Goal: Communication & Community: Answer question/provide support

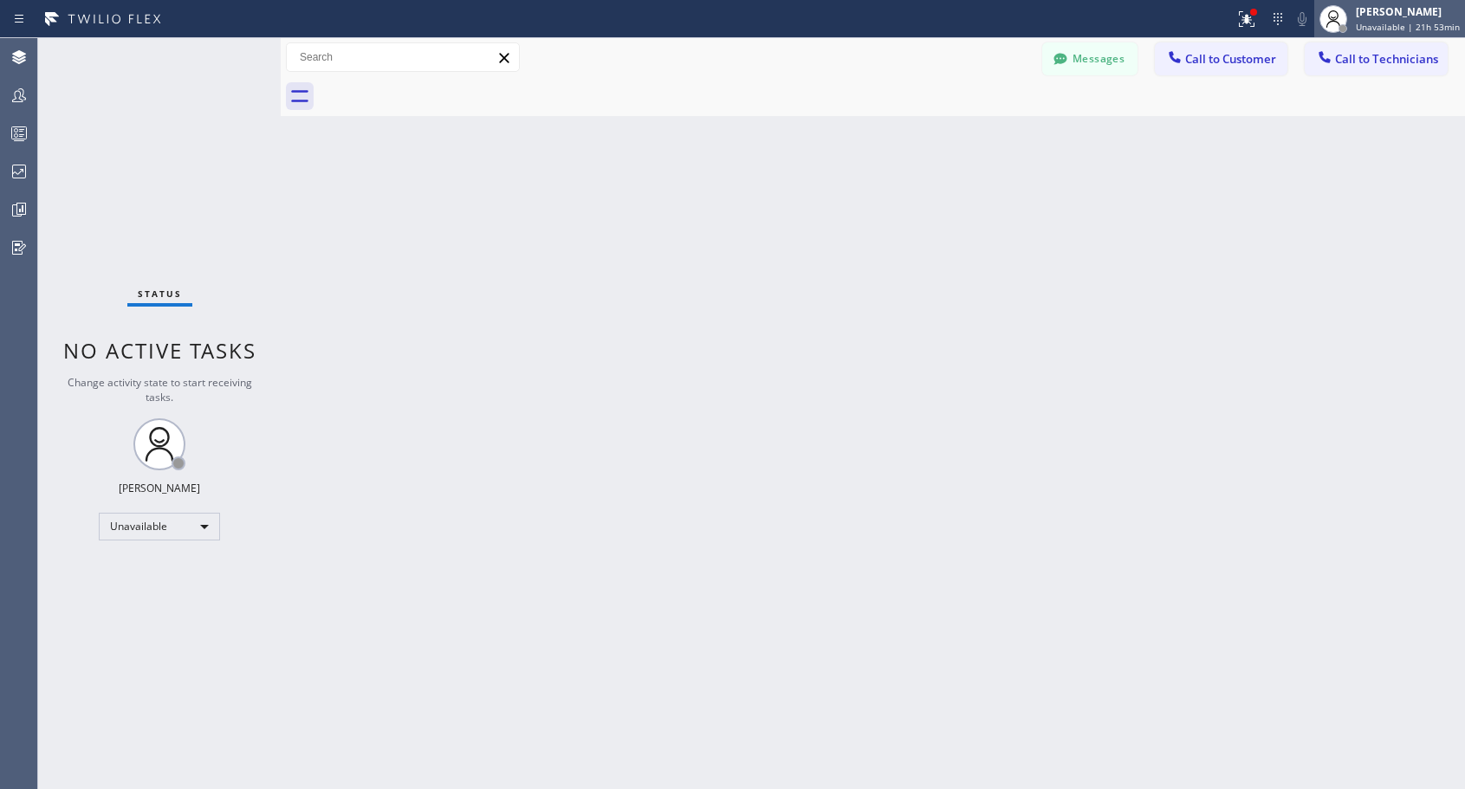
click at [1415, 29] on span "Unavailable | 21h 53min" at bounding box center [1408, 27] width 104 height 12
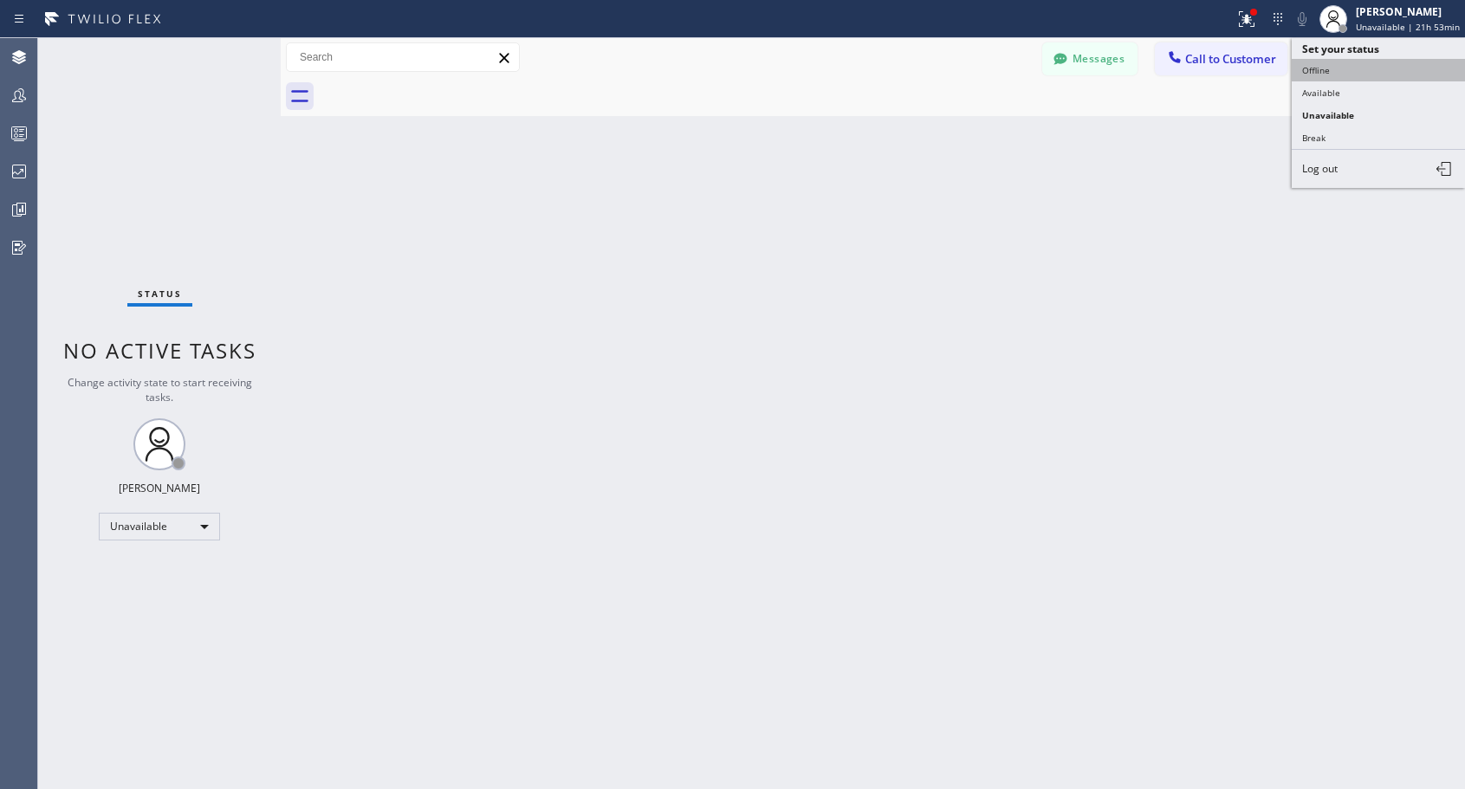
click at [1360, 69] on button "Offline" at bounding box center [1377, 70] width 173 height 23
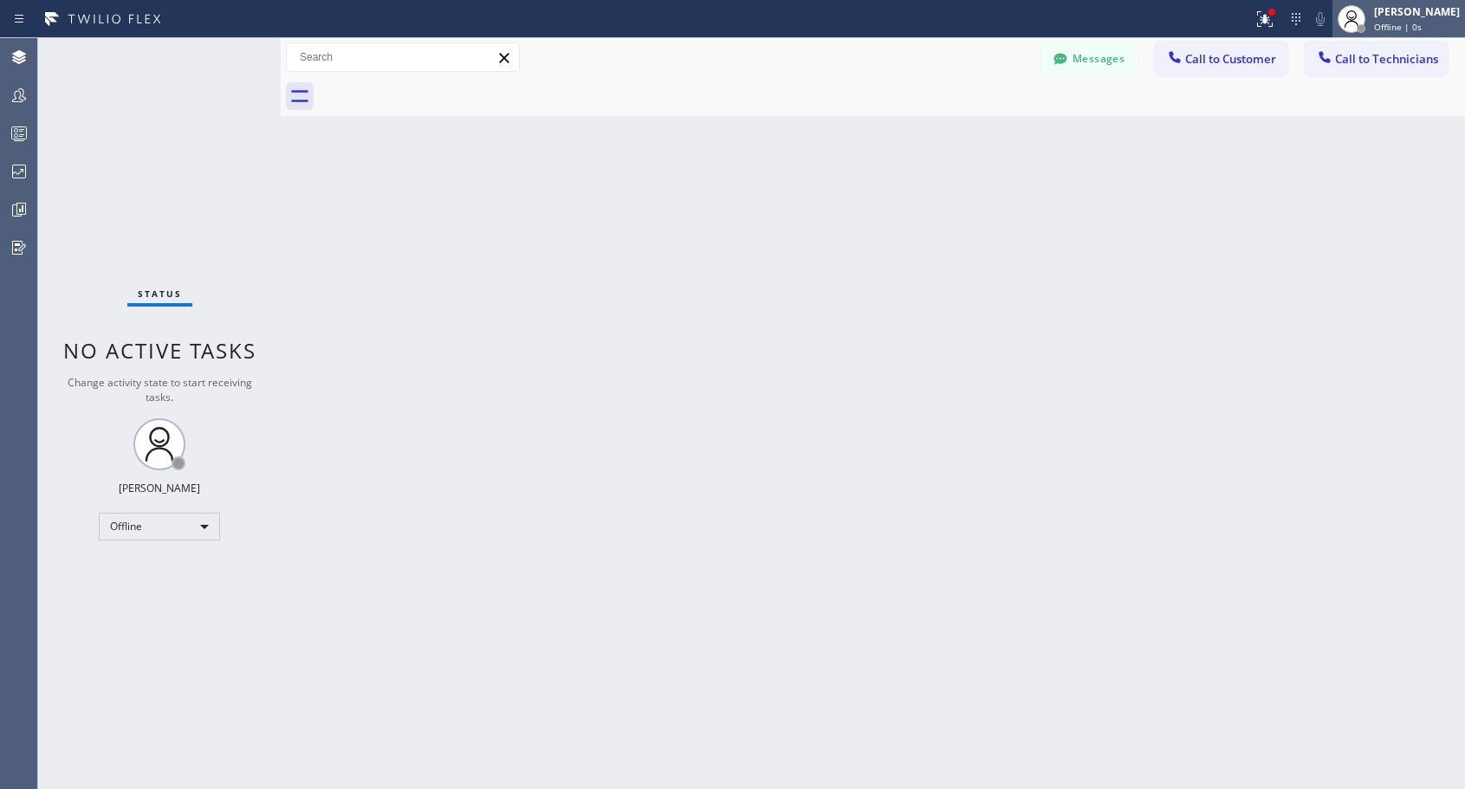
click at [1395, 23] on div "[PERSON_NAME] Offline | 0s" at bounding box center [1417, 18] width 94 height 30
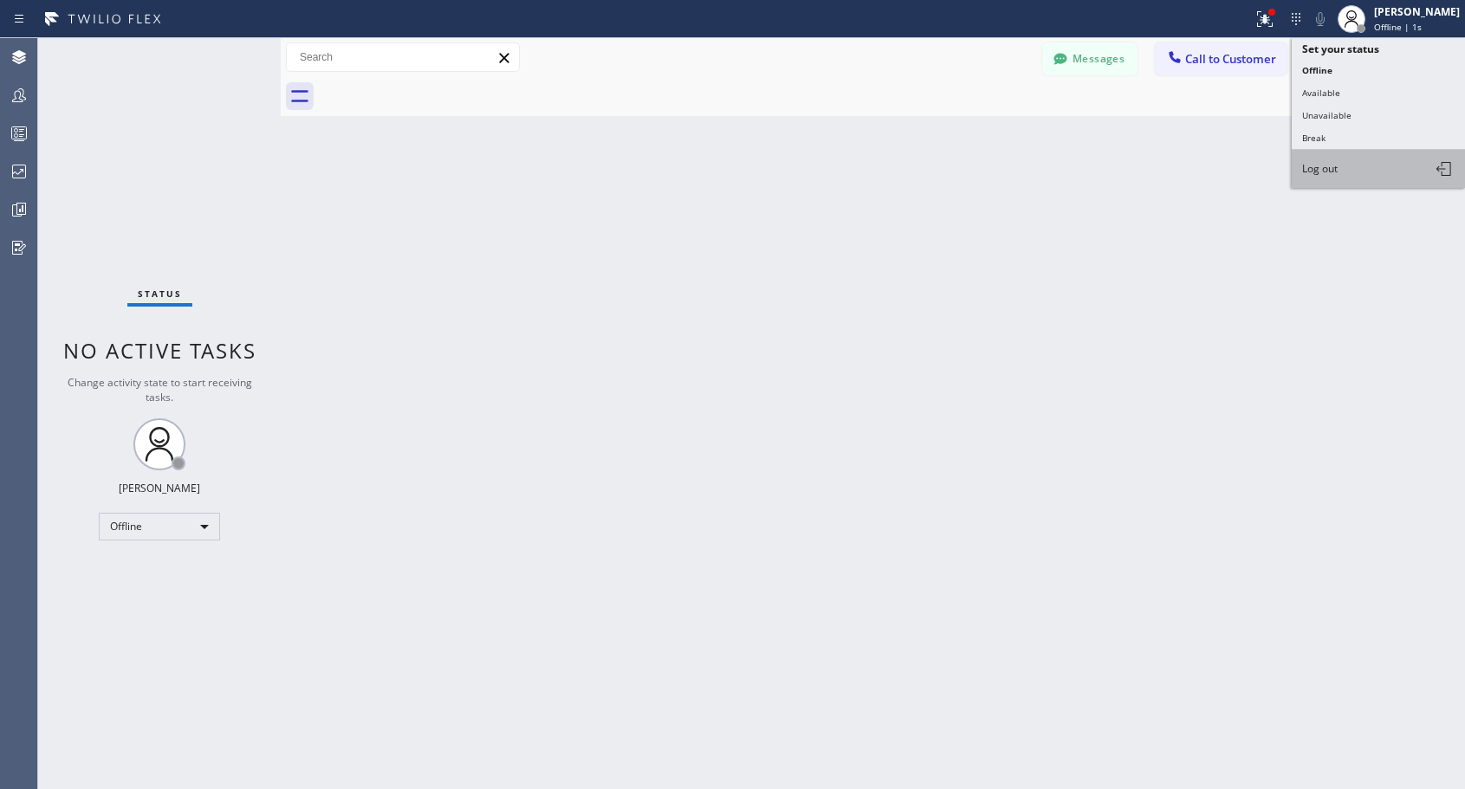
click at [1327, 174] on span "Log out" at bounding box center [1320, 168] width 36 height 15
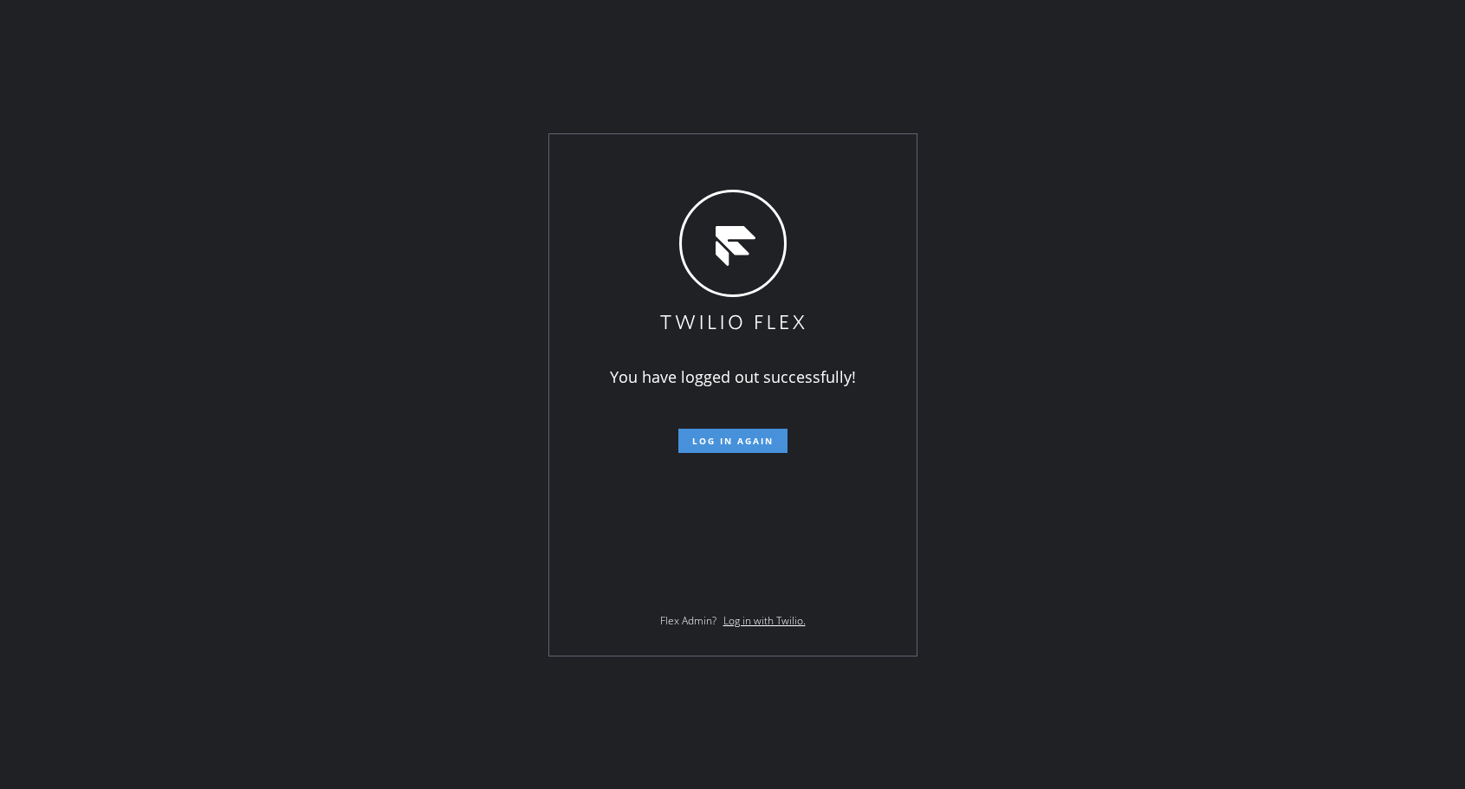
click at [744, 442] on span "Log in again" at bounding box center [732, 441] width 81 height 12
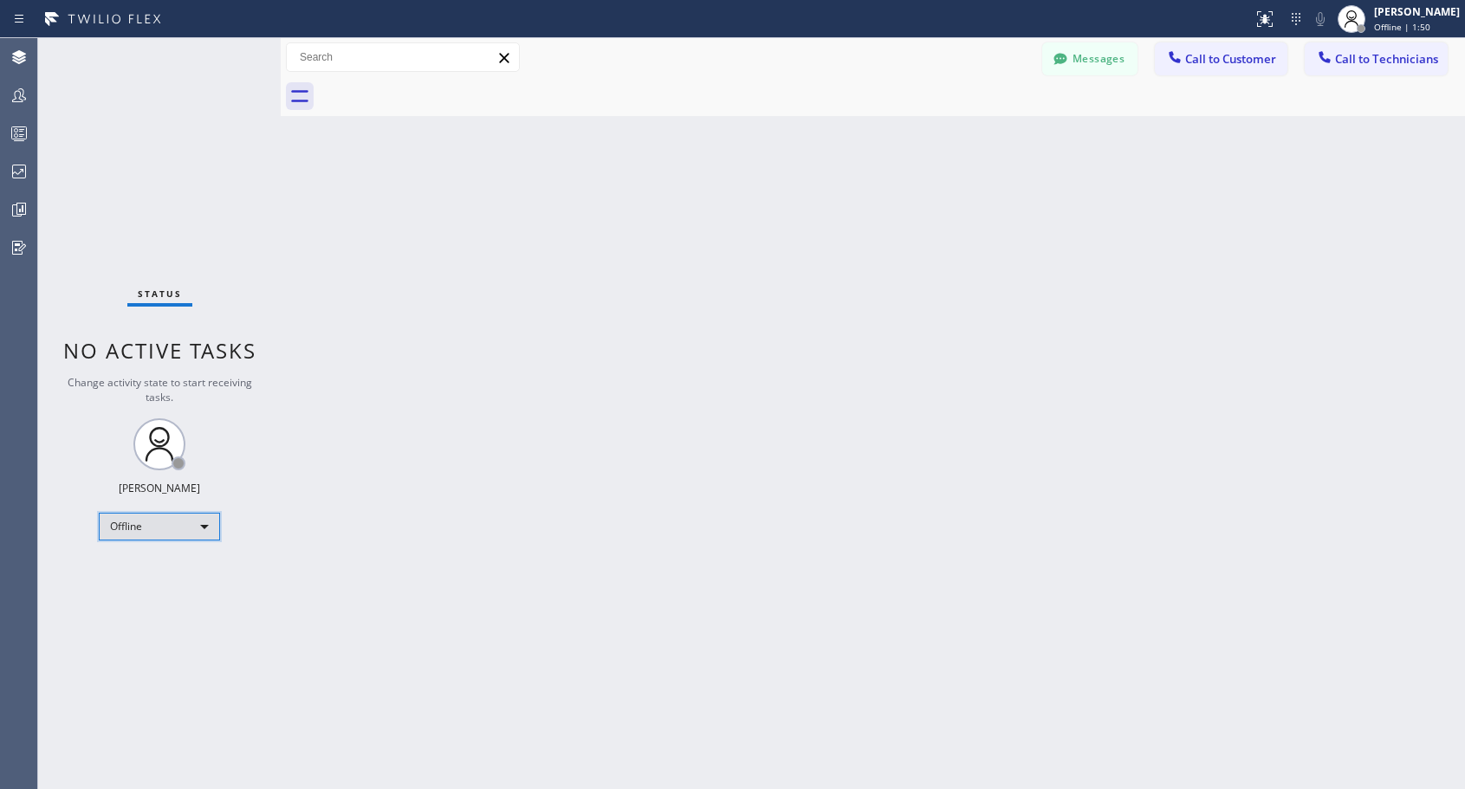
click at [151, 526] on div "Offline" at bounding box center [159, 527] width 121 height 28
click at [146, 595] on li "Unavailable" at bounding box center [159, 594] width 118 height 21
click at [1217, 68] on button "Call to Customer" at bounding box center [1221, 58] width 133 height 33
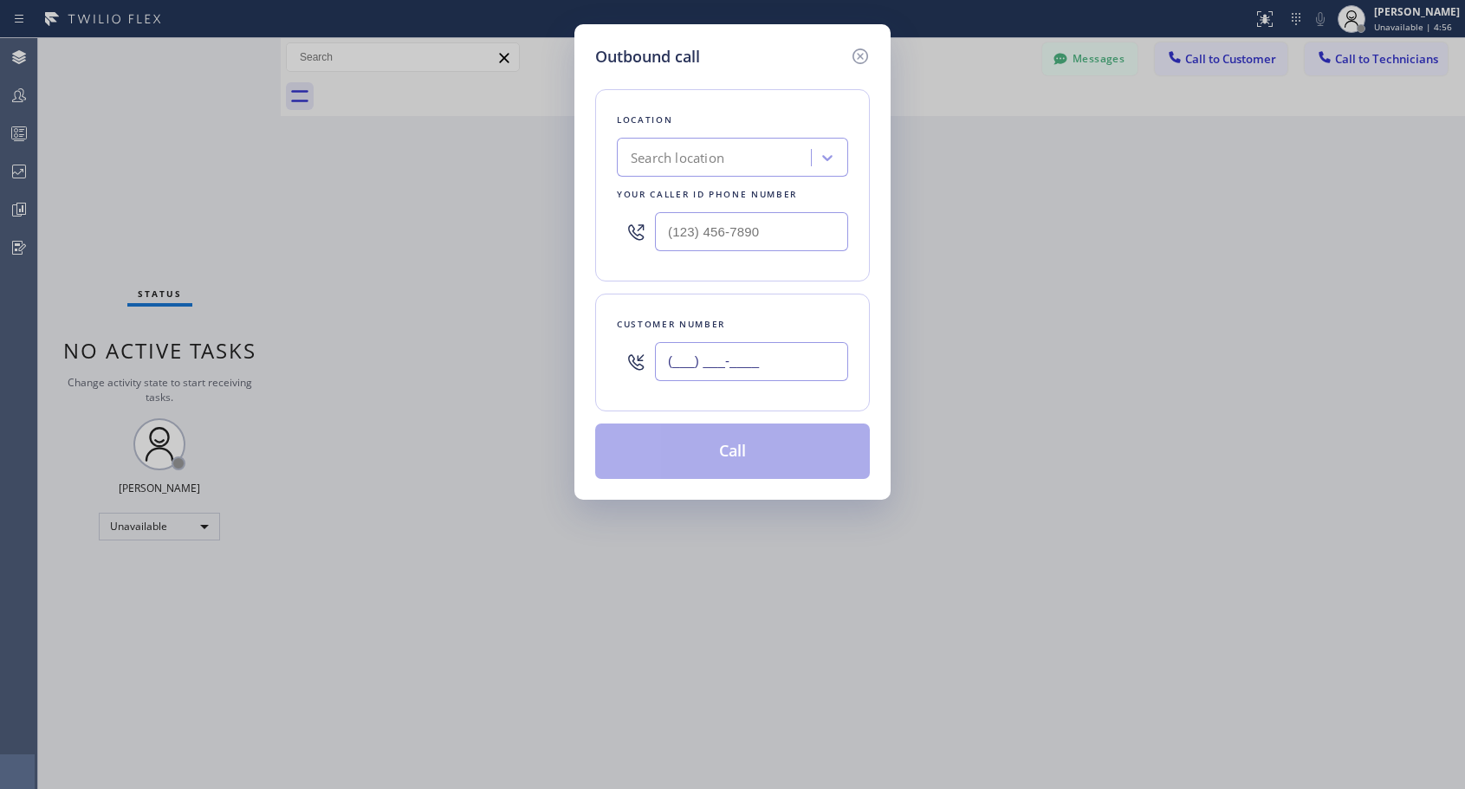
click at [782, 373] on input "(___) ___-____" at bounding box center [751, 361] width 193 height 39
paste input "949) 351-4007"
type input "(949) 351-4007"
click at [765, 221] on input "(___) ___-____" at bounding box center [751, 231] width 193 height 39
paste input "818) 614-5337"
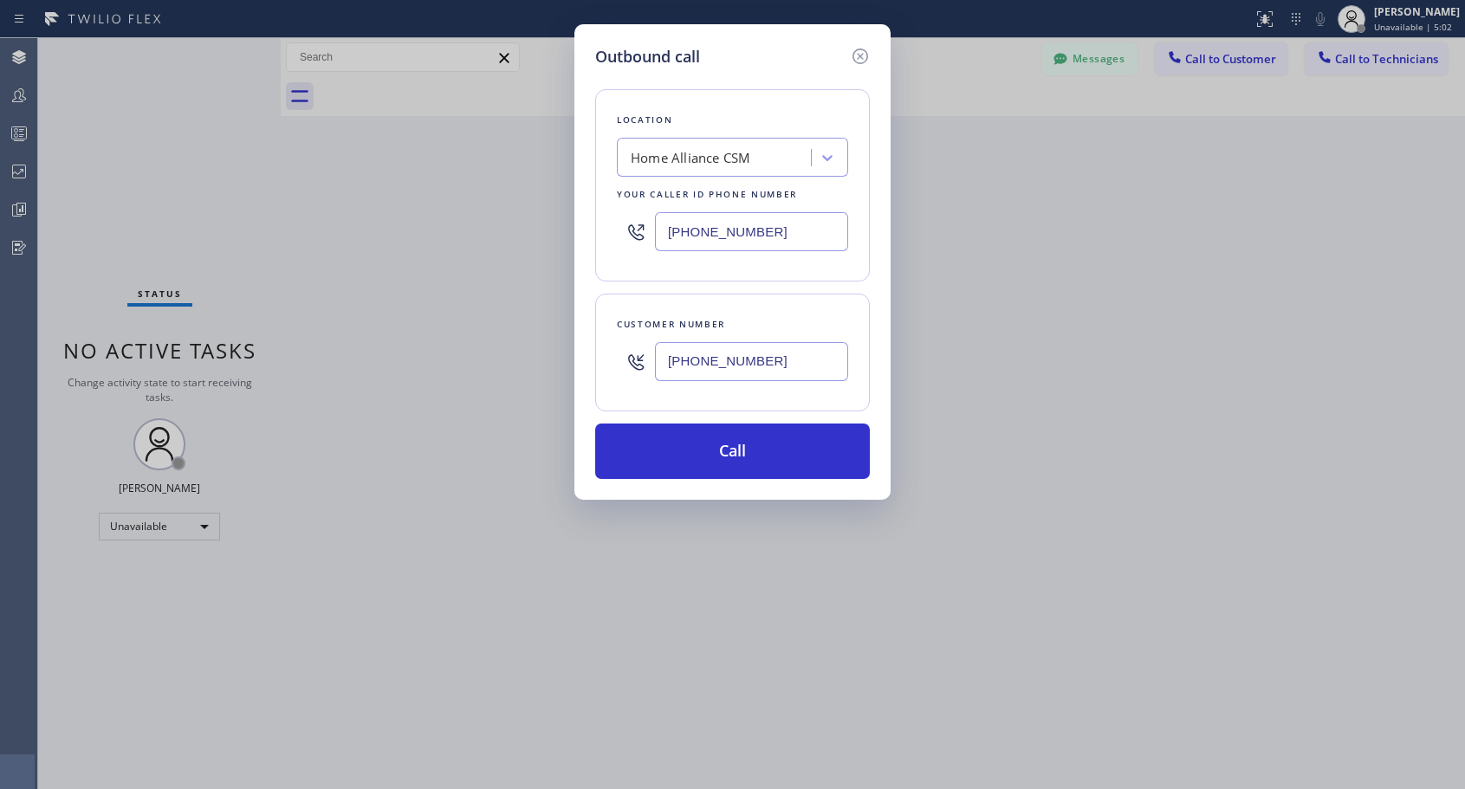
type input "[PHONE_NUMBER]"
click at [770, 452] on button "Call" at bounding box center [732, 451] width 275 height 55
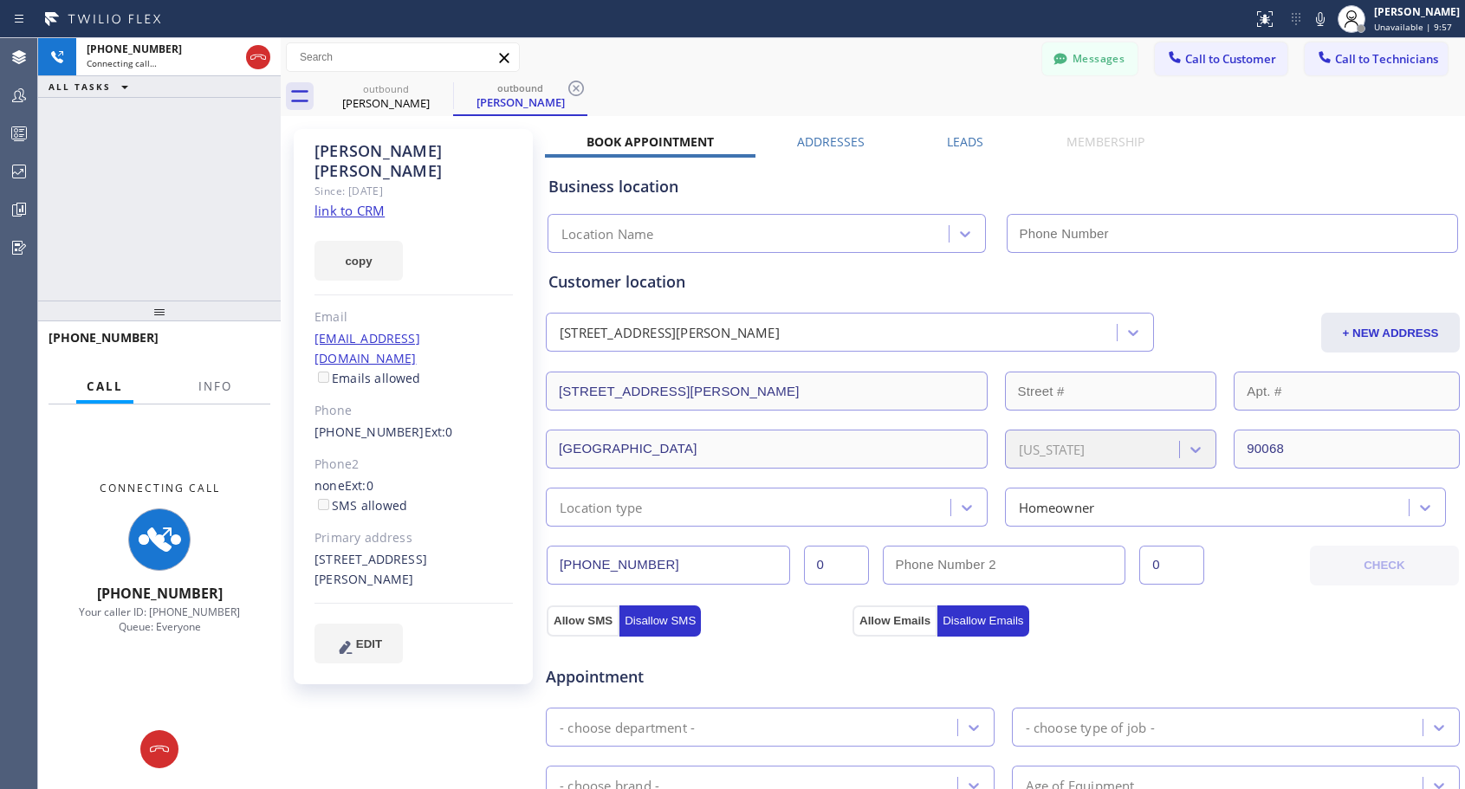
type input "[PHONE_NUMBER]"
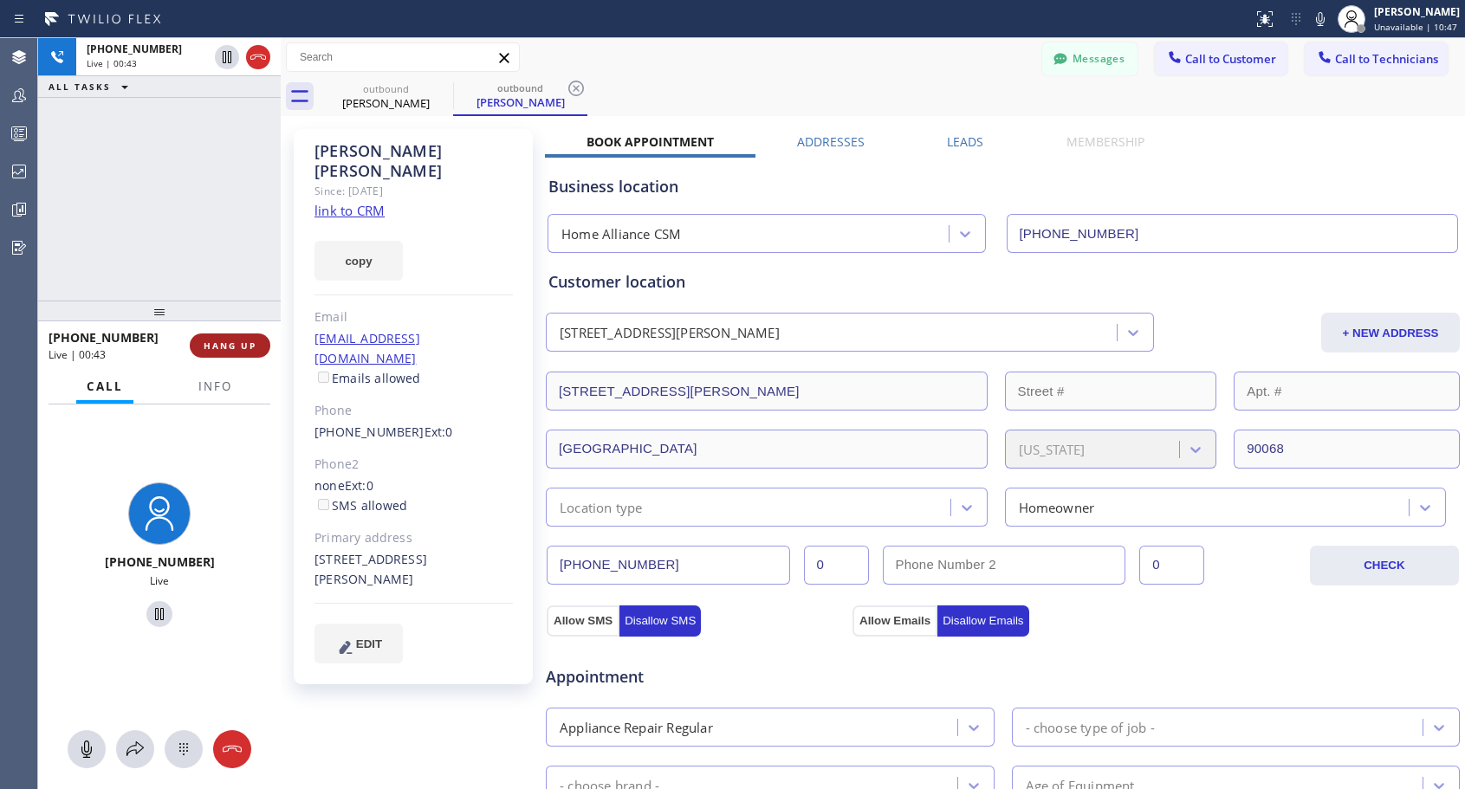
click at [251, 340] on span "HANG UP" at bounding box center [230, 346] width 53 height 12
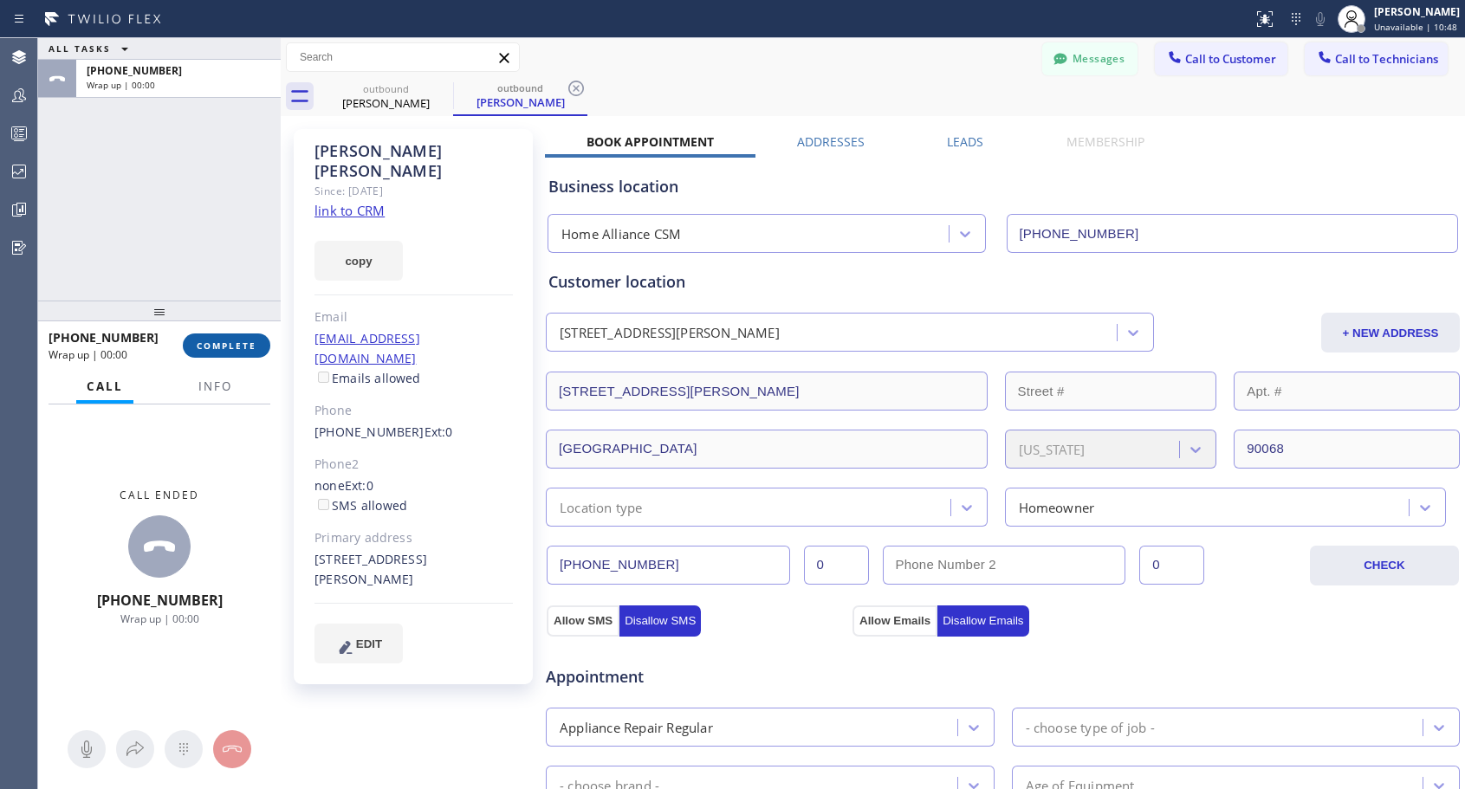
click at [256, 345] on span "COMPLETE" at bounding box center [227, 346] width 60 height 12
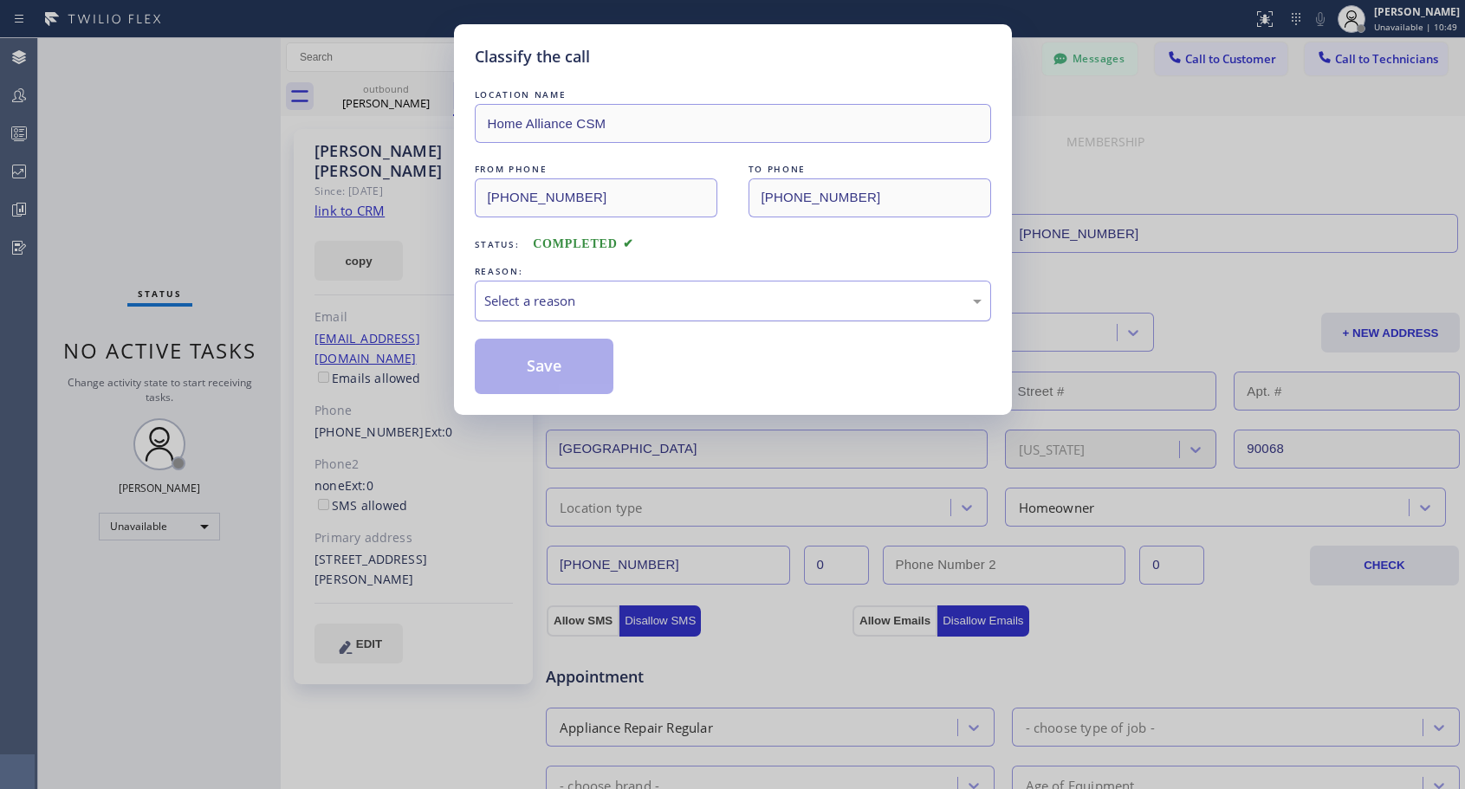
click at [732, 287] on div "Select a reason" at bounding box center [733, 301] width 516 height 41
click at [540, 362] on button "Save" at bounding box center [544, 366] width 139 height 55
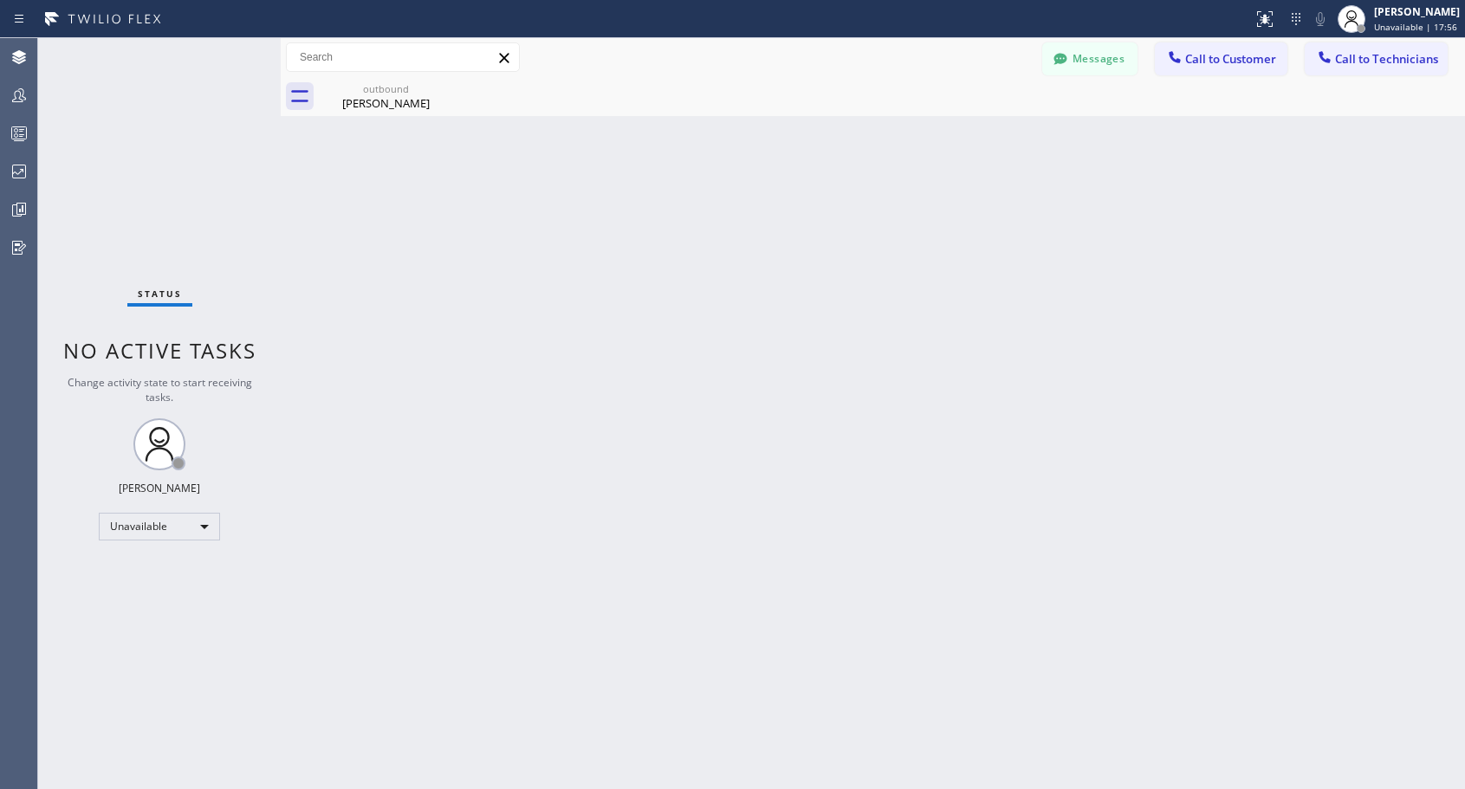
drag, startPoint x: 1213, startPoint y: 62, endPoint x: 657, endPoint y: 379, distance: 638.9
click at [1207, 66] on span "Call to Customer" at bounding box center [1230, 59] width 91 height 16
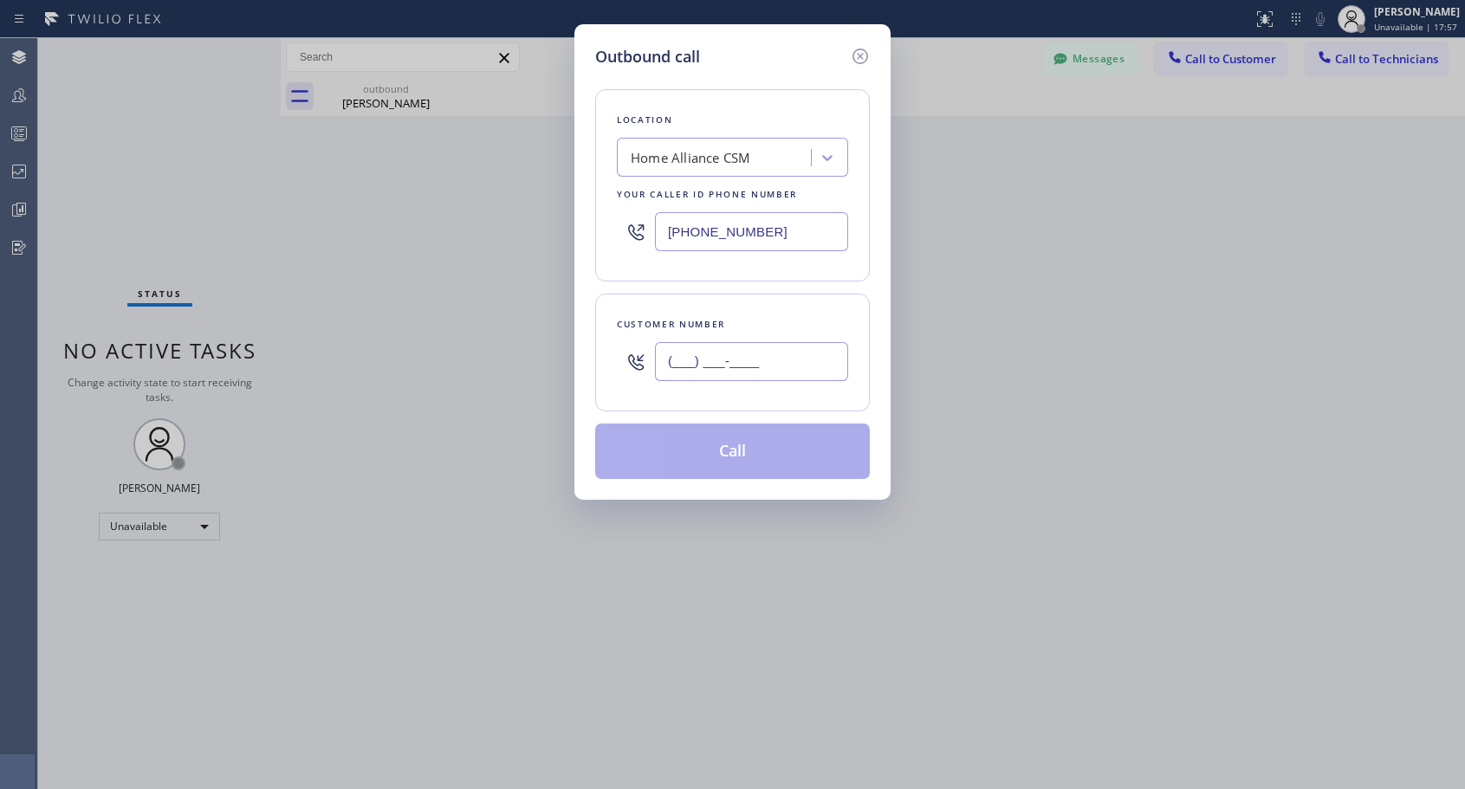
click at [735, 370] on input "(___) ___-____" at bounding box center [751, 361] width 193 height 39
paste input "305) 798-1947"
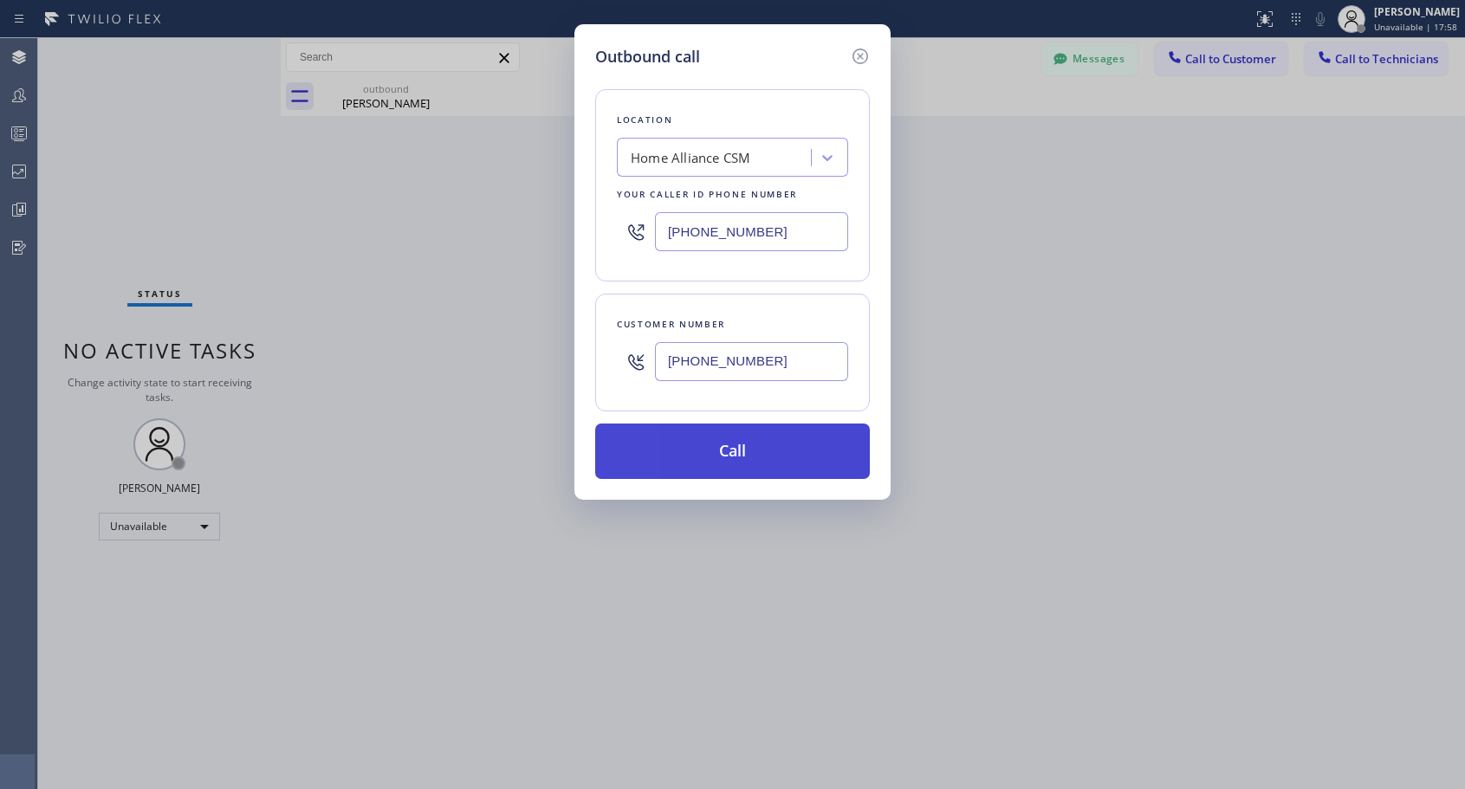
type input "(305) 798-1947"
click at [750, 450] on button "Call" at bounding box center [732, 451] width 275 height 55
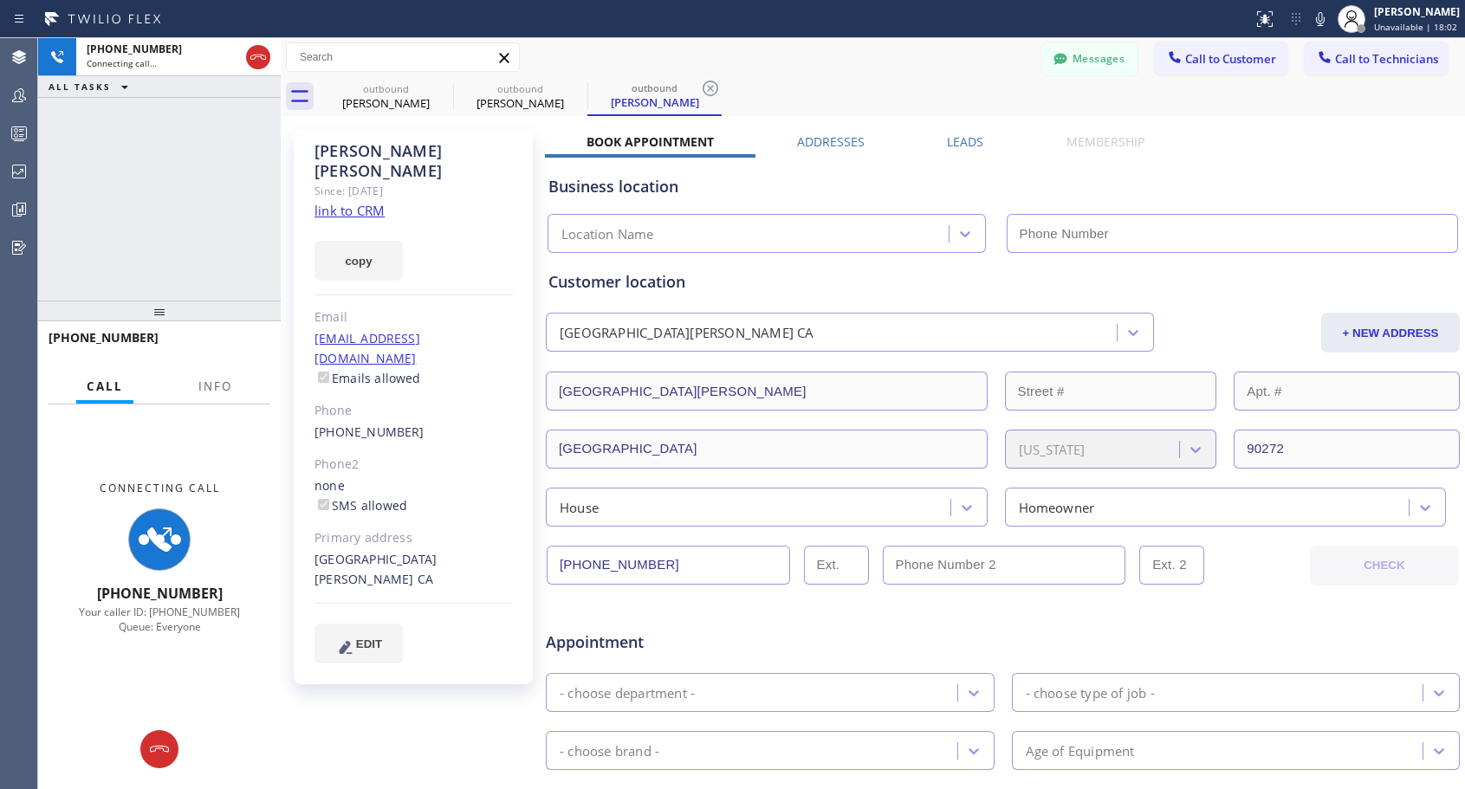
type input "[PHONE_NUMBER]"
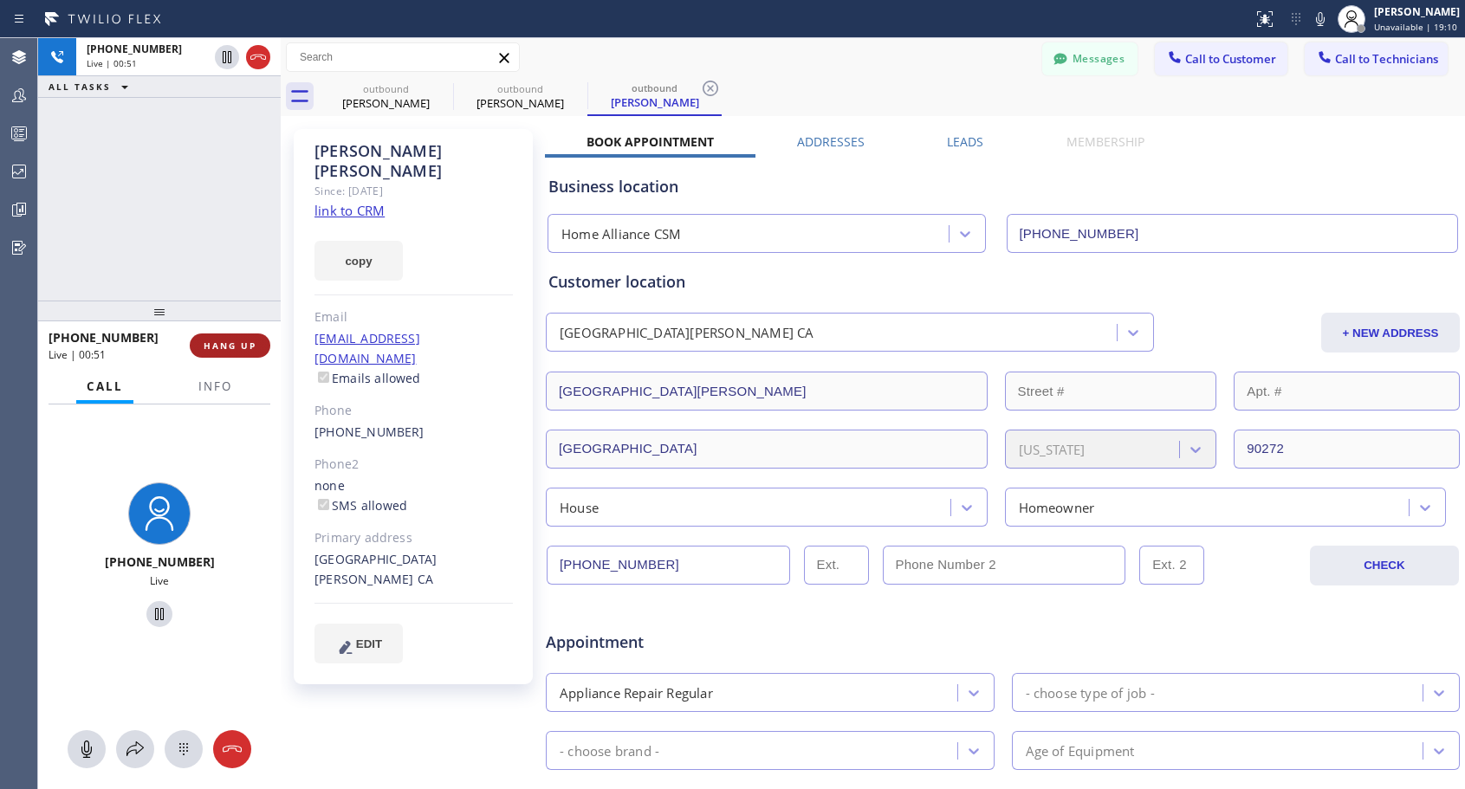
click at [235, 345] on span "HANG UP" at bounding box center [230, 346] width 53 height 12
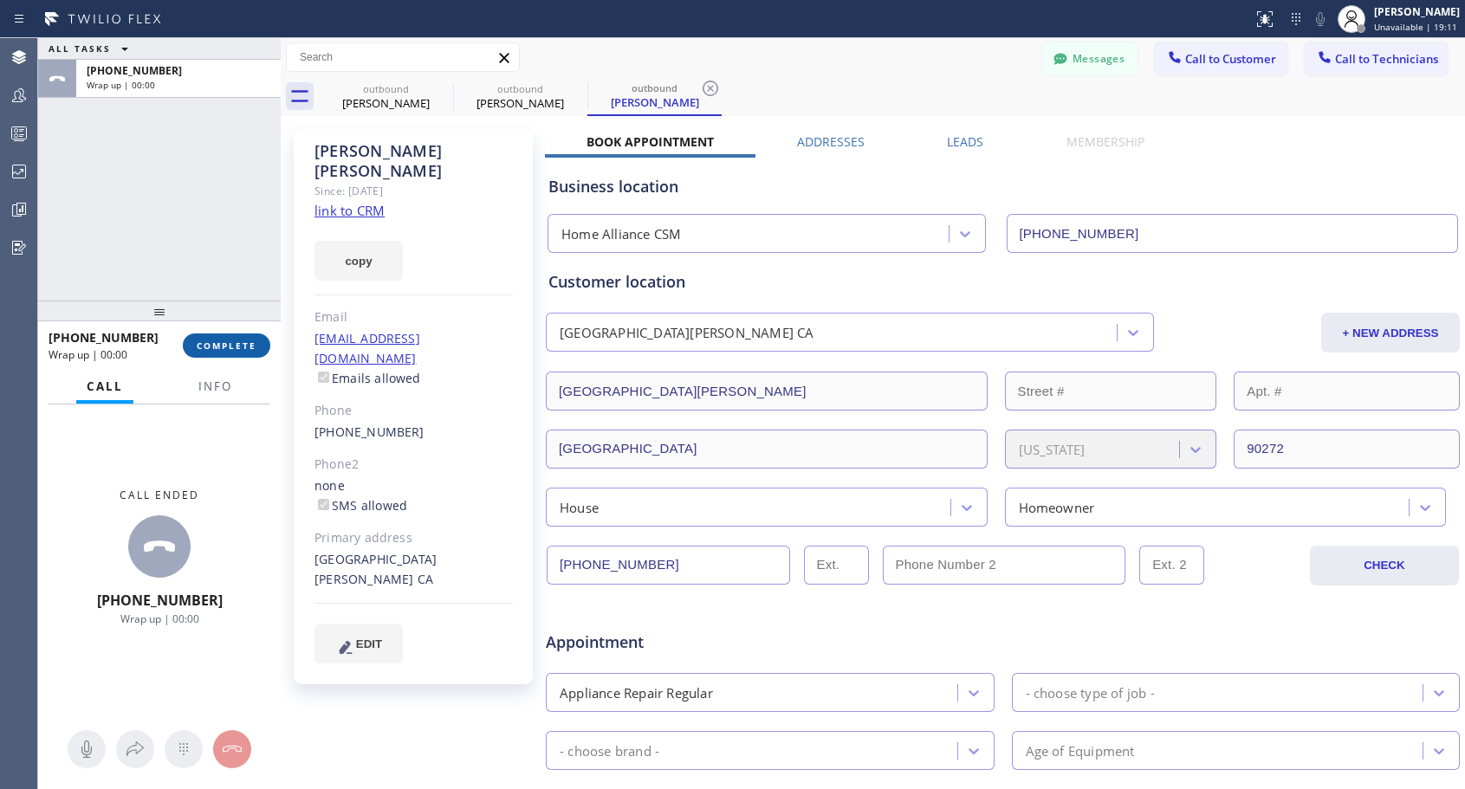
click at [236, 345] on span "COMPLETE" at bounding box center [227, 346] width 60 height 12
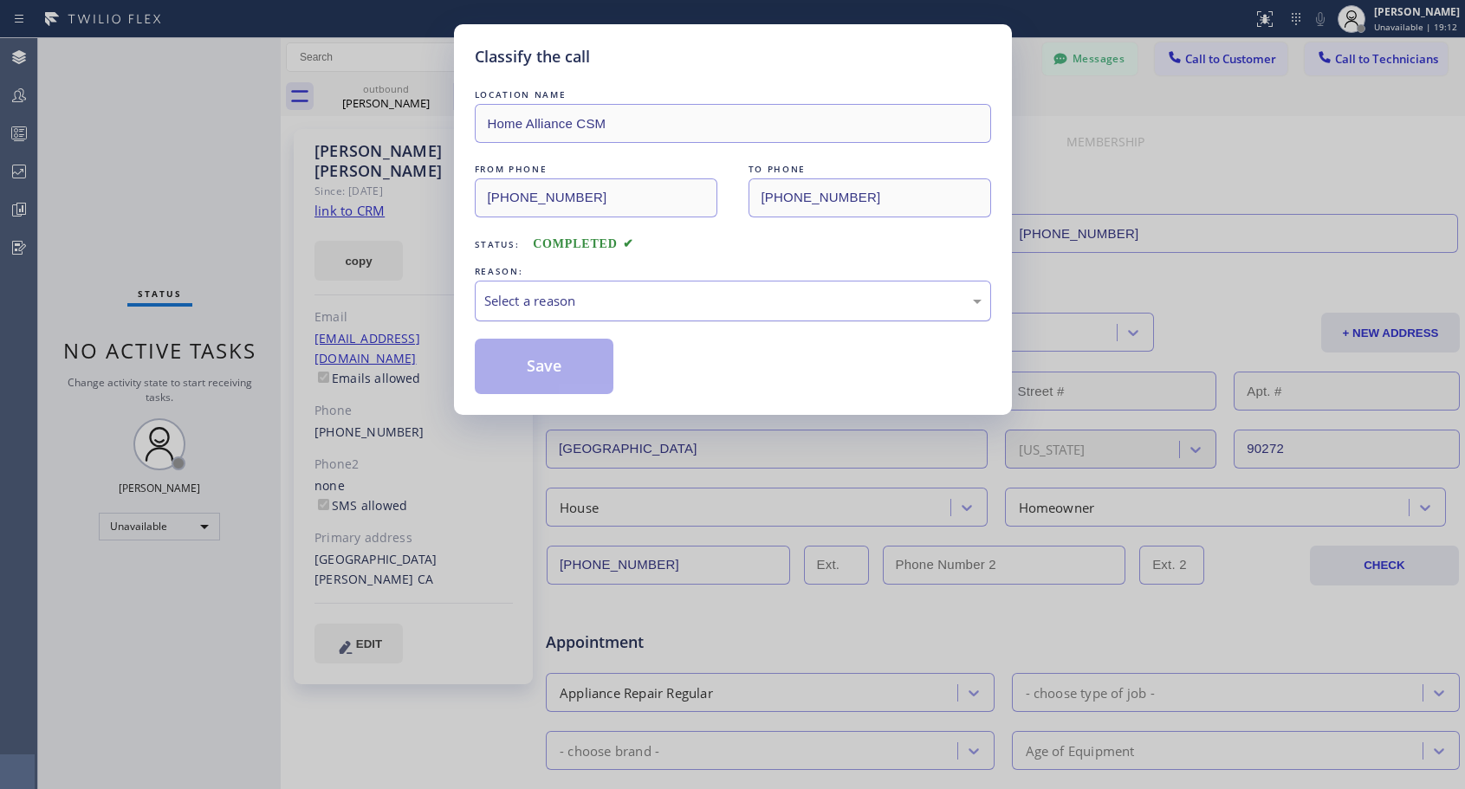
click at [646, 301] on div "Select a reason" at bounding box center [732, 301] width 497 height 20
click at [564, 366] on button "Save" at bounding box center [544, 366] width 139 height 55
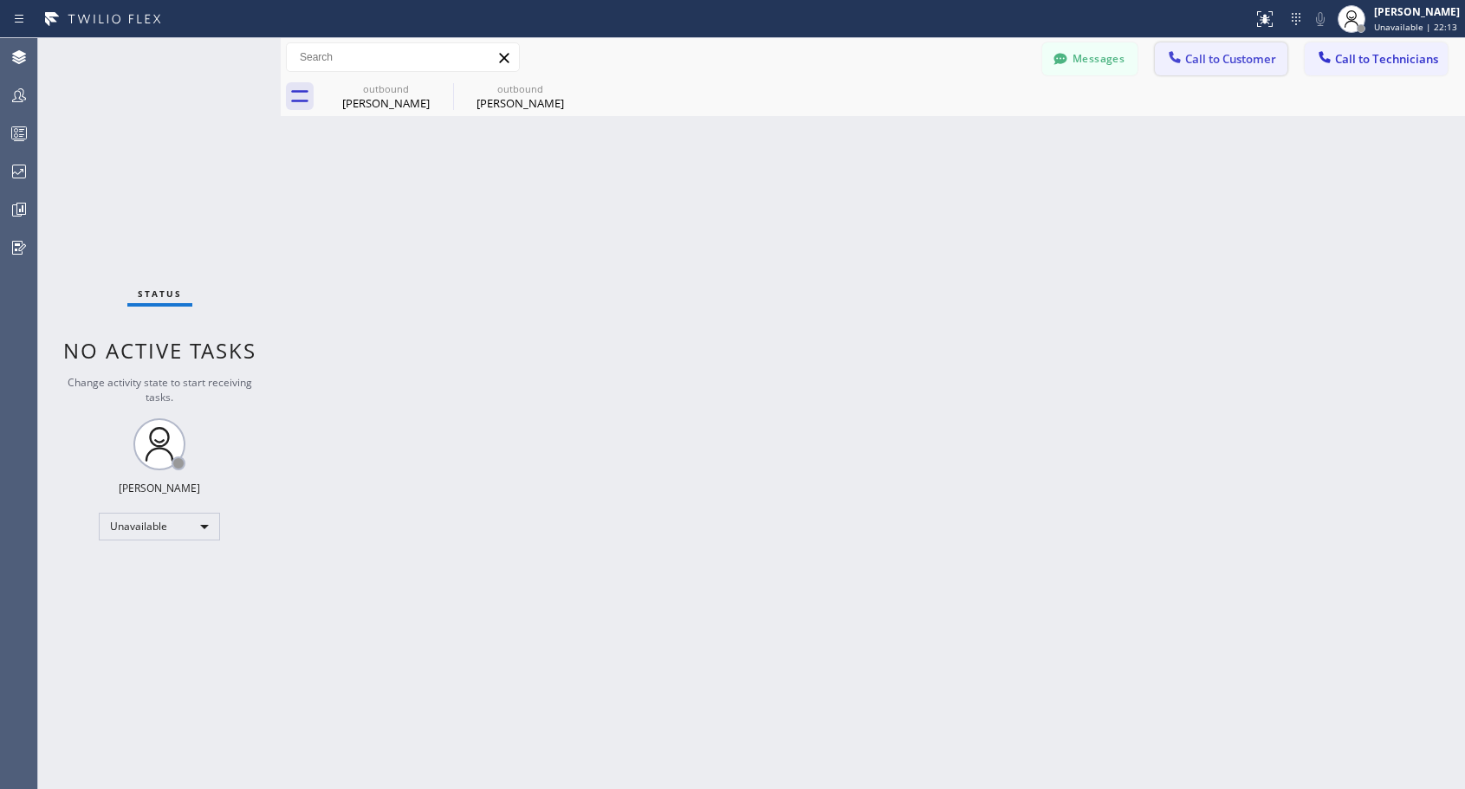
click at [1206, 59] on span "Call to Customer" at bounding box center [1230, 59] width 91 height 16
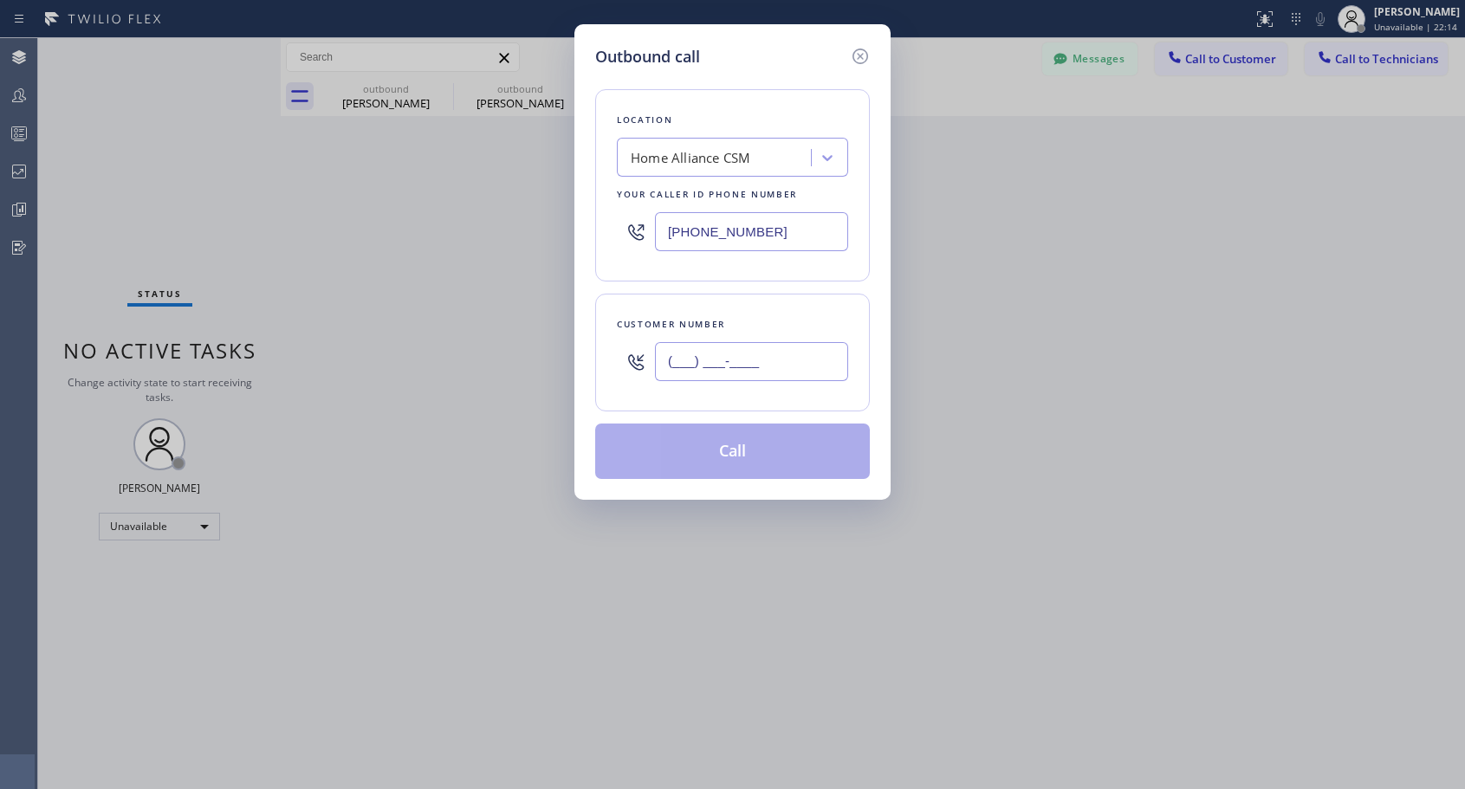
click at [789, 357] on input "(___) ___-____" at bounding box center [751, 361] width 193 height 39
paste input "818) 749-0303"
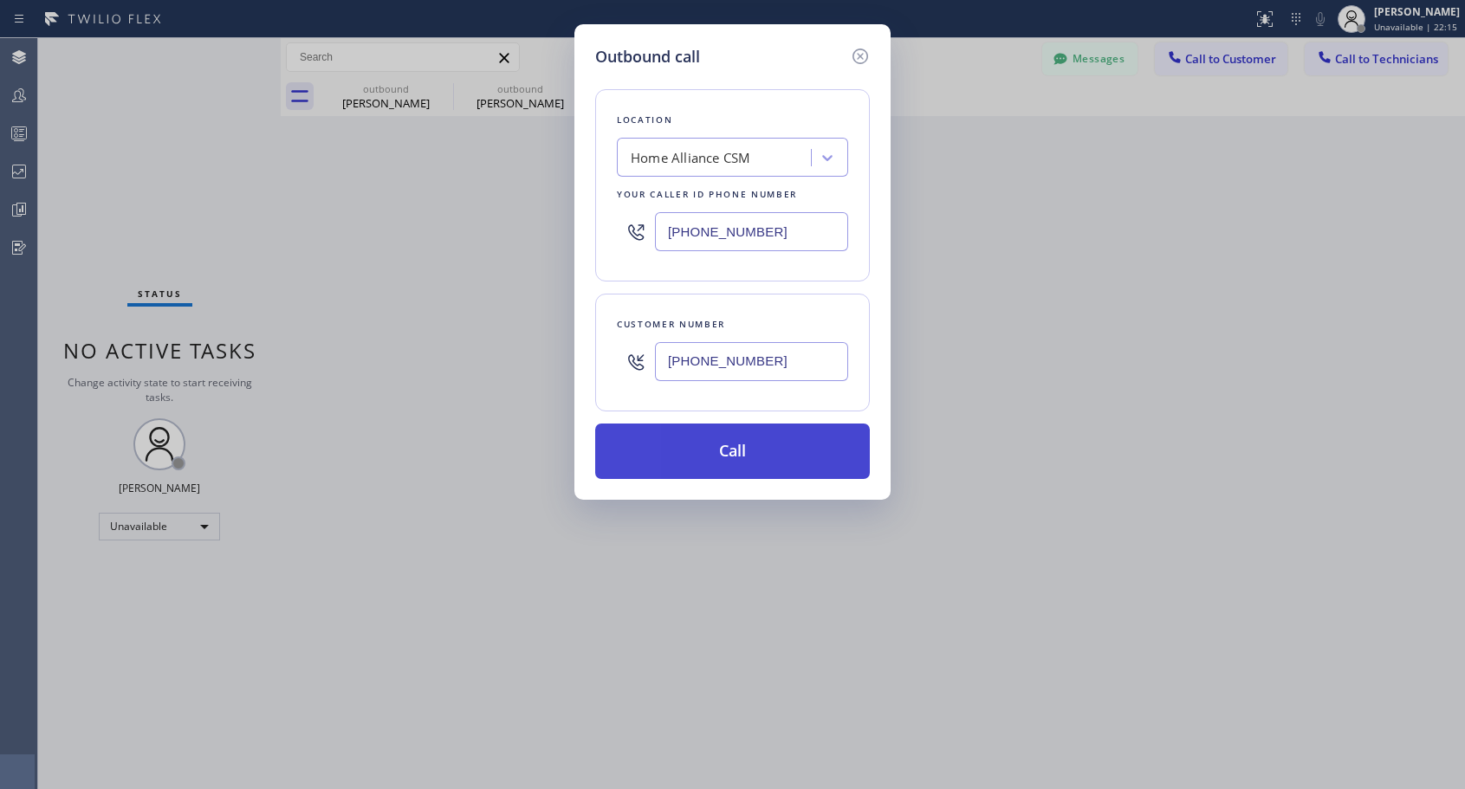
type input "(818) 749-0303"
click at [778, 450] on button "Call" at bounding box center [732, 451] width 275 height 55
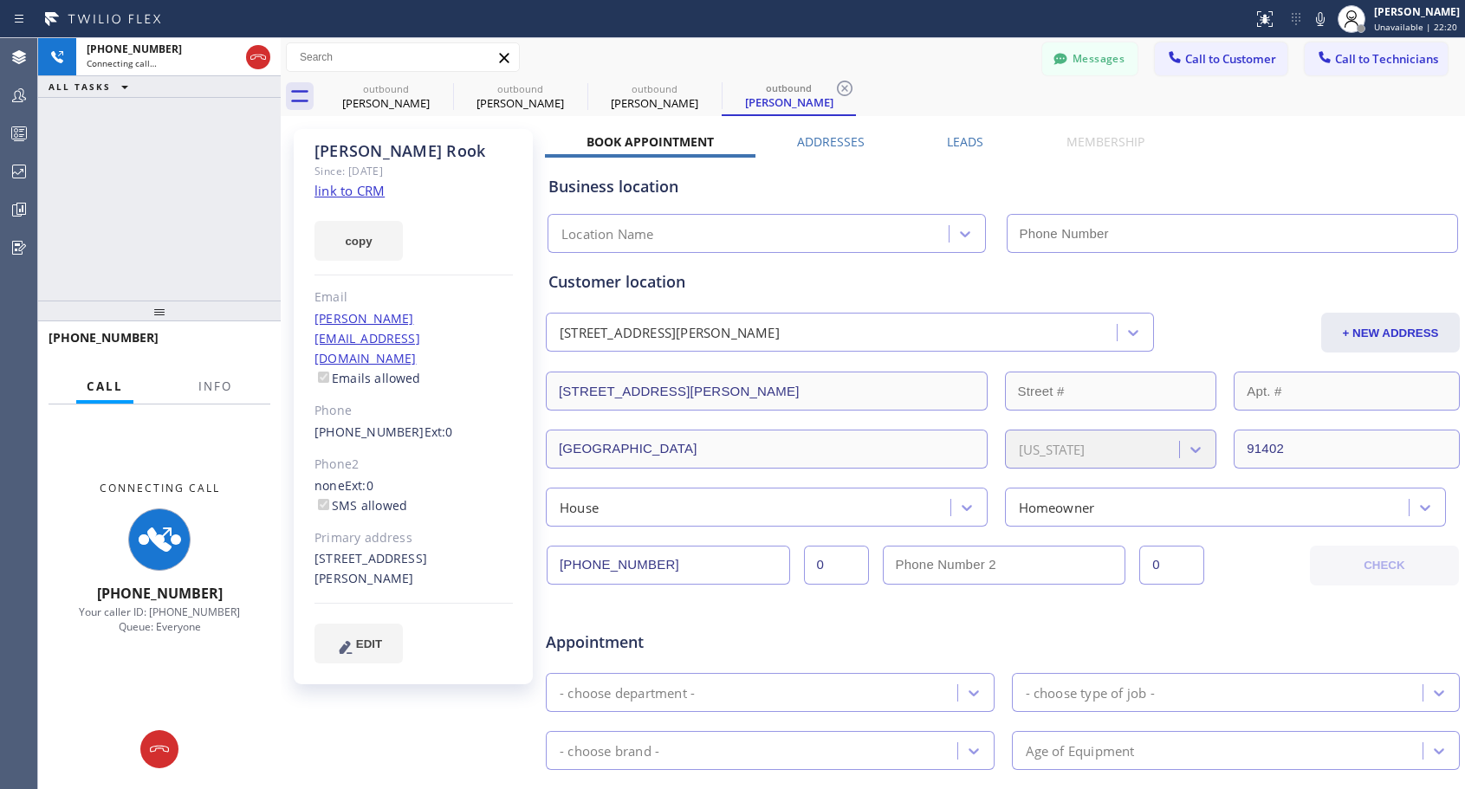
type input "[PHONE_NUMBER]"
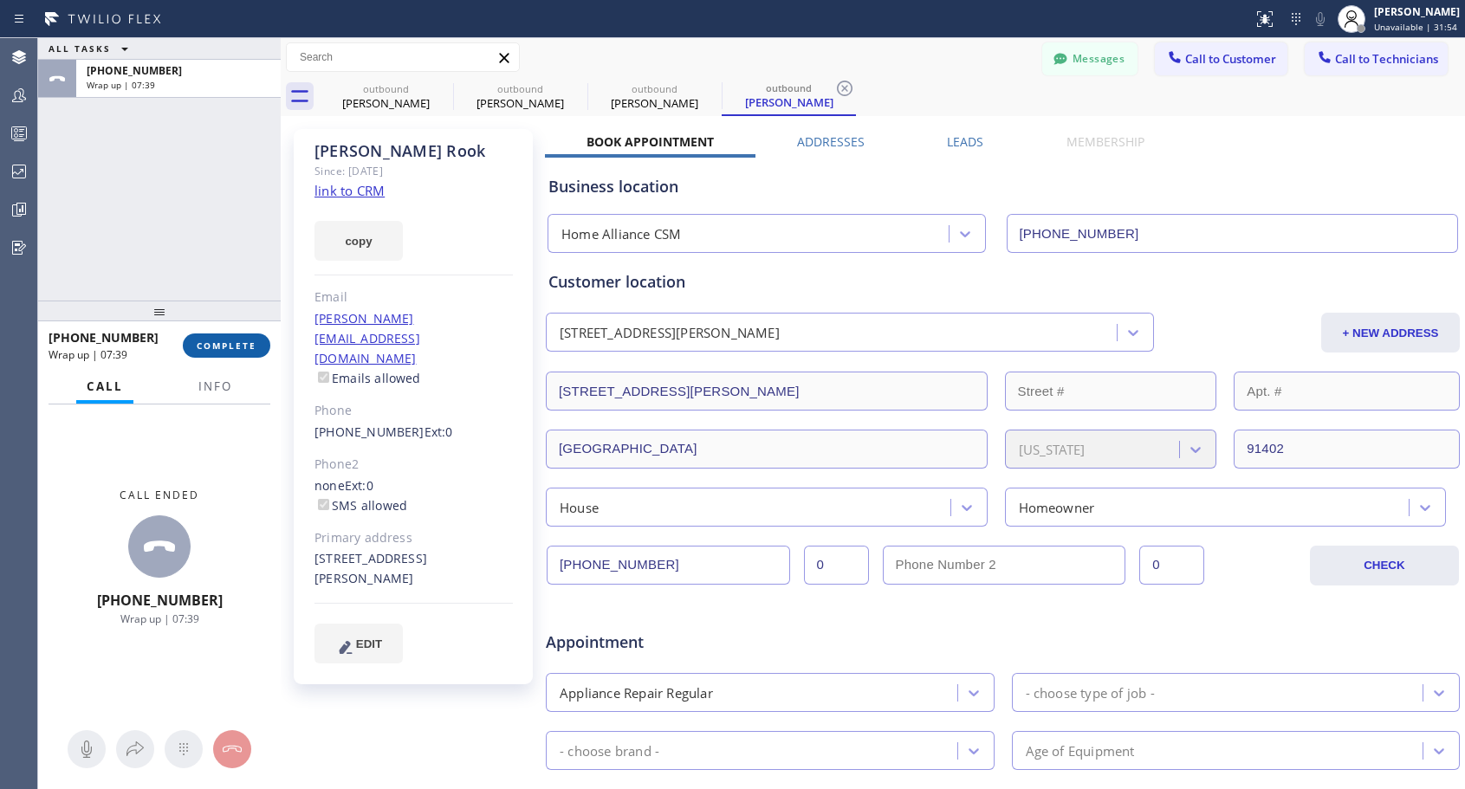
click at [240, 340] on span "COMPLETE" at bounding box center [227, 346] width 60 height 12
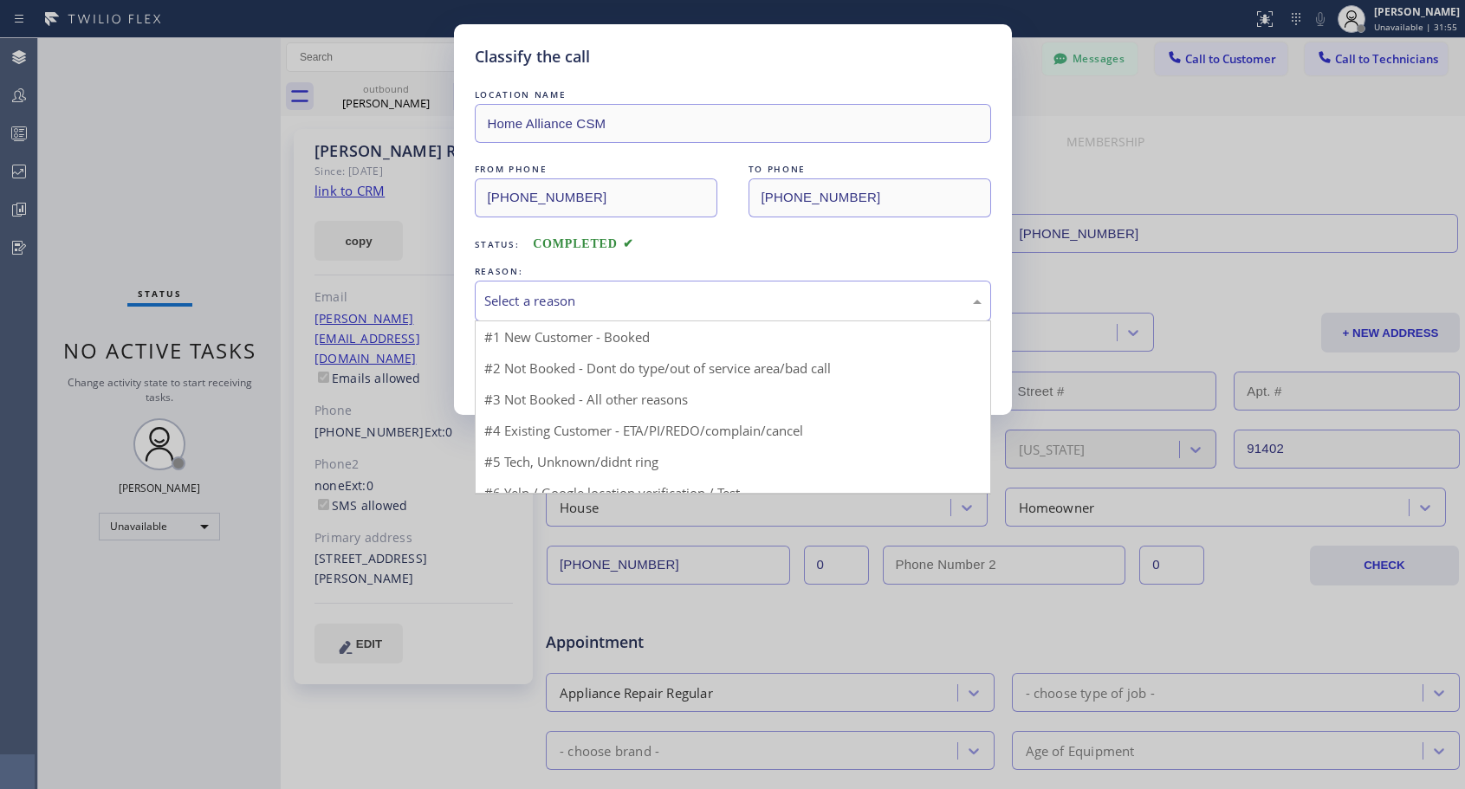
drag, startPoint x: 588, startPoint y: 299, endPoint x: 577, endPoint y: 314, distance: 19.2
click at [590, 299] on div "Select a reason" at bounding box center [732, 301] width 497 height 20
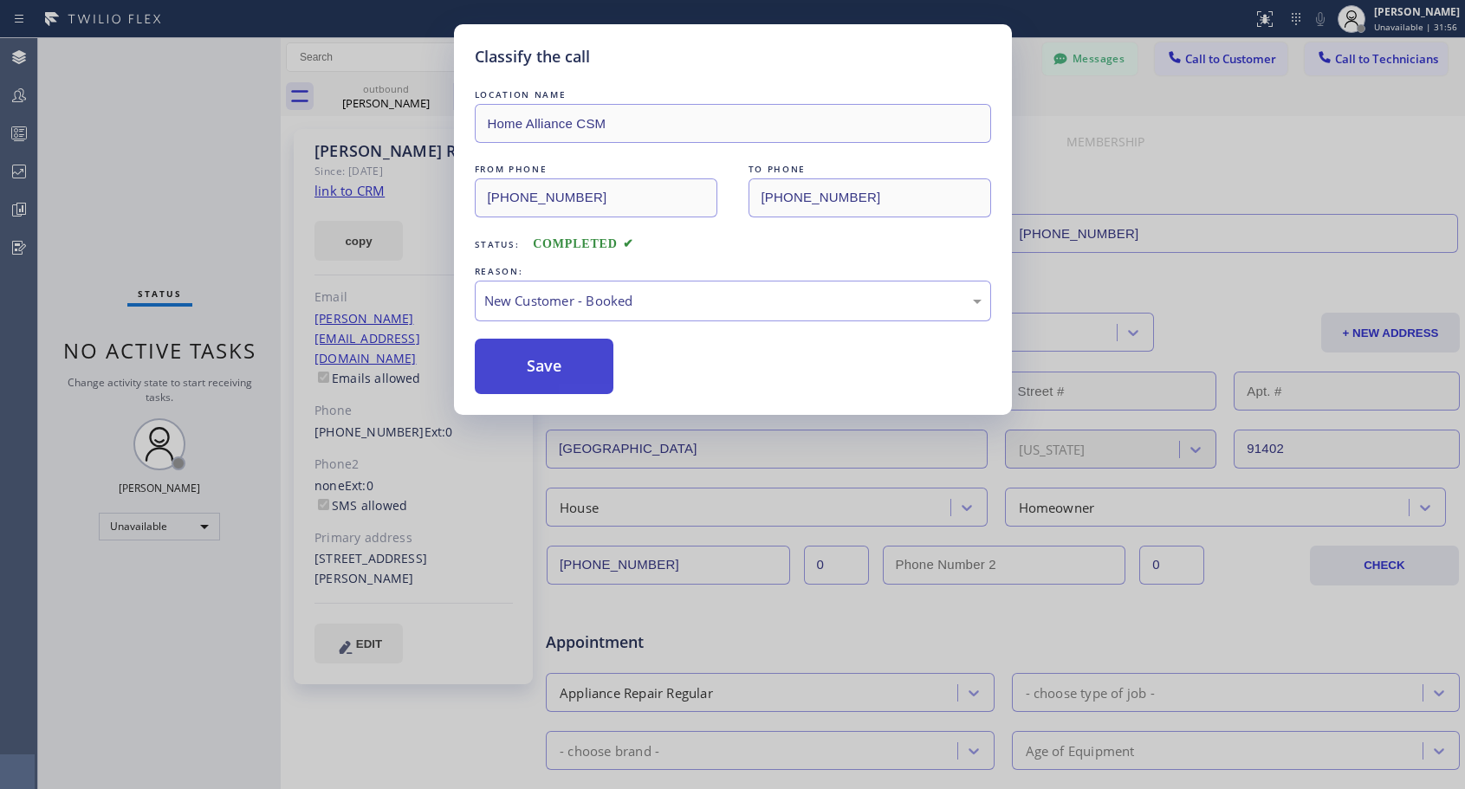
click at [544, 351] on button "Save" at bounding box center [544, 366] width 139 height 55
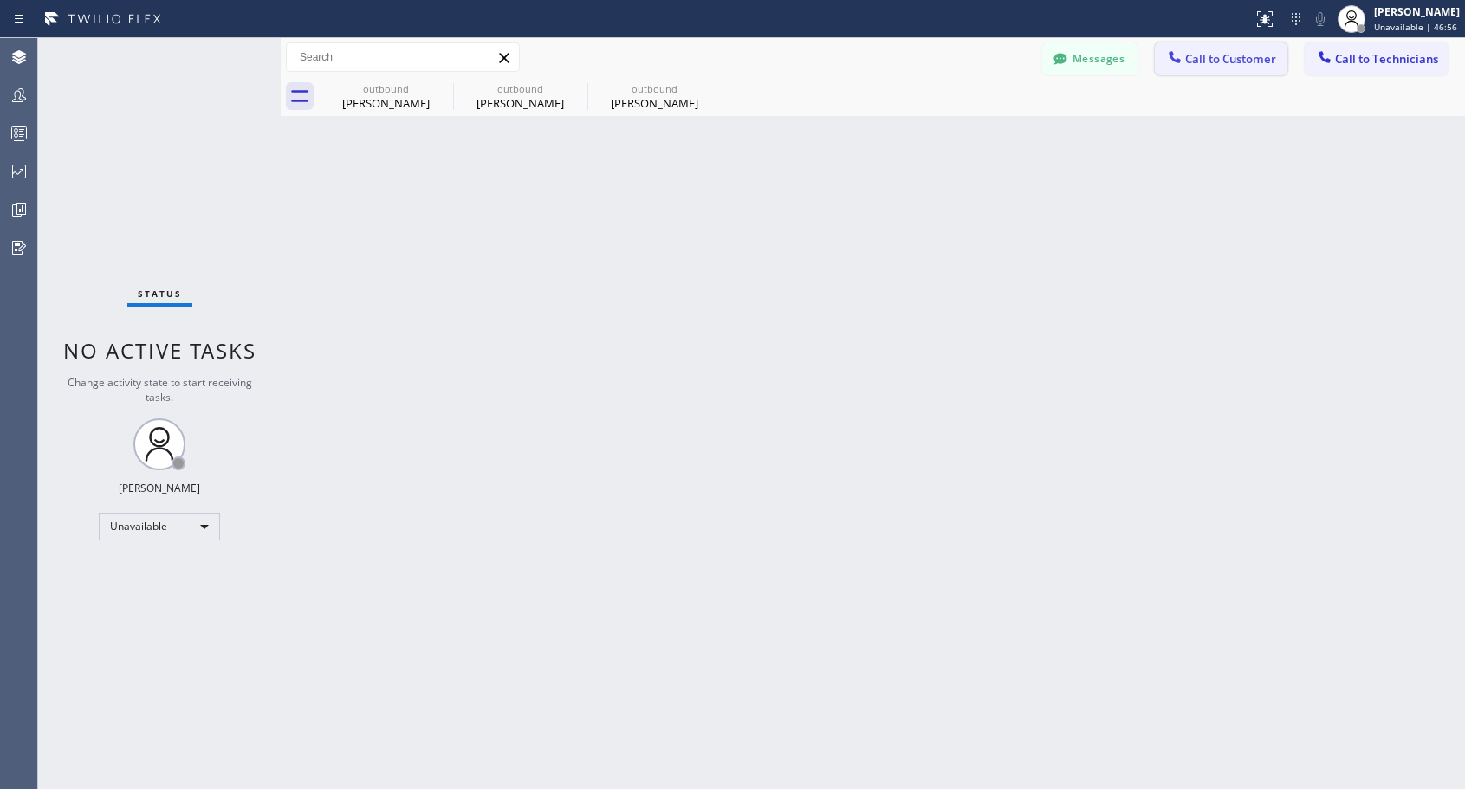
click at [1239, 62] on span "Call to Customer" at bounding box center [1230, 59] width 91 height 16
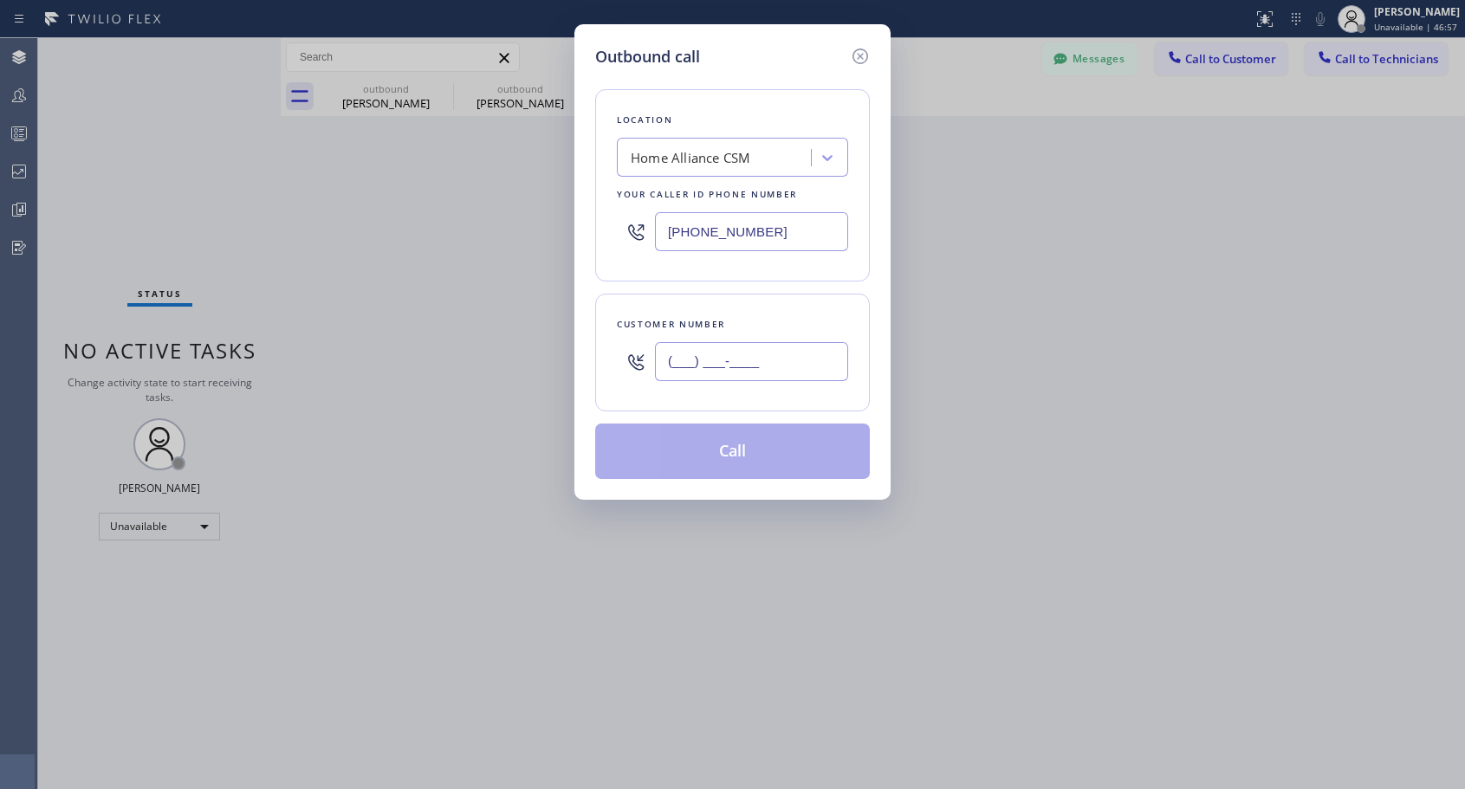
click at [813, 361] on input "(___) ___-____" at bounding box center [751, 361] width 193 height 39
paste input "323) 447-9344"
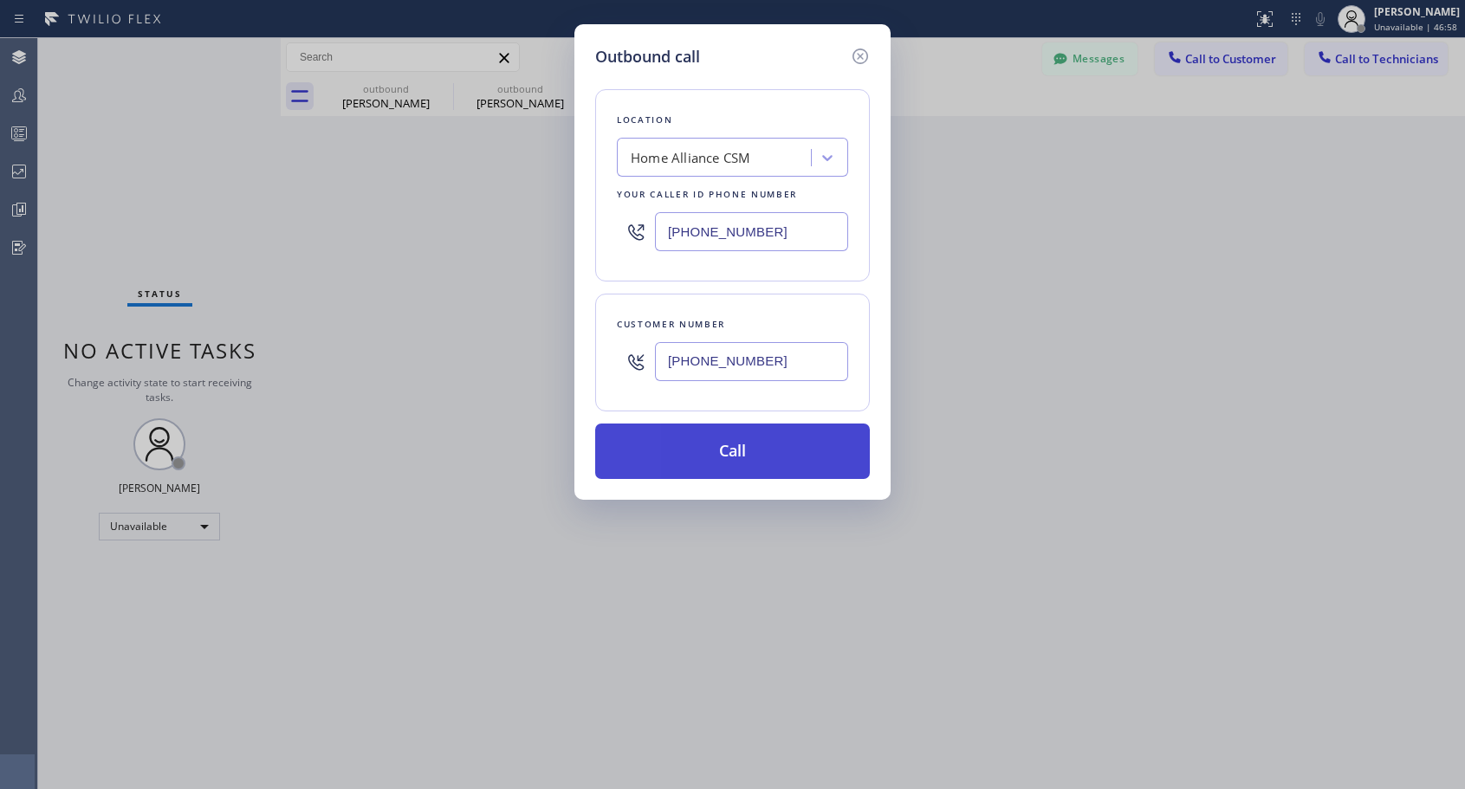
type input "(323) 447-9344"
click at [743, 453] on button "Call" at bounding box center [732, 451] width 275 height 55
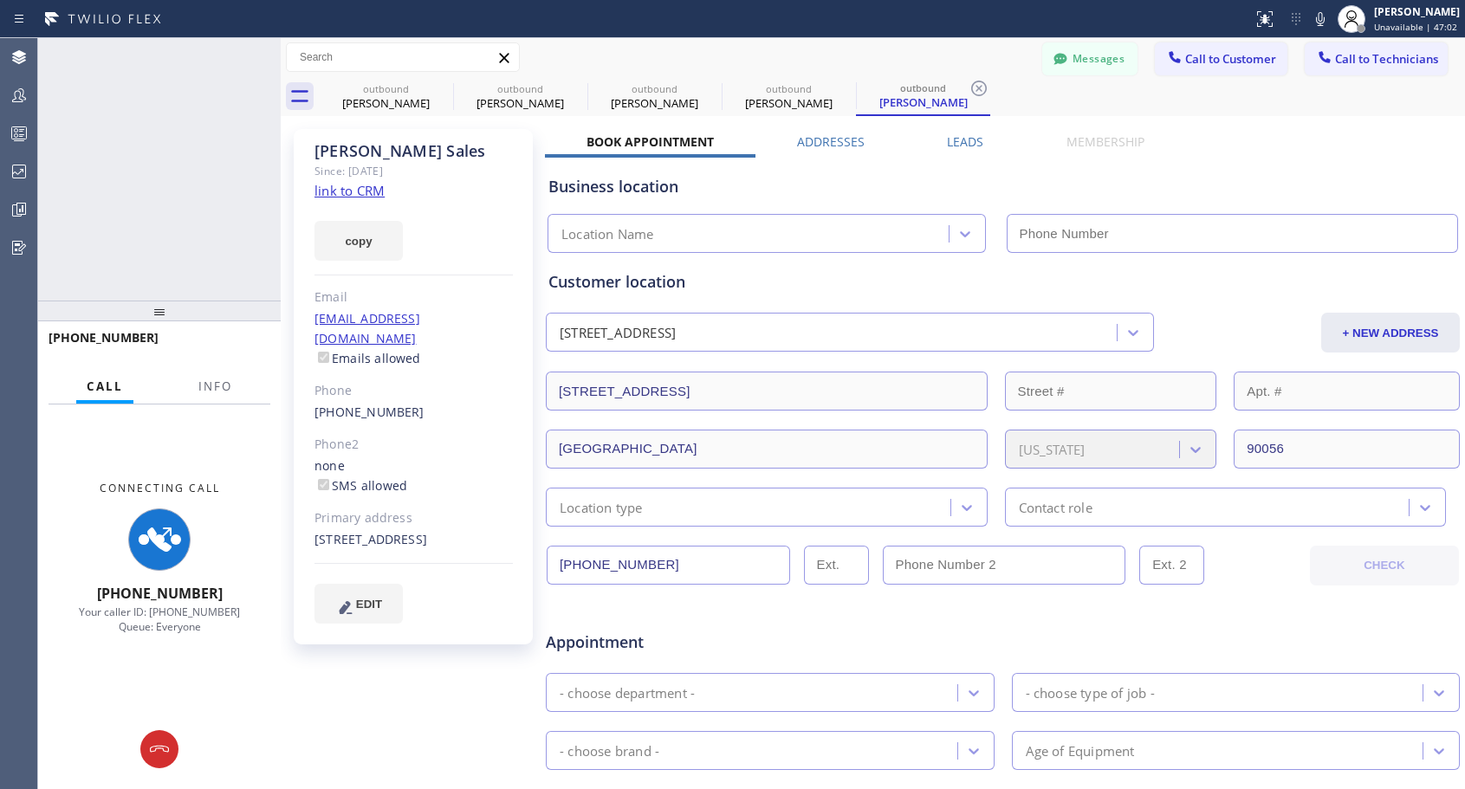
type input "[PHONE_NUMBER]"
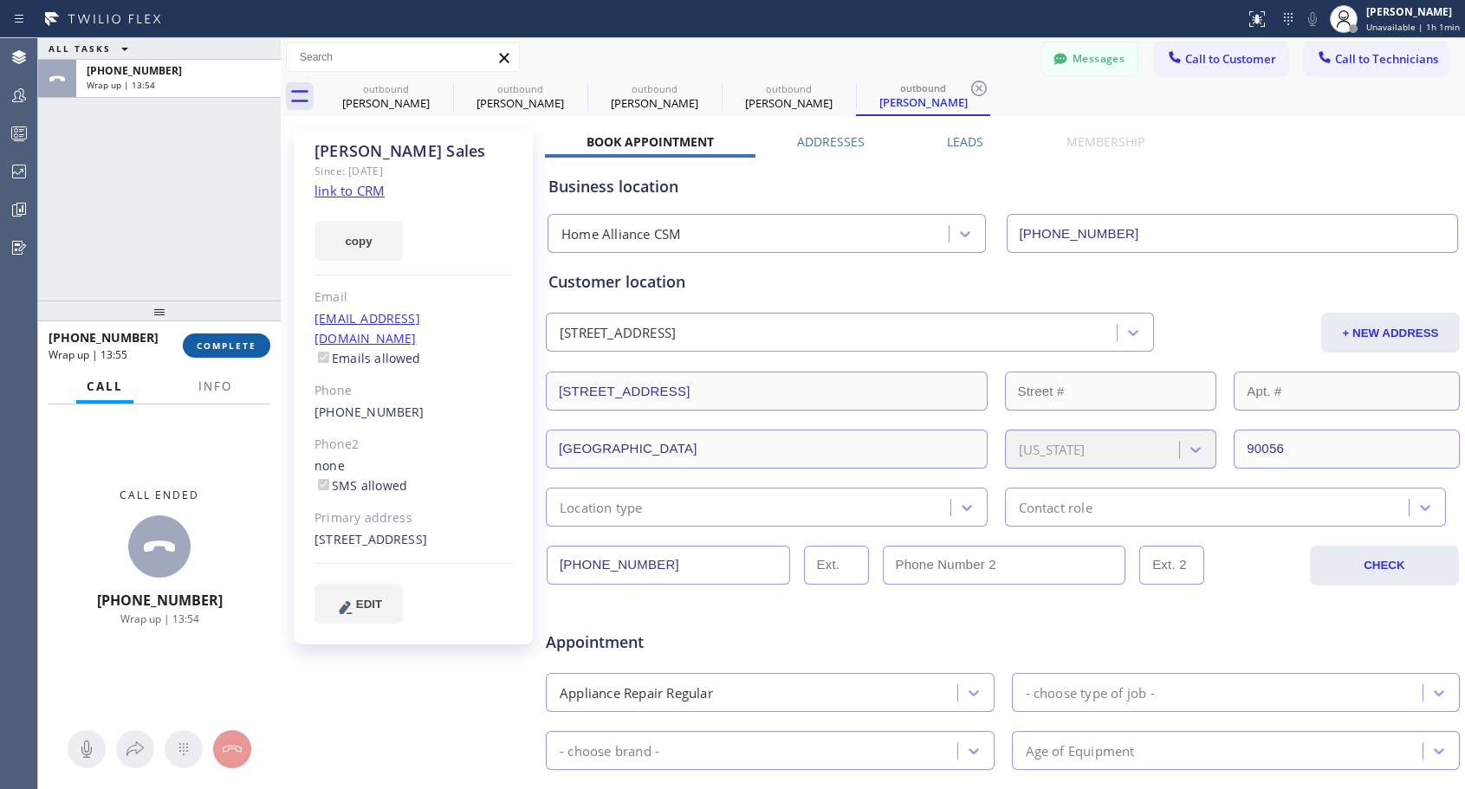
click at [230, 345] on span "COMPLETE" at bounding box center [227, 346] width 60 height 12
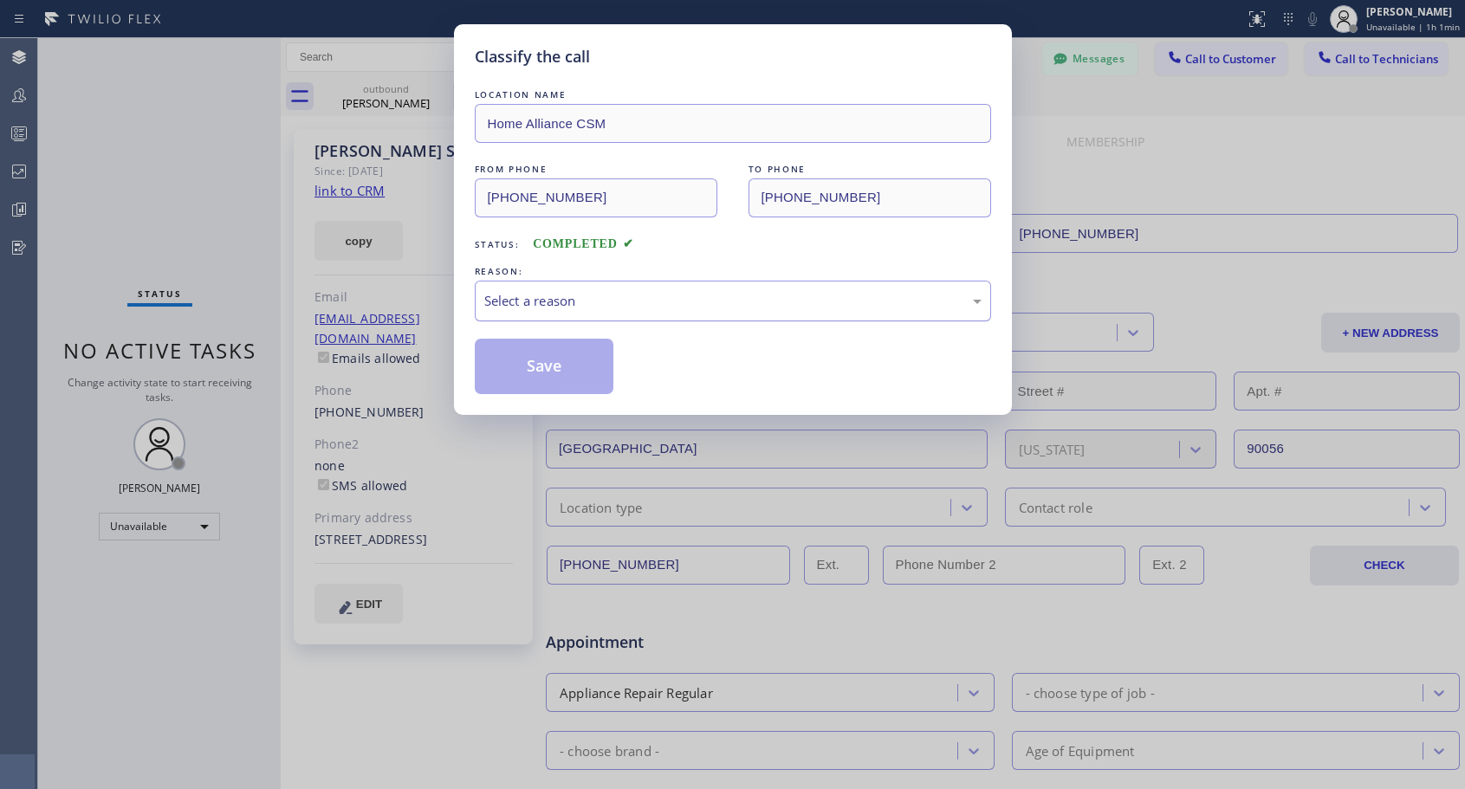
click at [571, 299] on div "Select a reason" at bounding box center [732, 301] width 497 height 20
click at [537, 366] on button "Save" at bounding box center [544, 366] width 139 height 55
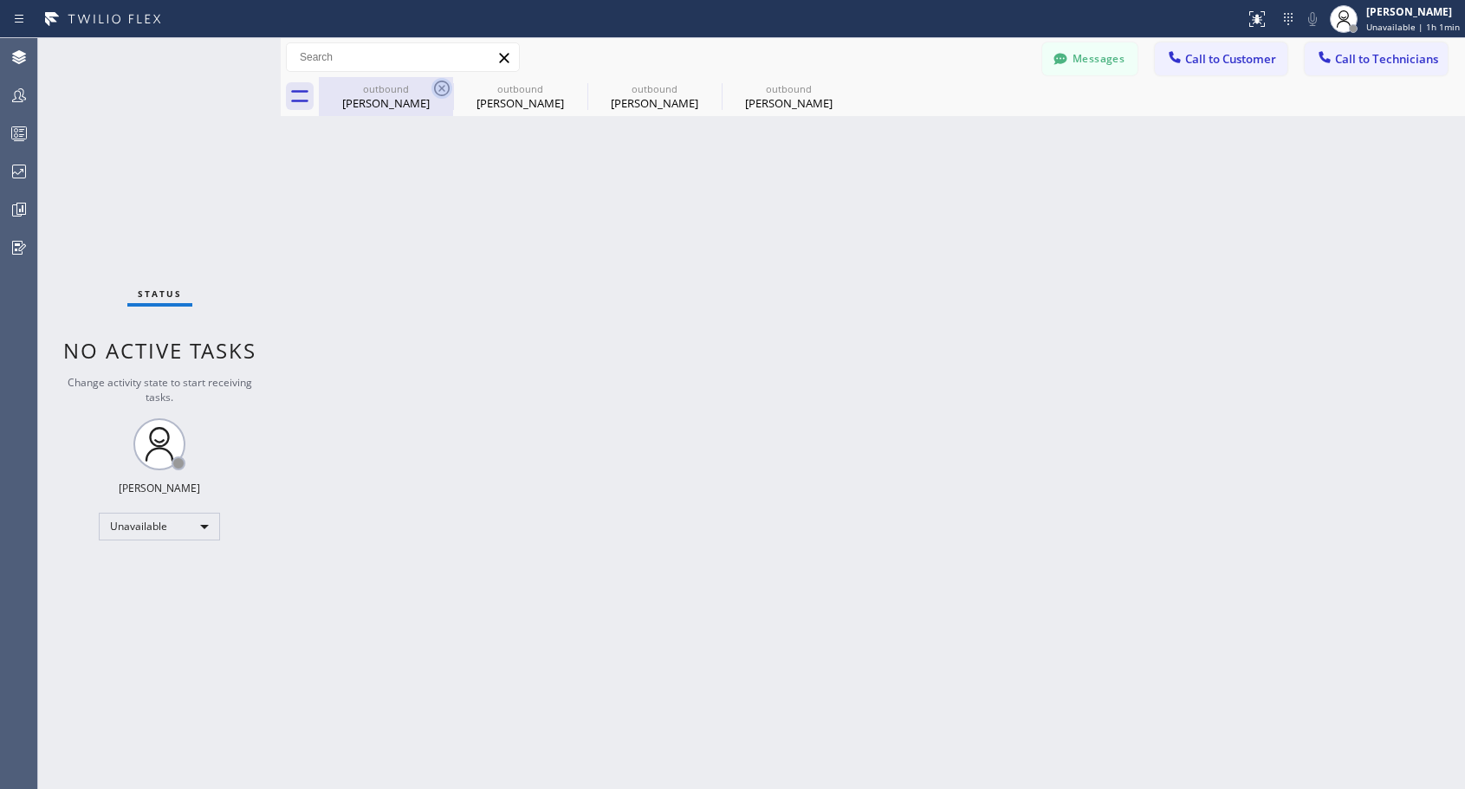
click at [439, 86] on icon at bounding box center [442, 89] width 16 height 16
click at [0, 0] on icon at bounding box center [0, 0] width 0 height 0
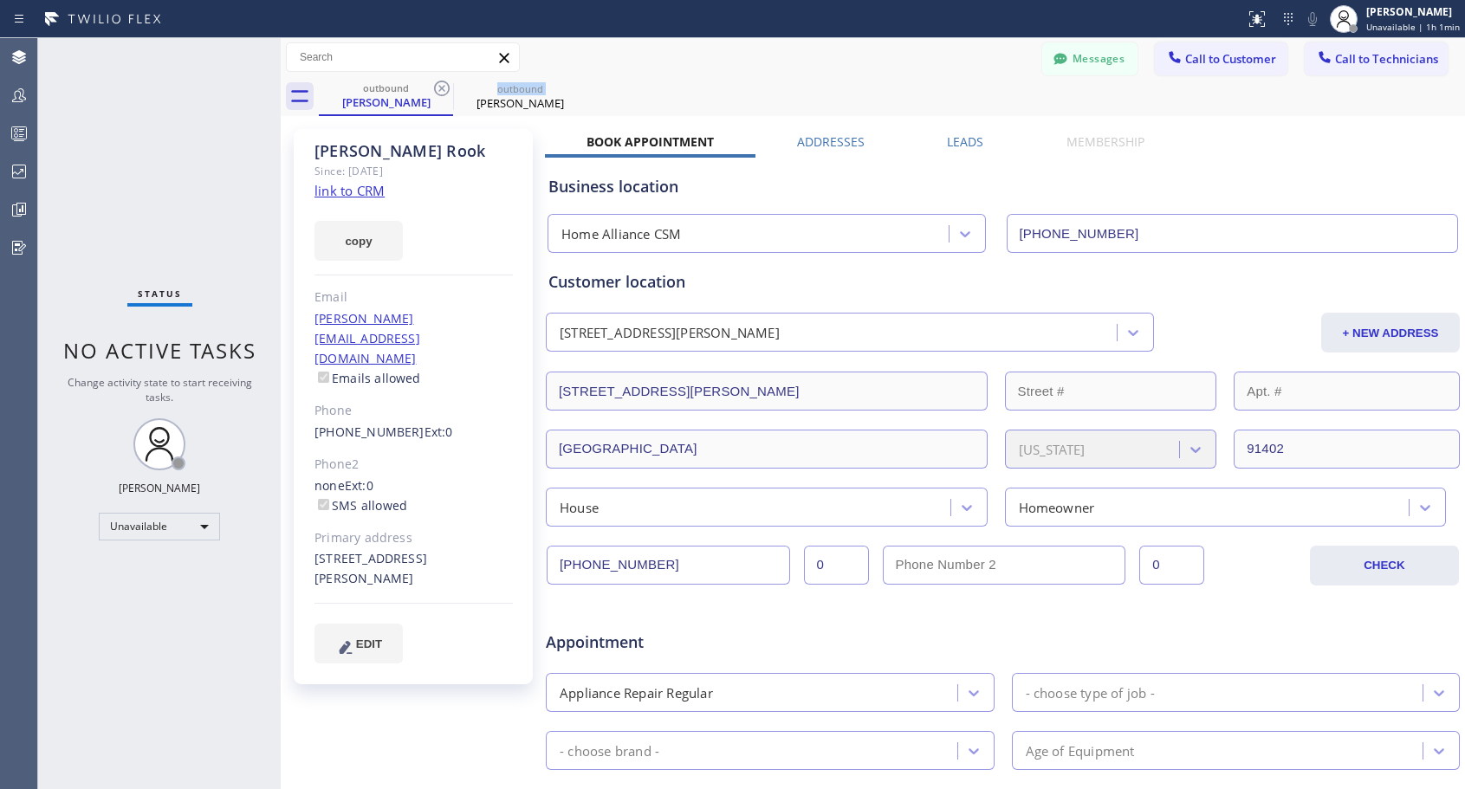
click at [439, 86] on icon at bounding box center [442, 89] width 16 height 16
click at [0, 0] on icon at bounding box center [0, 0] width 0 height 0
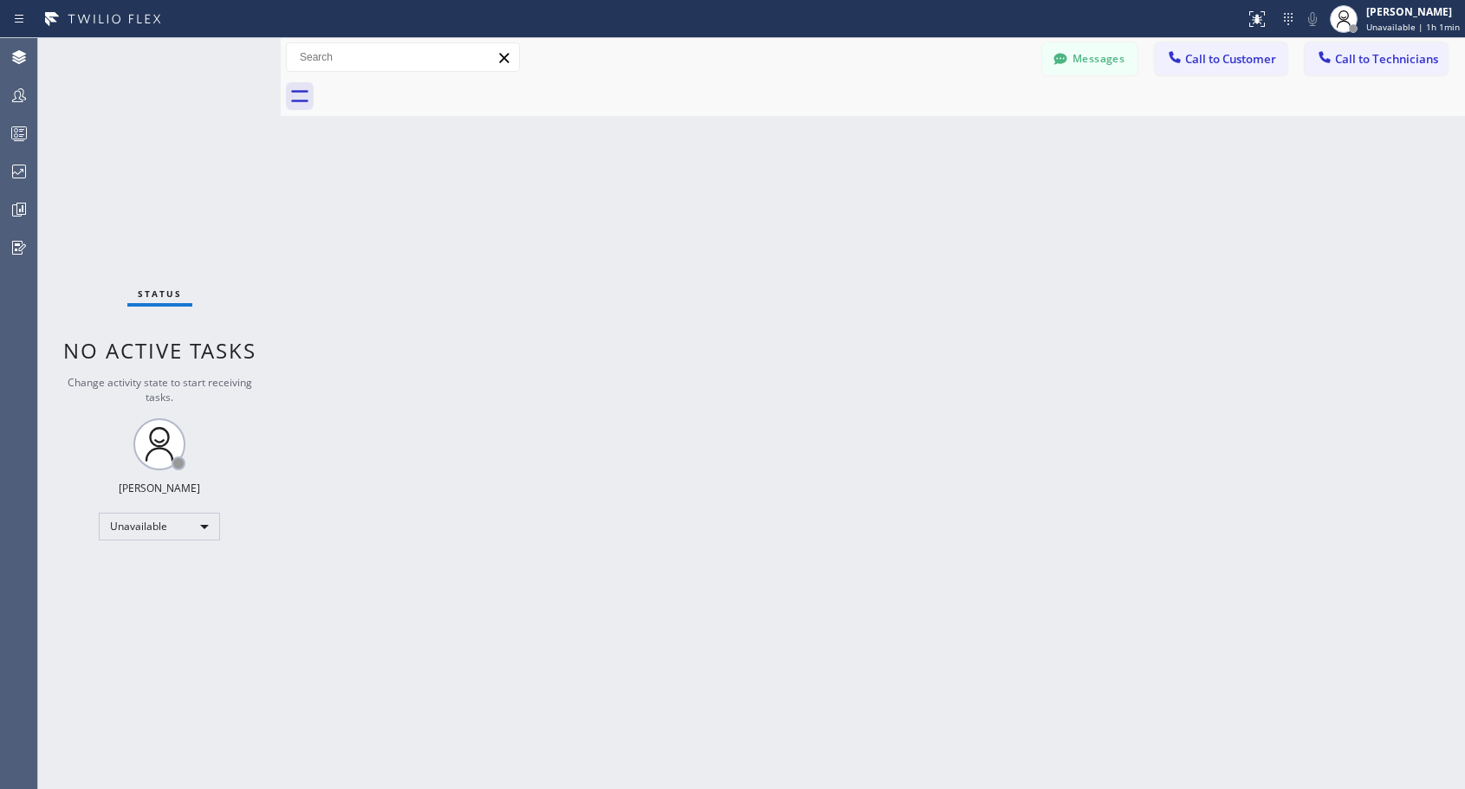
click at [439, 86] on div at bounding box center [892, 96] width 1146 height 39
click at [1210, 58] on span "Call to Customer" at bounding box center [1230, 59] width 91 height 16
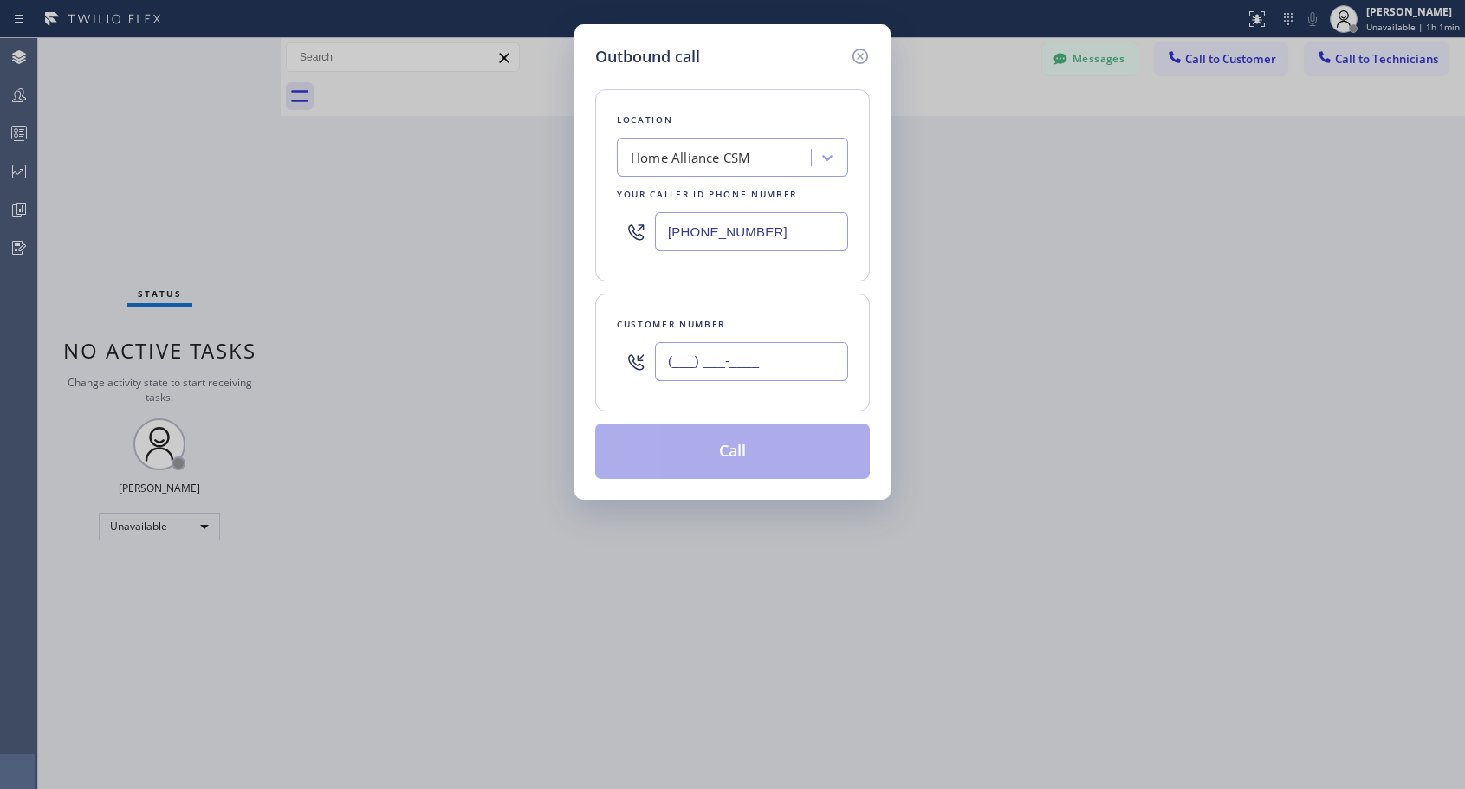
click at [705, 360] on input "(___) ___-____" at bounding box center [751, 361] width 193 height 39
paste input "305) 965-6802"
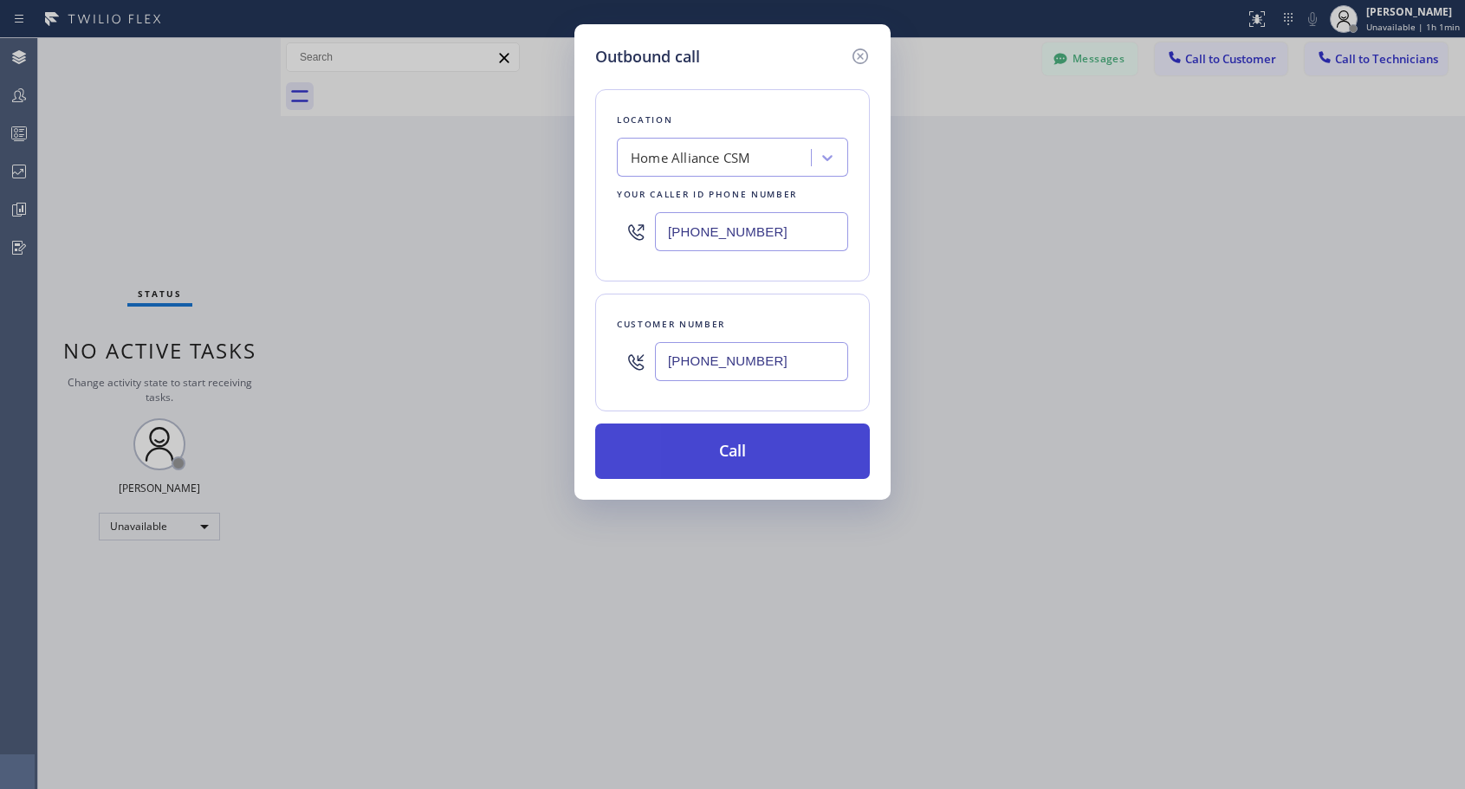
type input "(305) 965-6802"
click at [732, 464] on button "Call" at bounding box center [732, 451] width 275 height 55
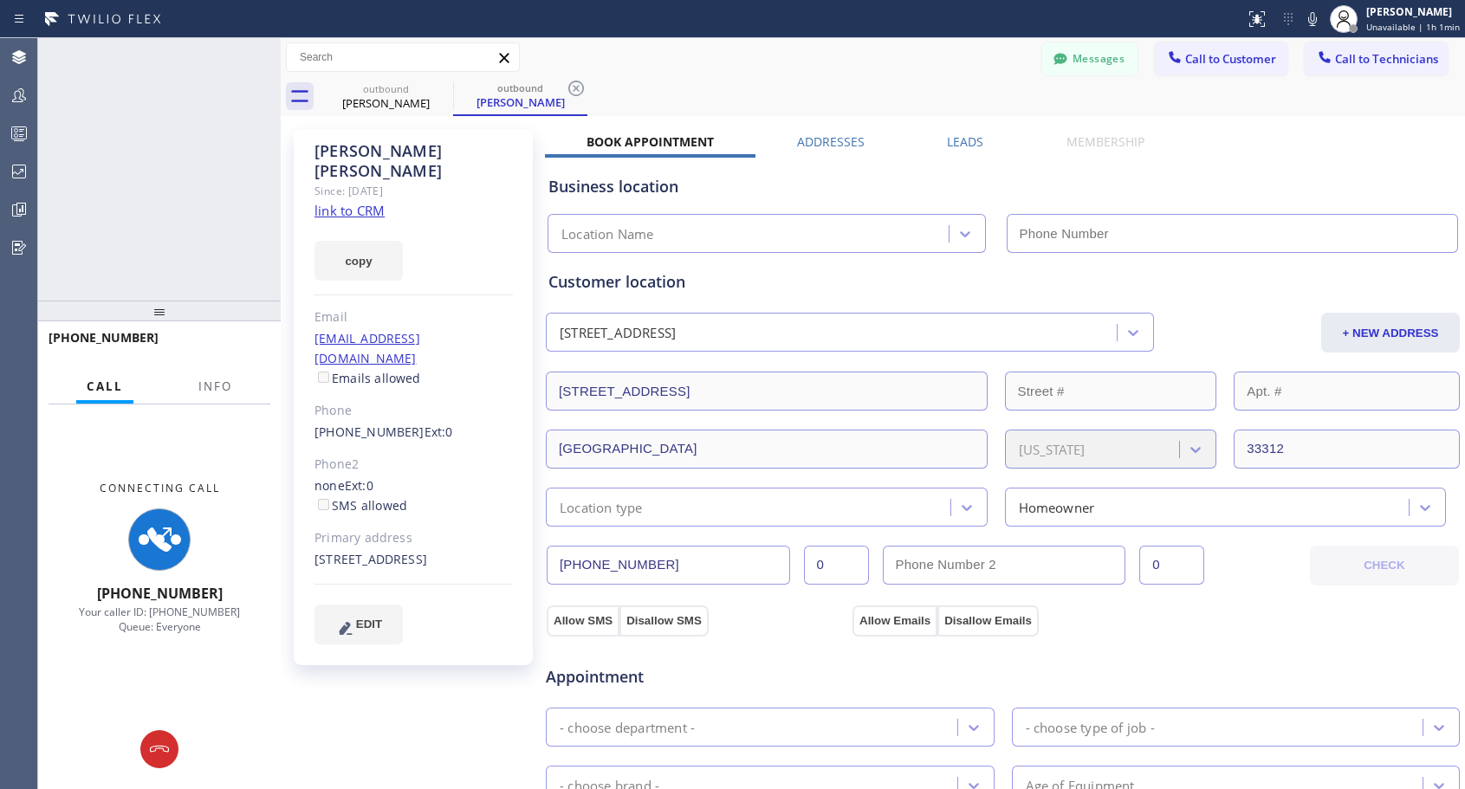
type input "[PHONE_NUMBER]"
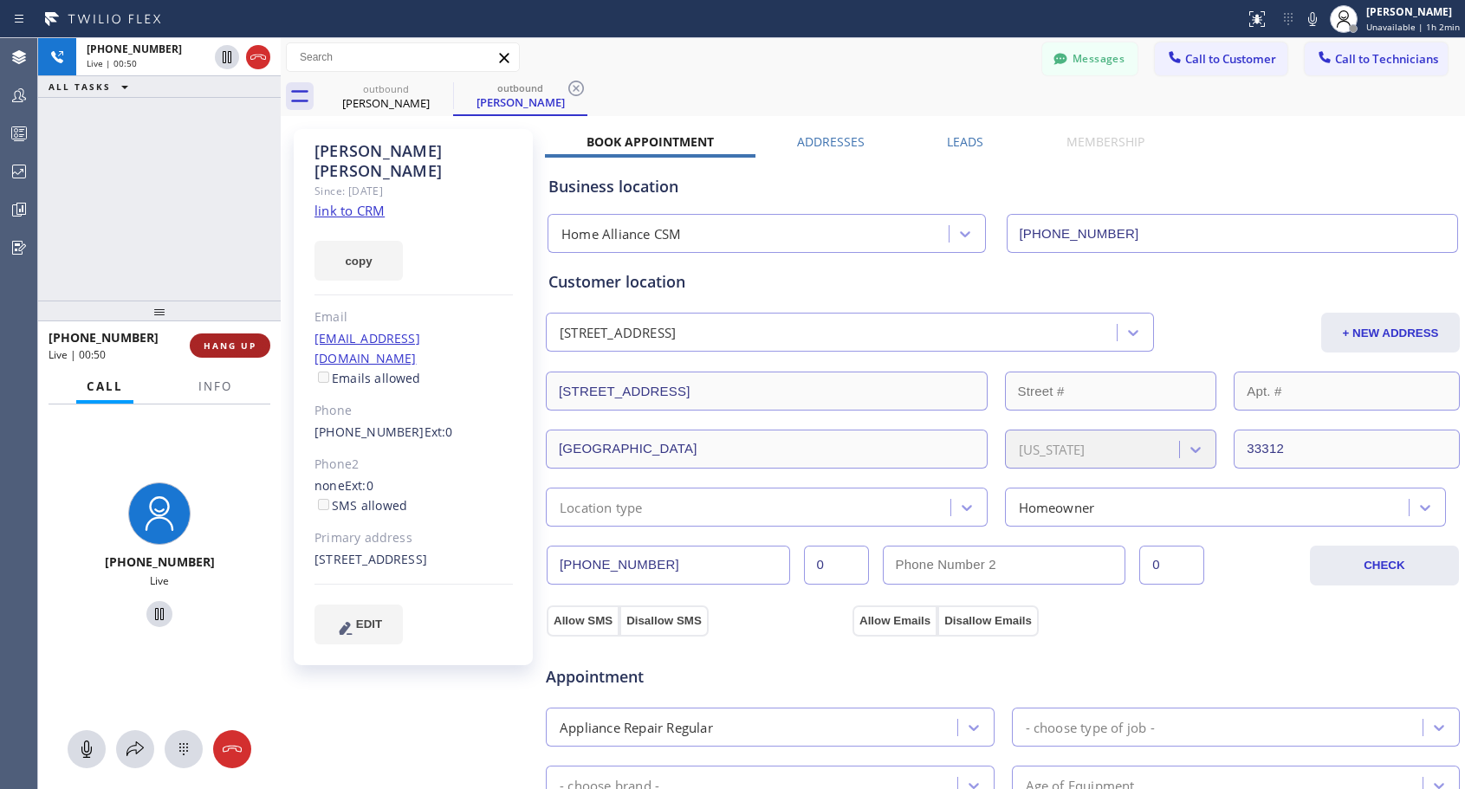
click at [232, 339] on button "HANG UP" at bounding box center [230, 345] width 81 height 24
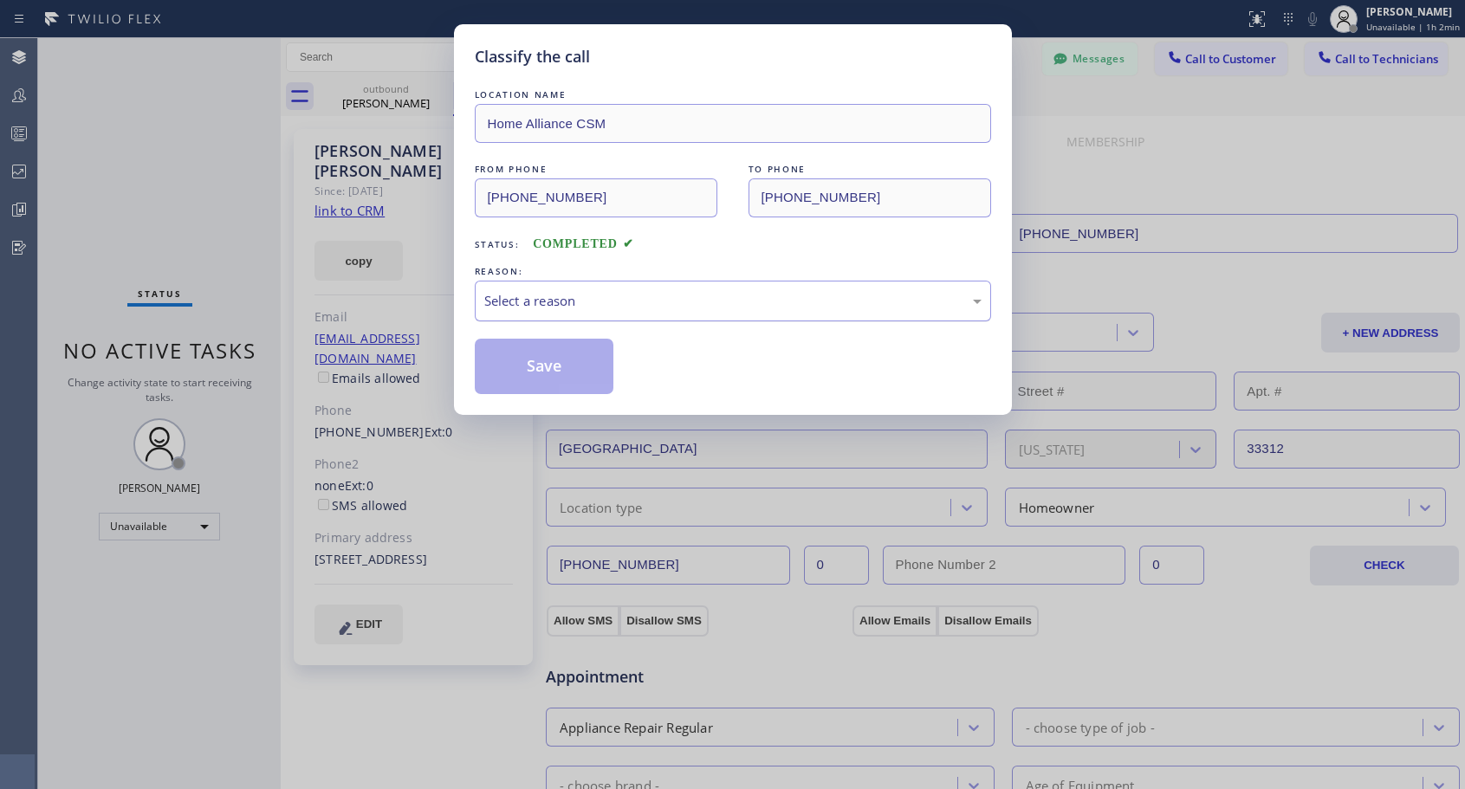
click at [686, 300] on div "Select a reason" at bounding box center [732, 301] width 497 height 20
click at [600, 367] on button "Save" at bounding box center [544, 366] width 139 height 55
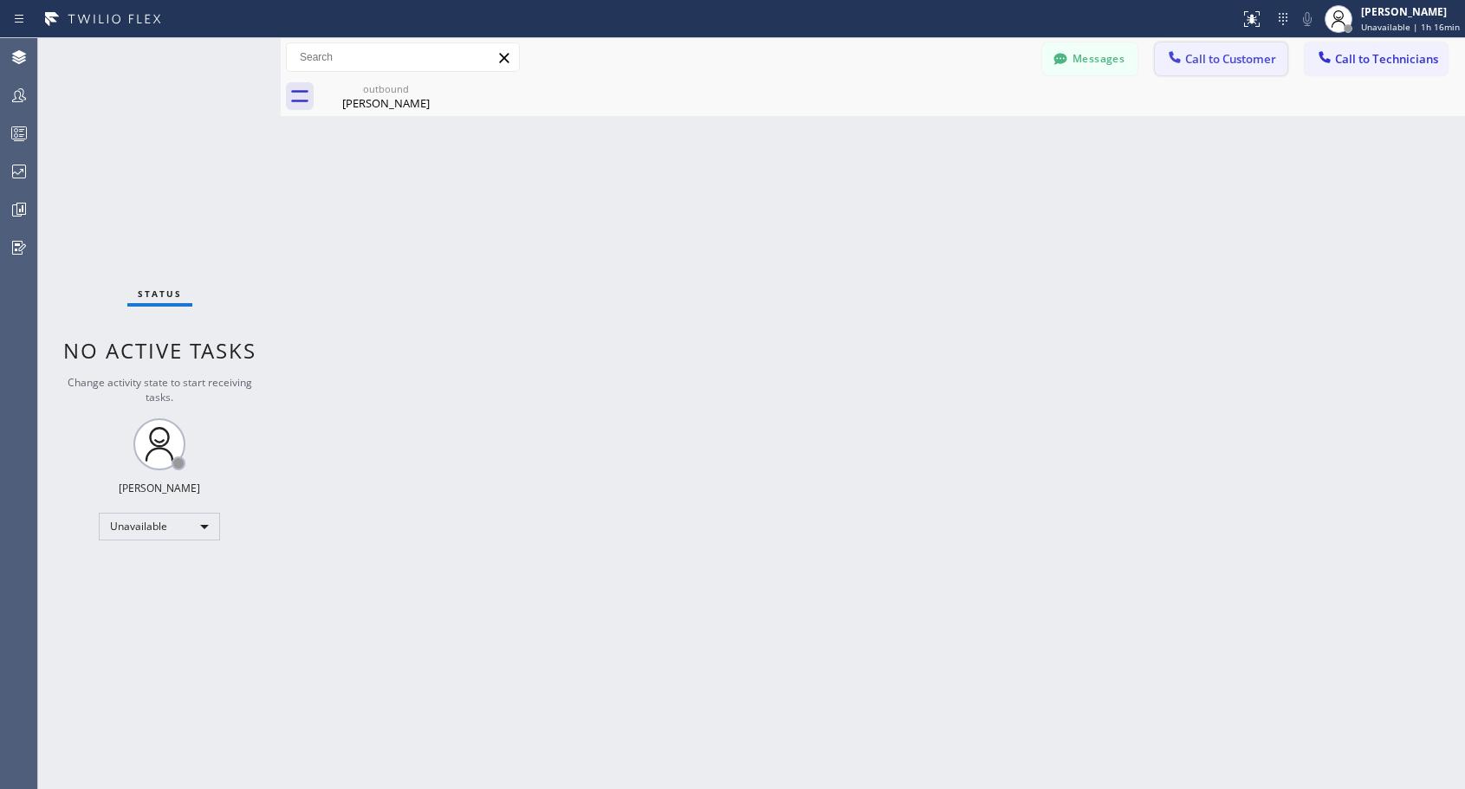
click at [1220, 58] on span "Call to Customer" at bounding box center [1230, 59] width 91 height 16
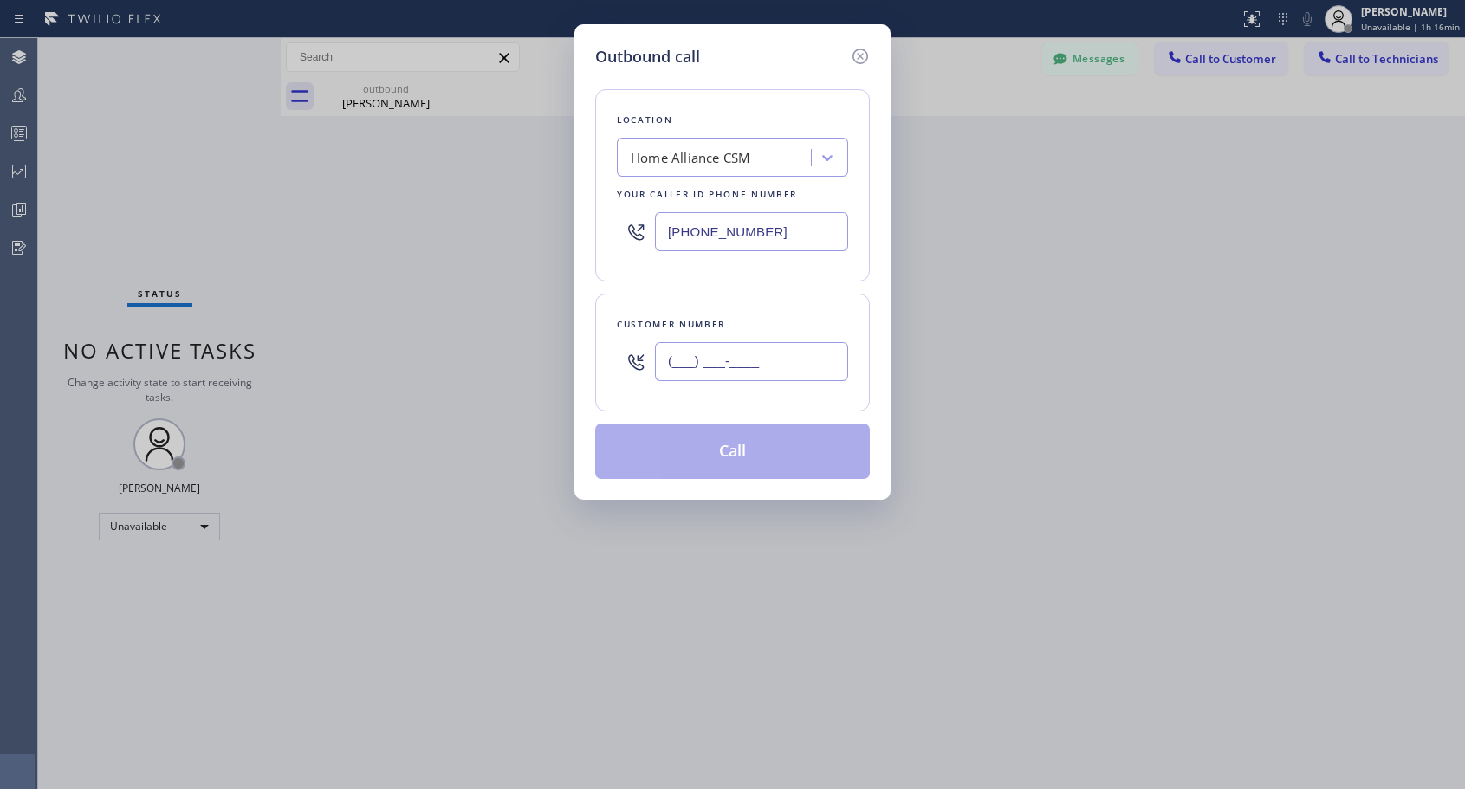
click at [775, 355] on input "(___) ___-____" at bounding box center [751, 361] width 193 height 39
paste input "509) 430-3706"
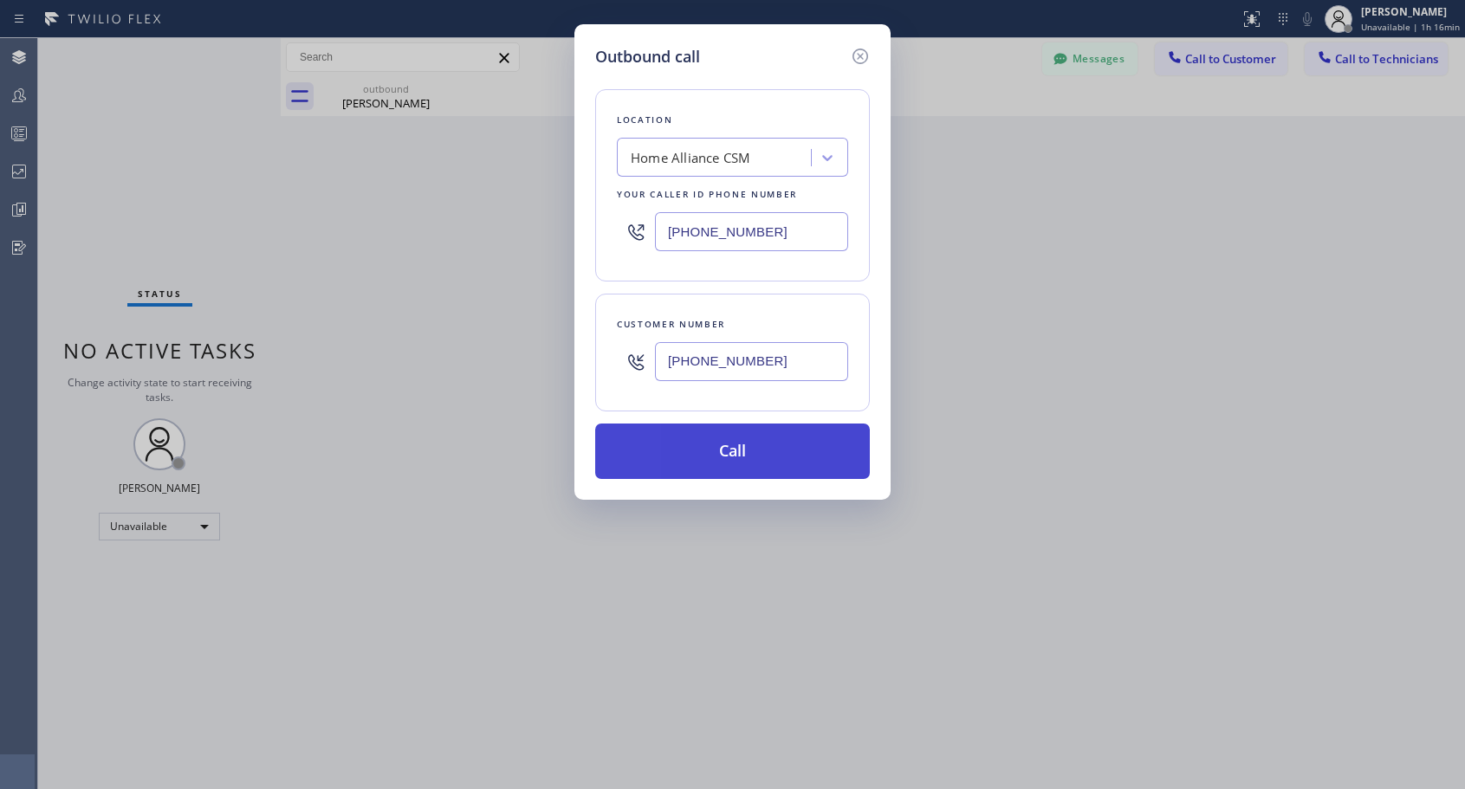
type input "(509) 430-3706"
click at [740, 450] on button "Call" at bounding box center [732, 451] width 275 height 55
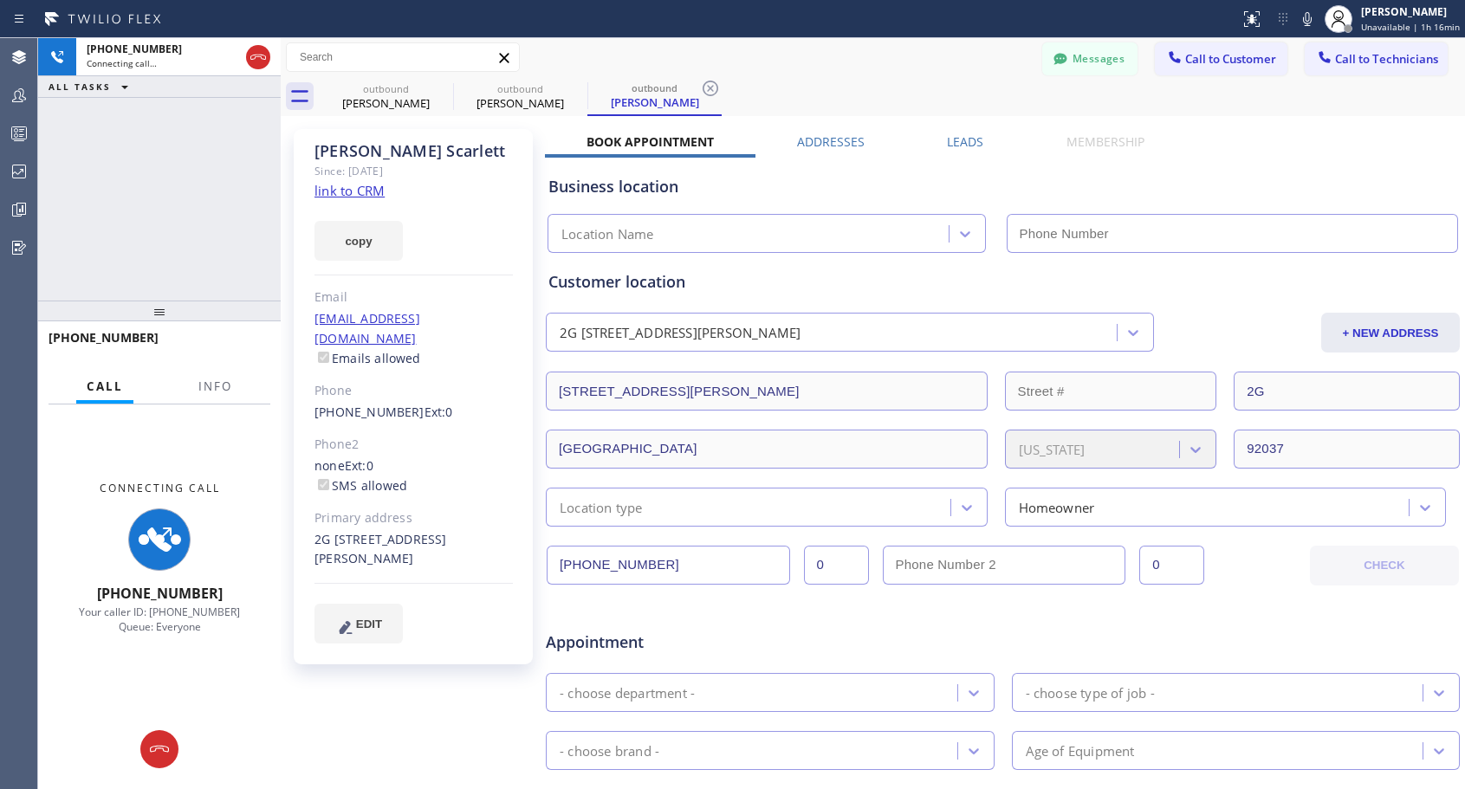
type input "[PHONE_NUMBER]"
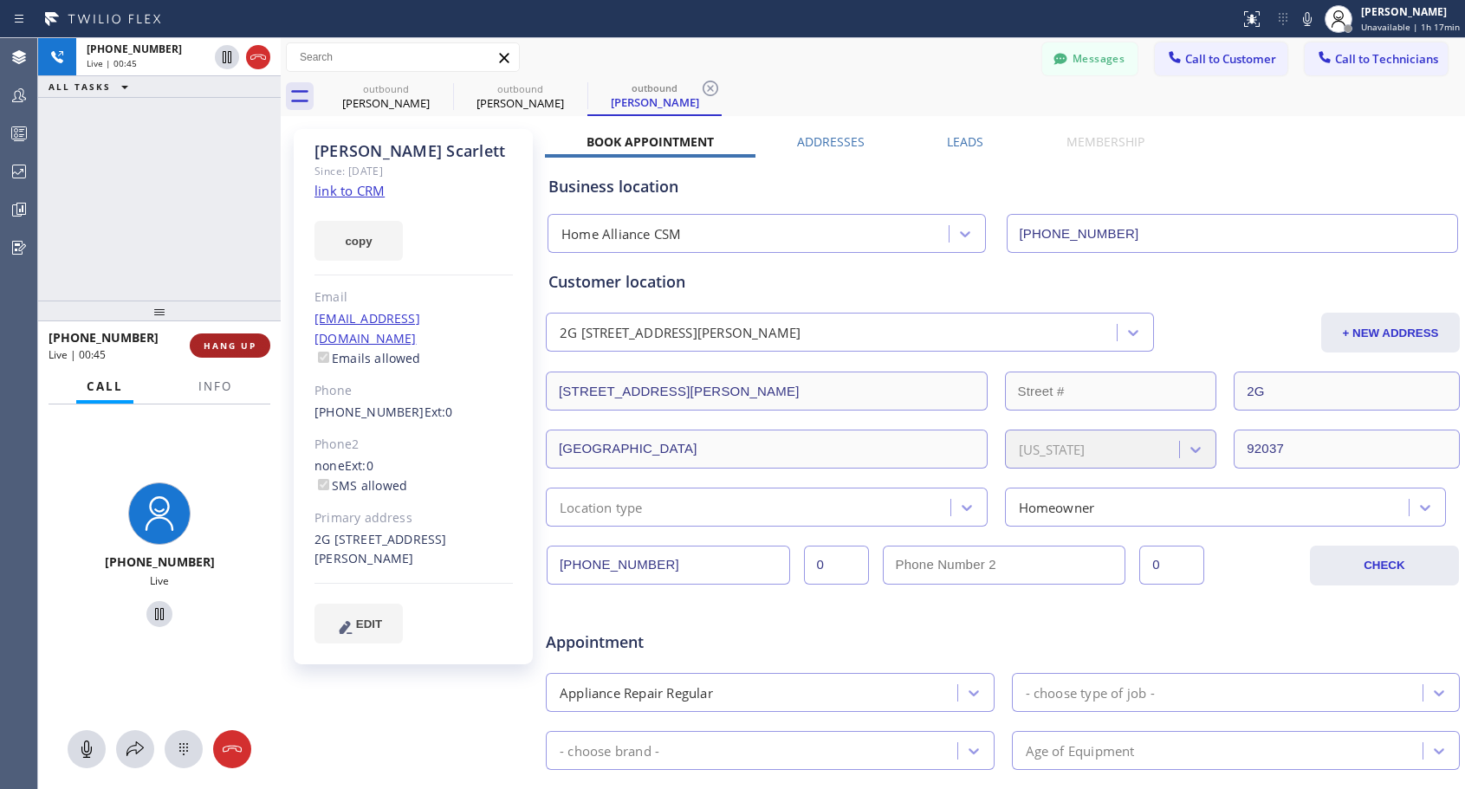
click at [223, 345] on span "HANG UP" at bounding box center [230, 346] width 53 height 12
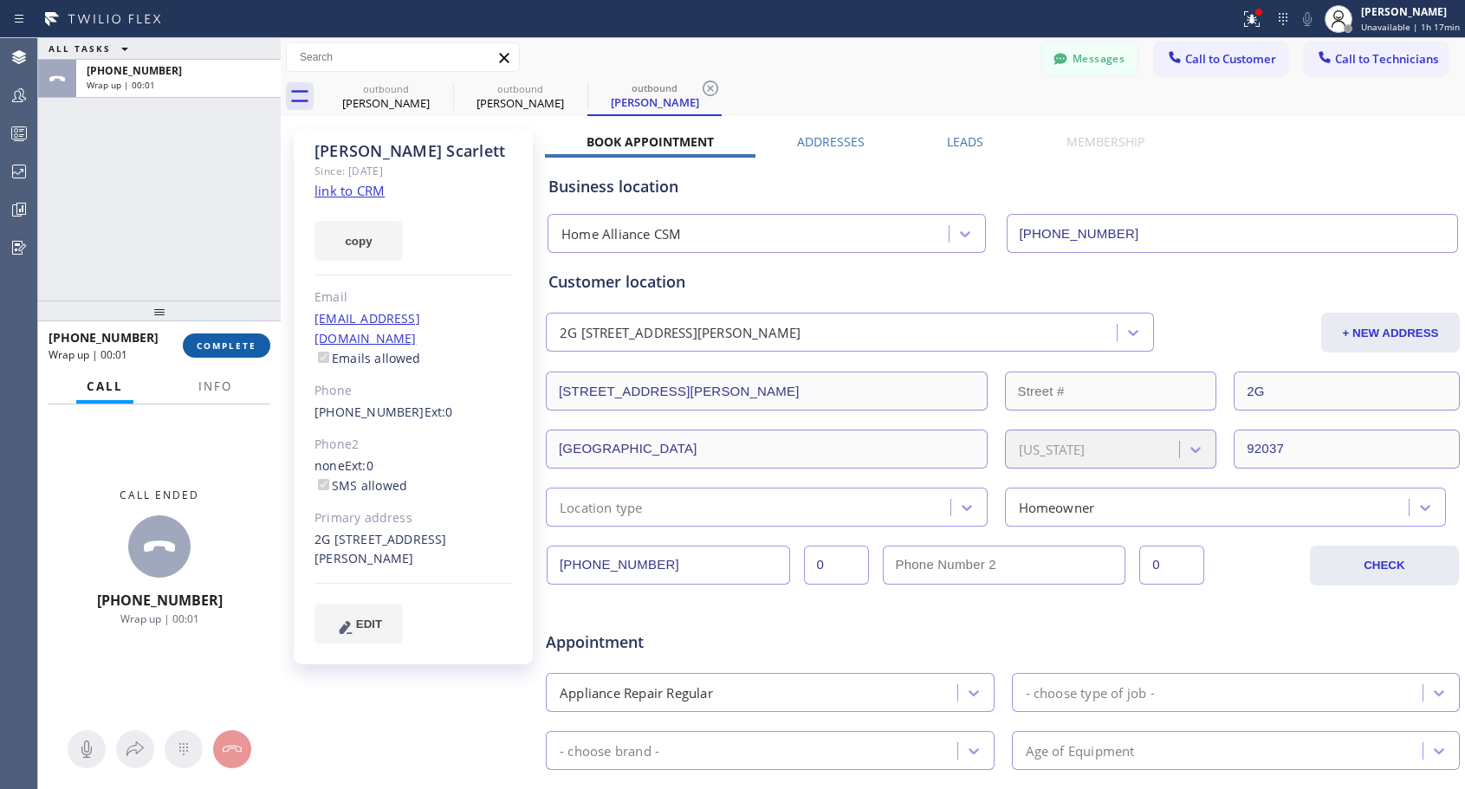
click at [248, 344] on span "COMPLETE" at bounding box center [227, 346] width 60 height 12
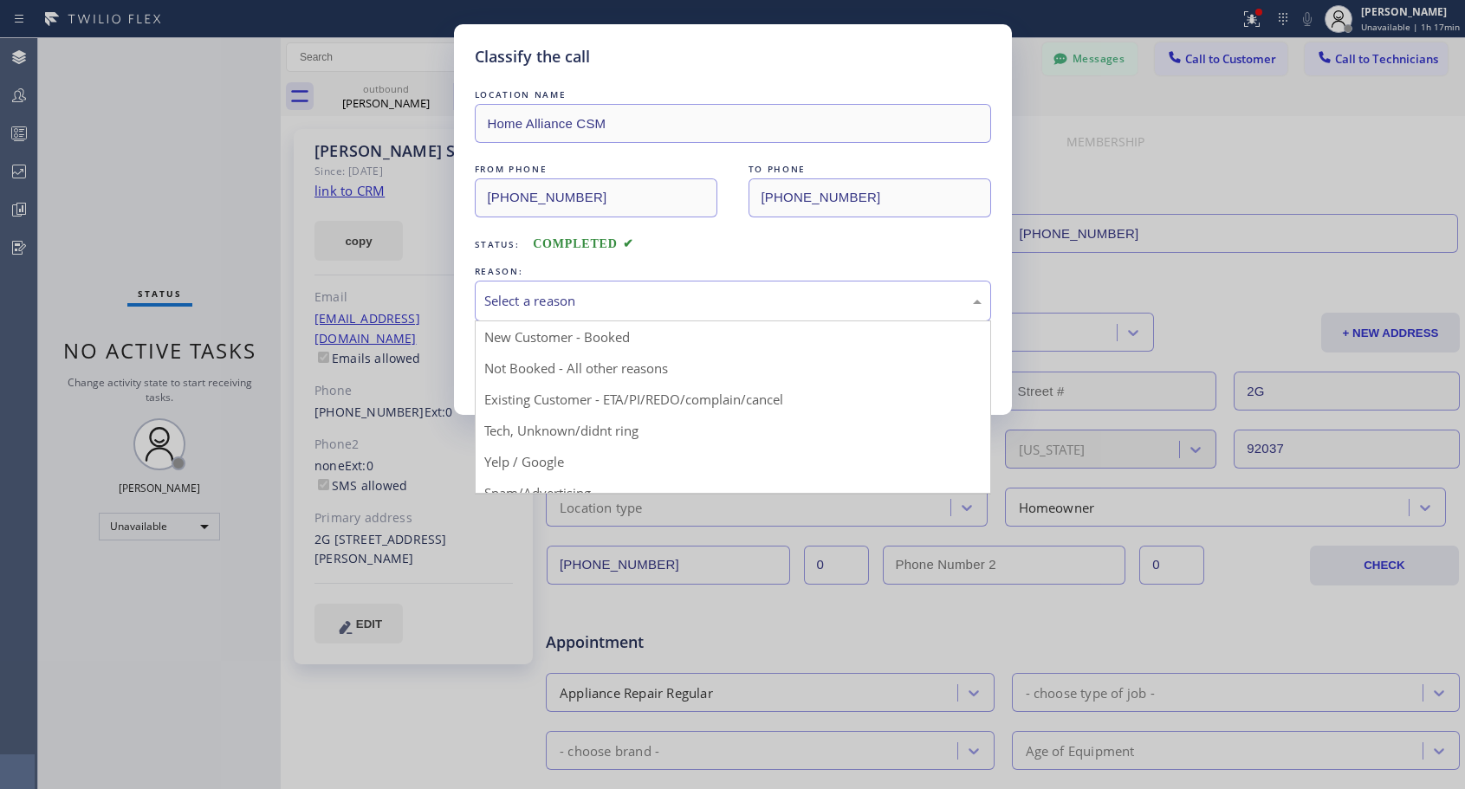
click at [537, 307] on div "Select a reason" at bounding box center [732, 301] width 497 height 20
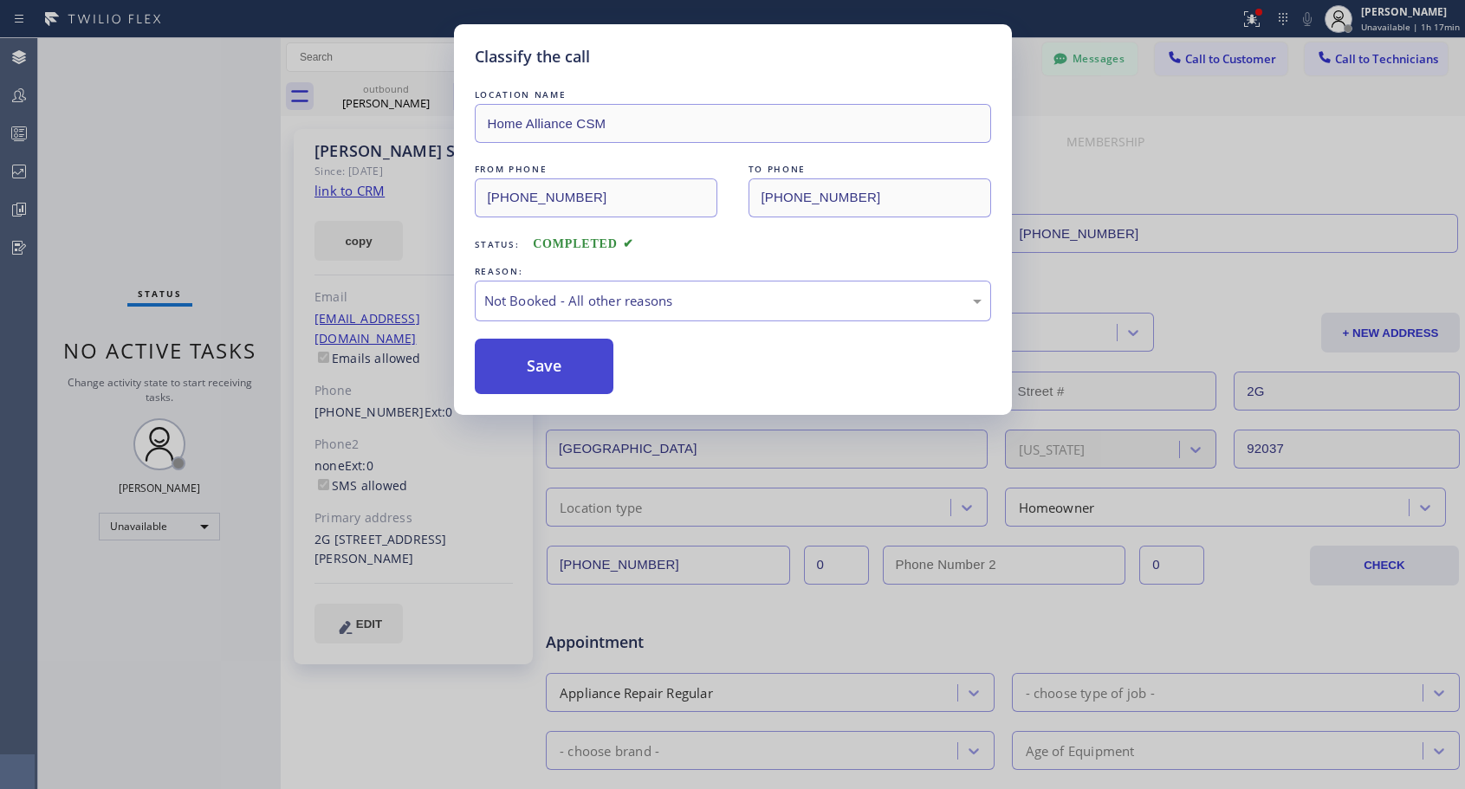
click at [556, 360] on button "Save" at bounding box center [544, 366] width 139 height 55
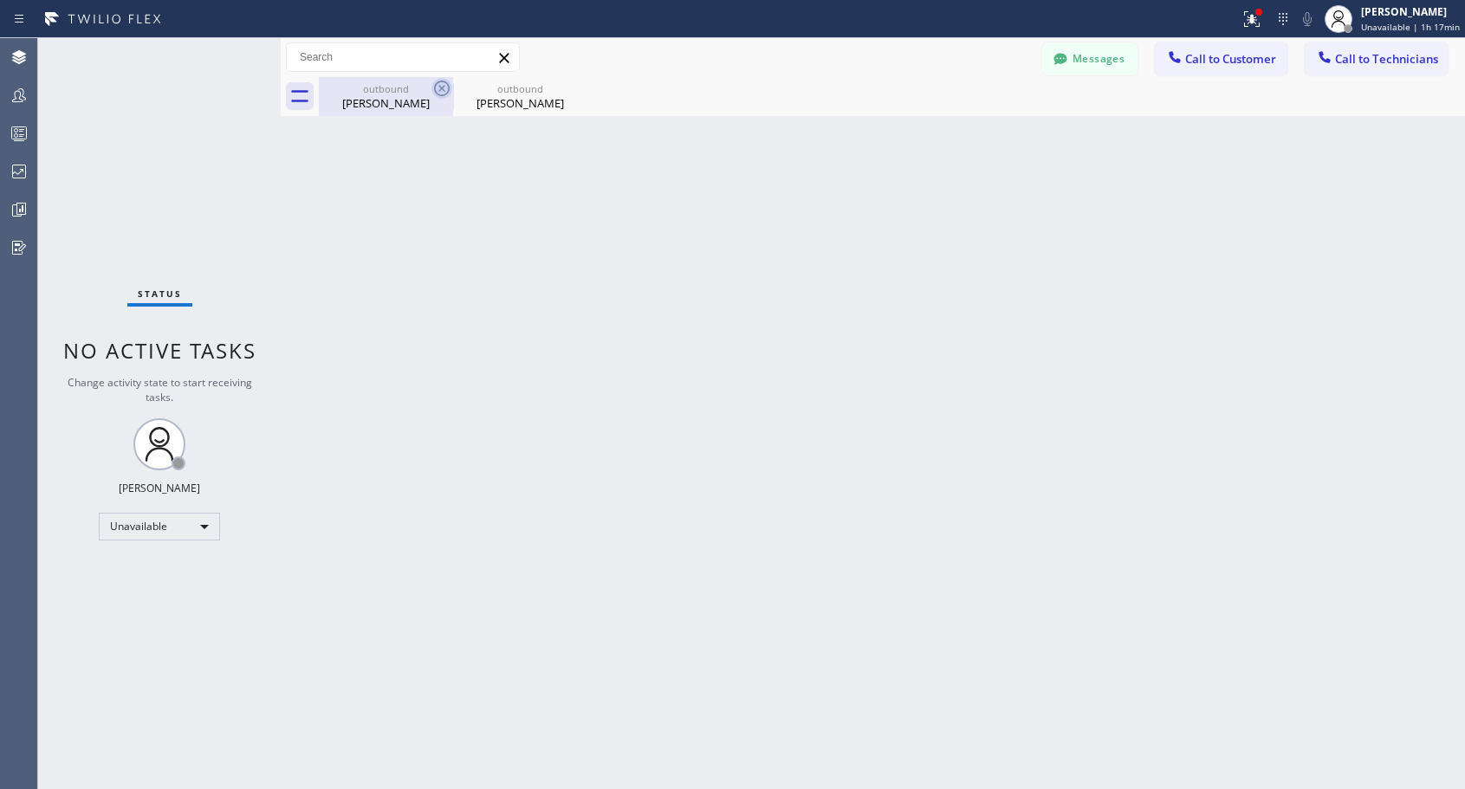
click at [438, 86] on icon at bounding box center [441, 88] width 21 height 21
click at [0, 0] on icon at bounding box center [0, 0] width 0 height 0
click at [438, 86] on div at bounding box center [892, 96] width 1146 height 39
click at [633, 192] on div "Back to Dashboard Change Sender ID Customers Technicians NH Nathaniel Hill 03/0…" at bounding box center [873, 413] width 1184 height 751
click at [1213, 55] on span "Call to Customer" at bounding box center [1230, 59] width 91 height 16
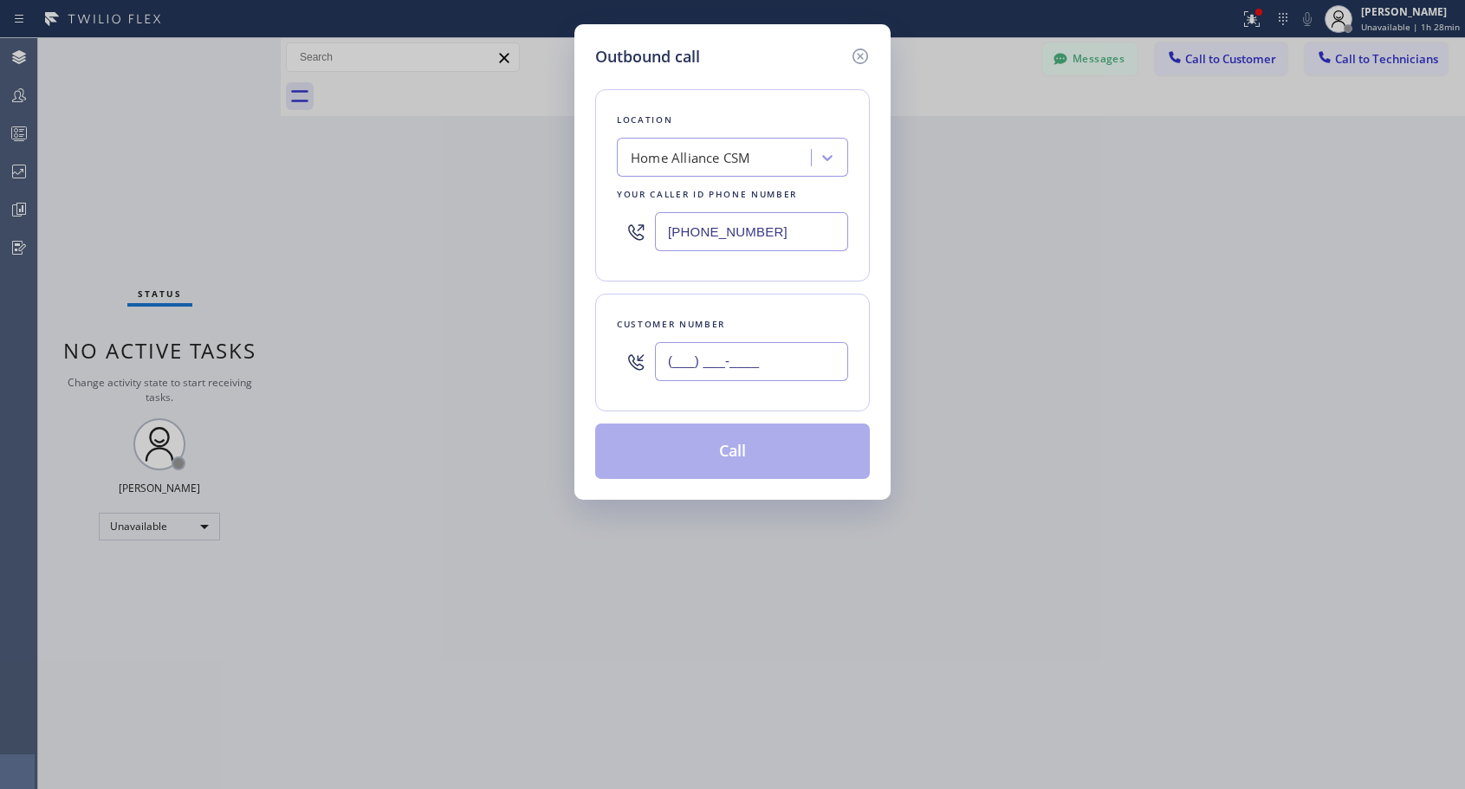
click at [681, 366] on input "(___) ___-____" at bounding box center [751, 361] width 193 height 39
paste input "425) 949-5517"
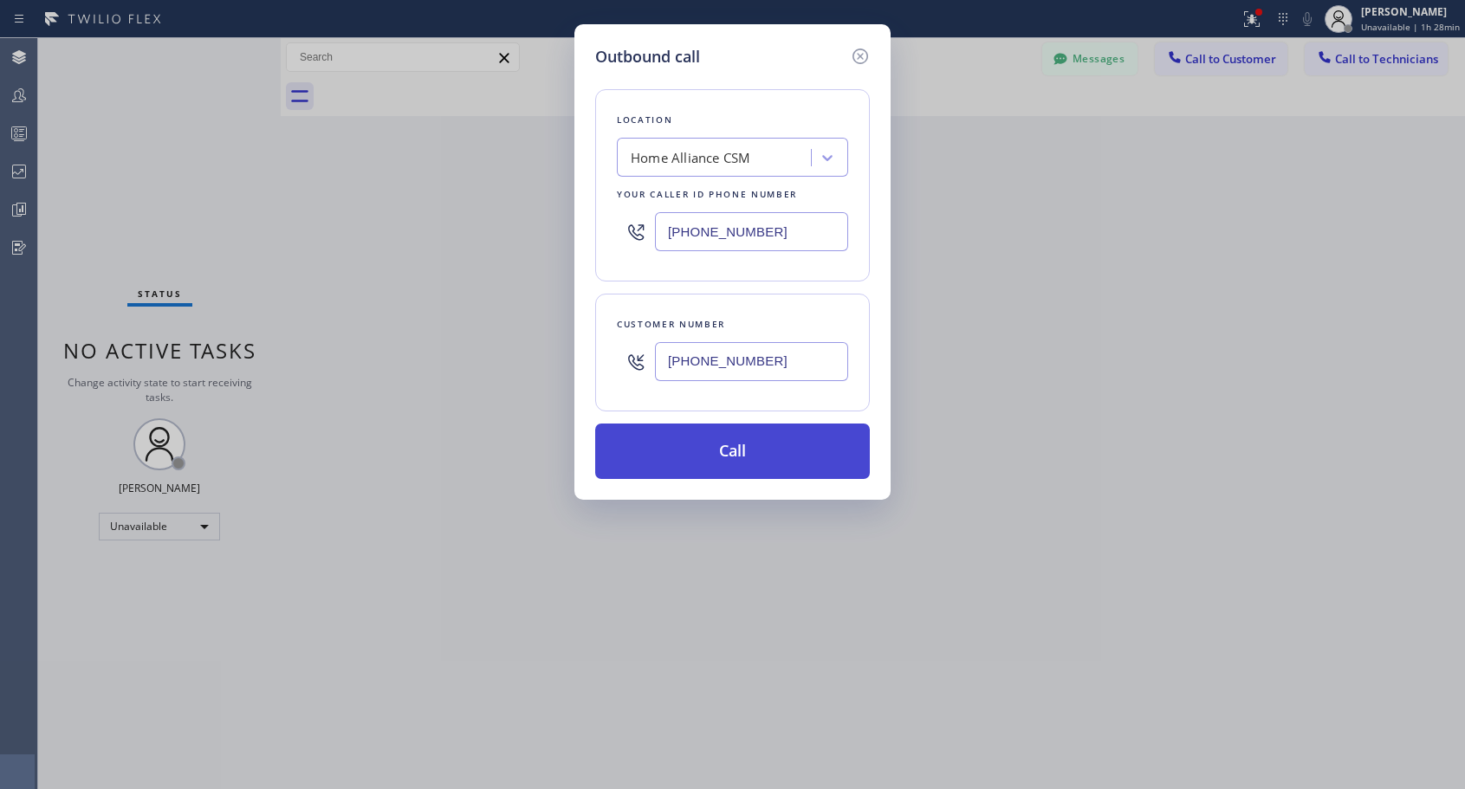
type input "(425) 949-5517"
click at [722, 447] on button "Call" at bounding box center [732, 451] width 275 height 55
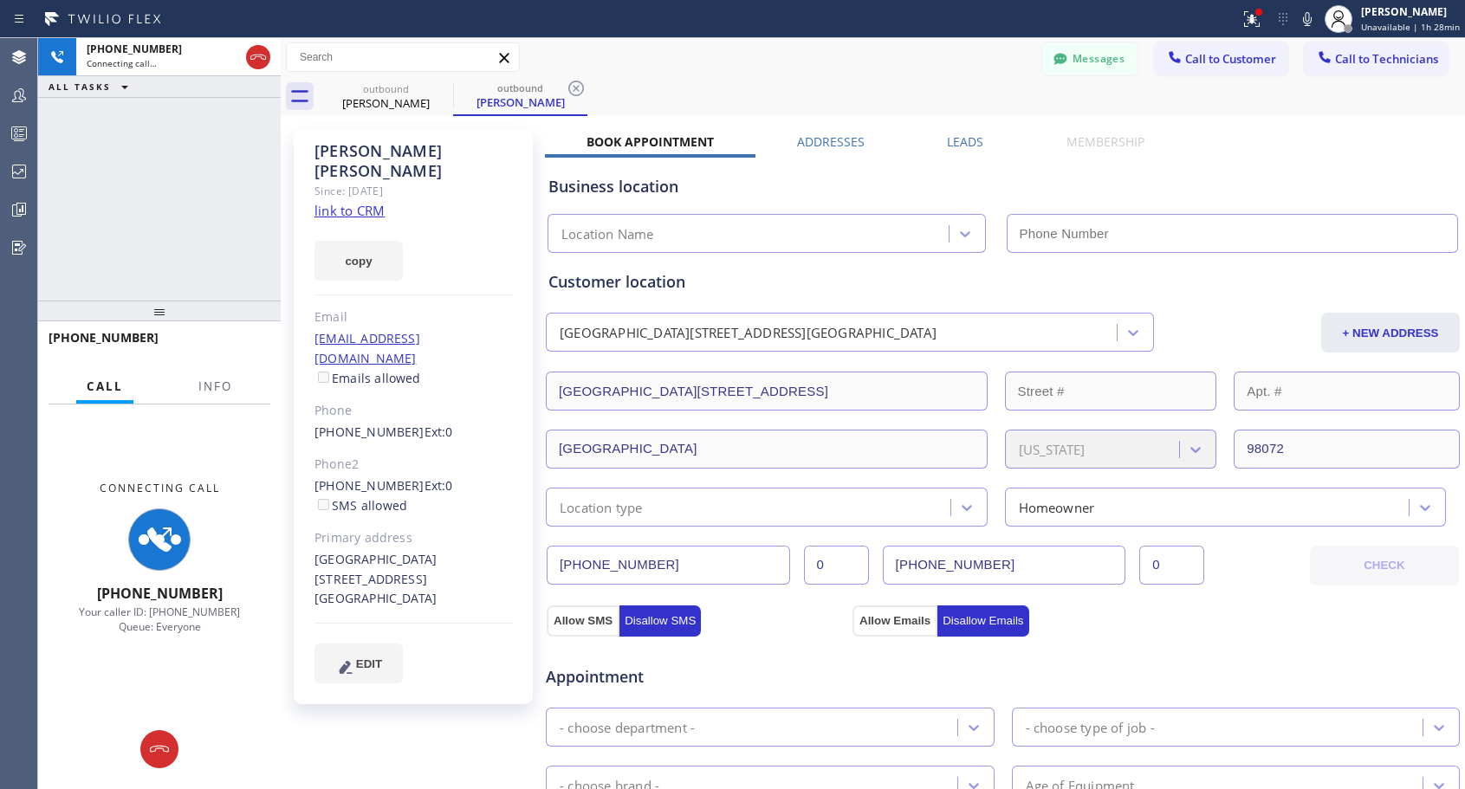
type input "[PHONE_NUMBER]"
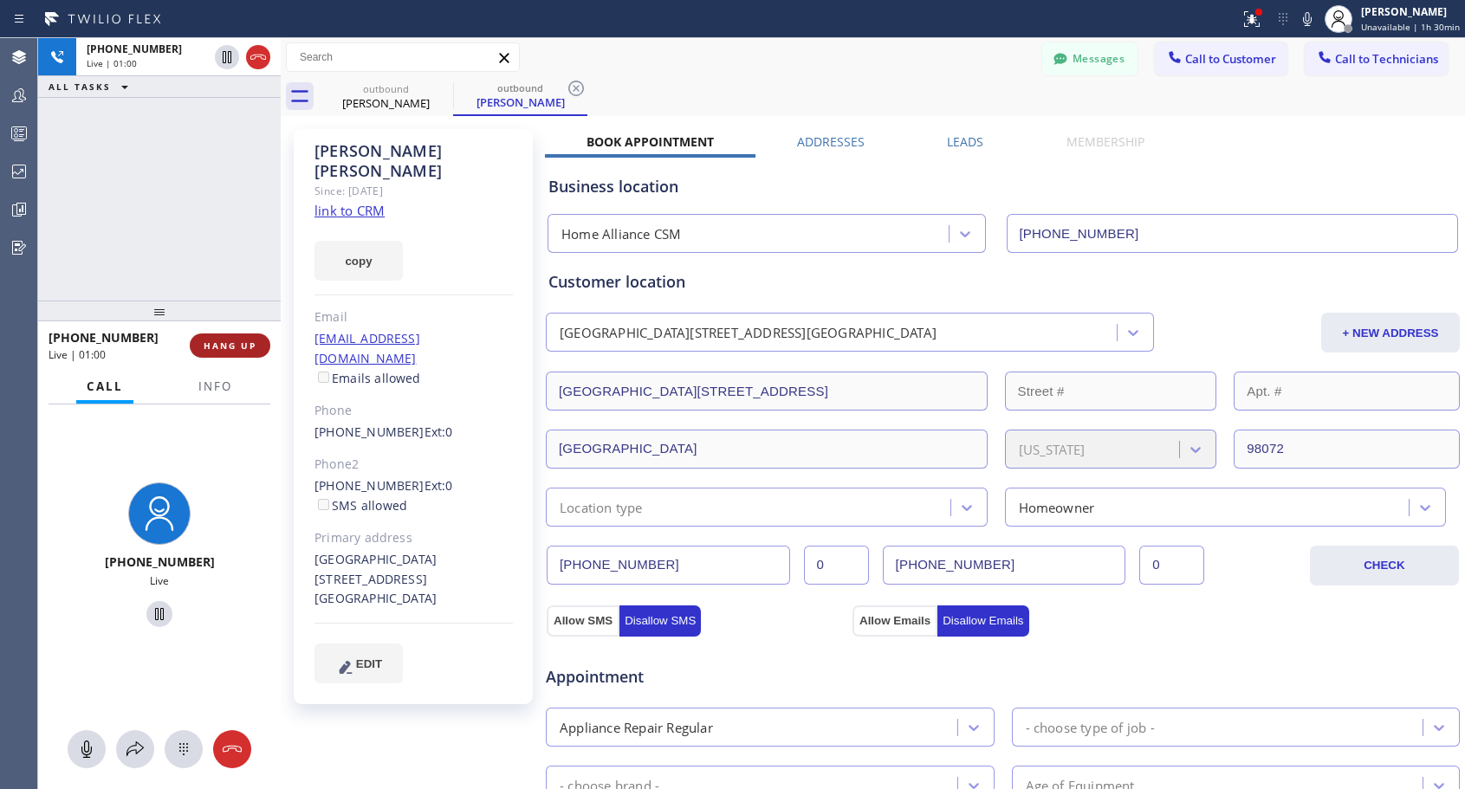
click at [250, 347] on span "HANG UP" at bounding box center [230, 346] width 53 height 12
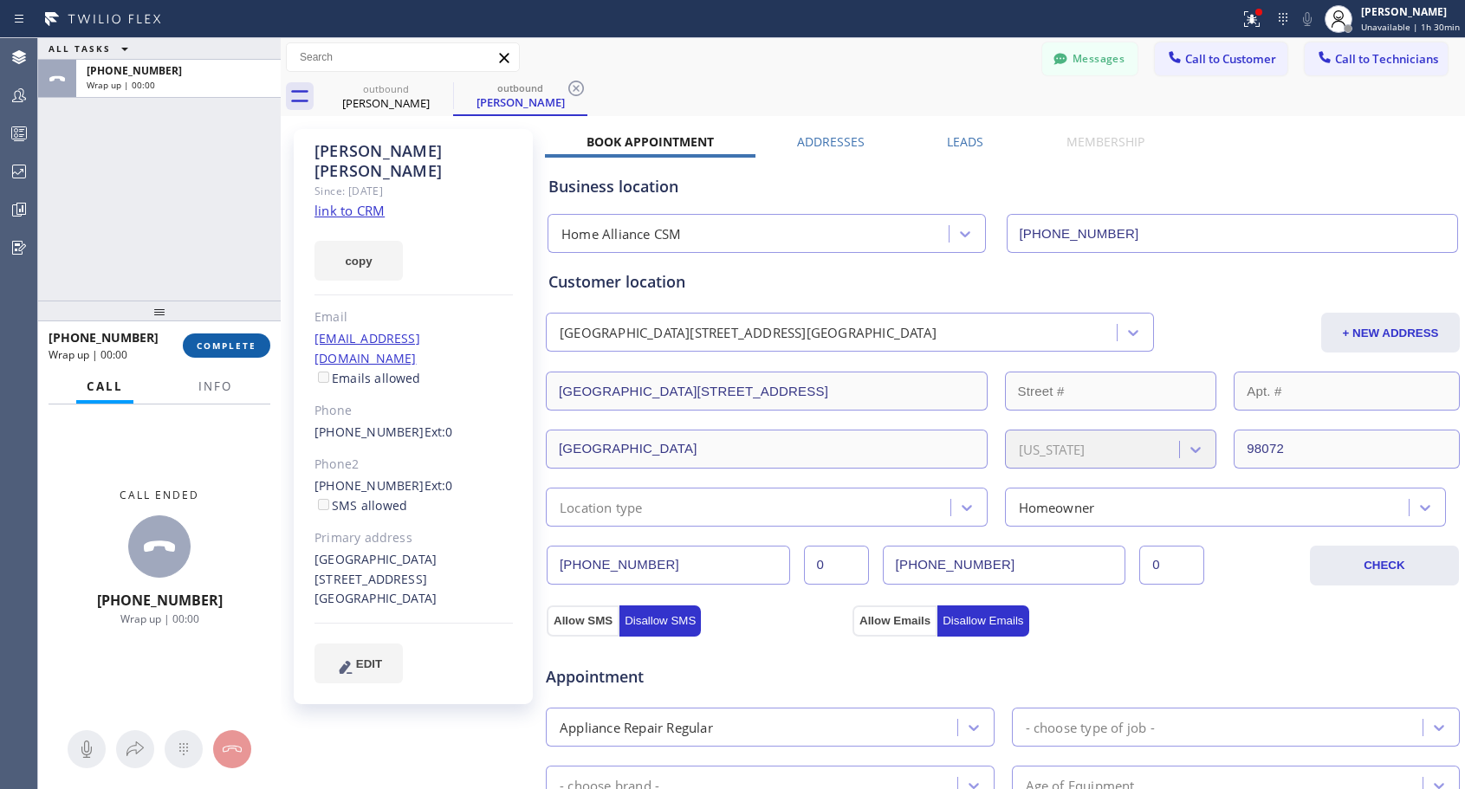
click at [250, 347] on span "COMPLETE" at bounding box center [227, 346] width 60 height 12
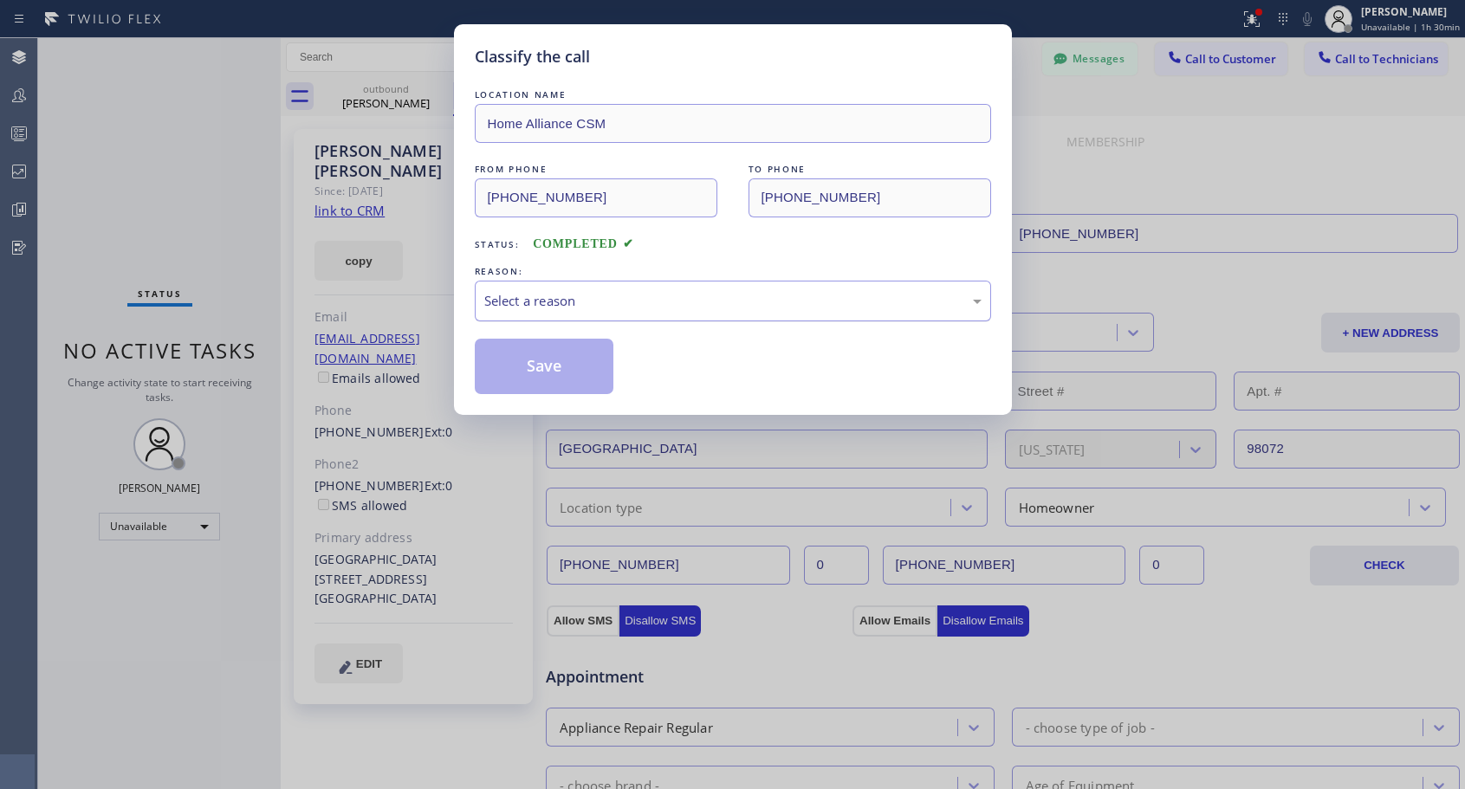
click at [679, 306] on div "Select a reason" at bounding box center [732, 301] width 497 height 20
click at [582, 371] on button "Save" at bounding box center [544, 366] width 139 height 55
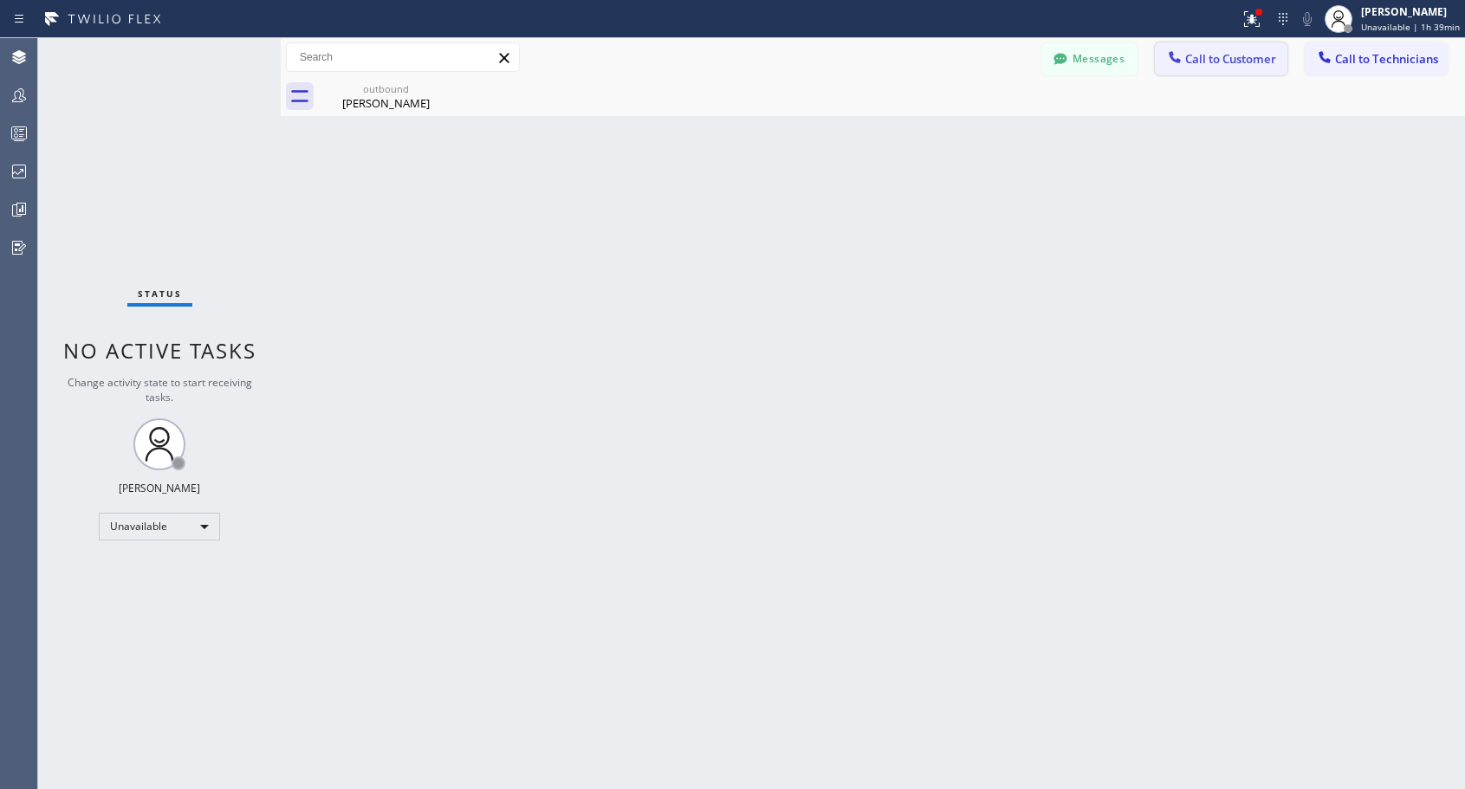
click at [1244, 59] on span "Call to Customer" at bounding box center [1230, 59] width 91 height 16
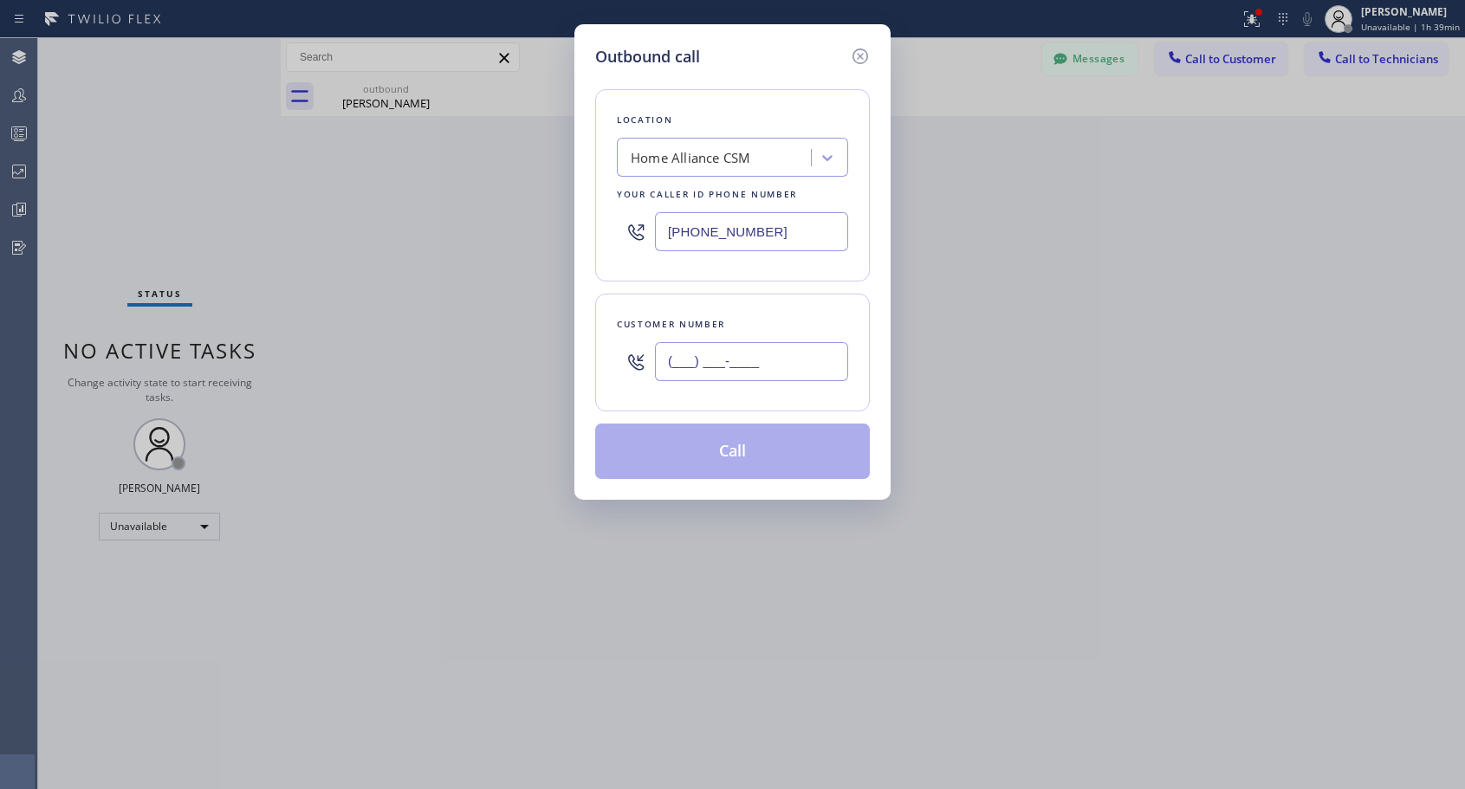
click at [752, 359] on input "(___) ___-____" at bounding box center [751, 361] width 193 height 39
paste input "714) 318-0611"
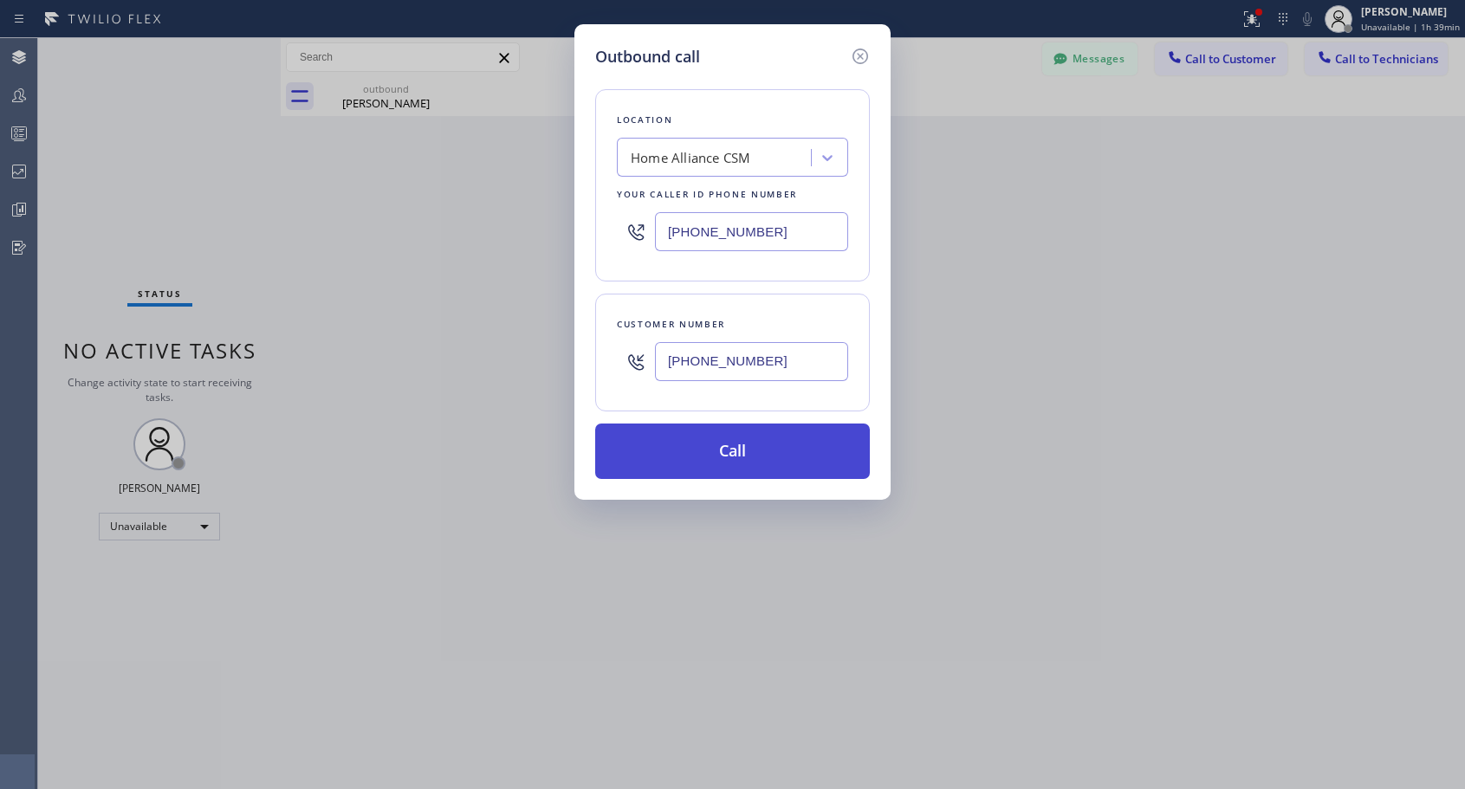
type input "(714) 318-0611"
click at [754, 461] on button "Call" at bounding box center [732, 451] width 275 height 55
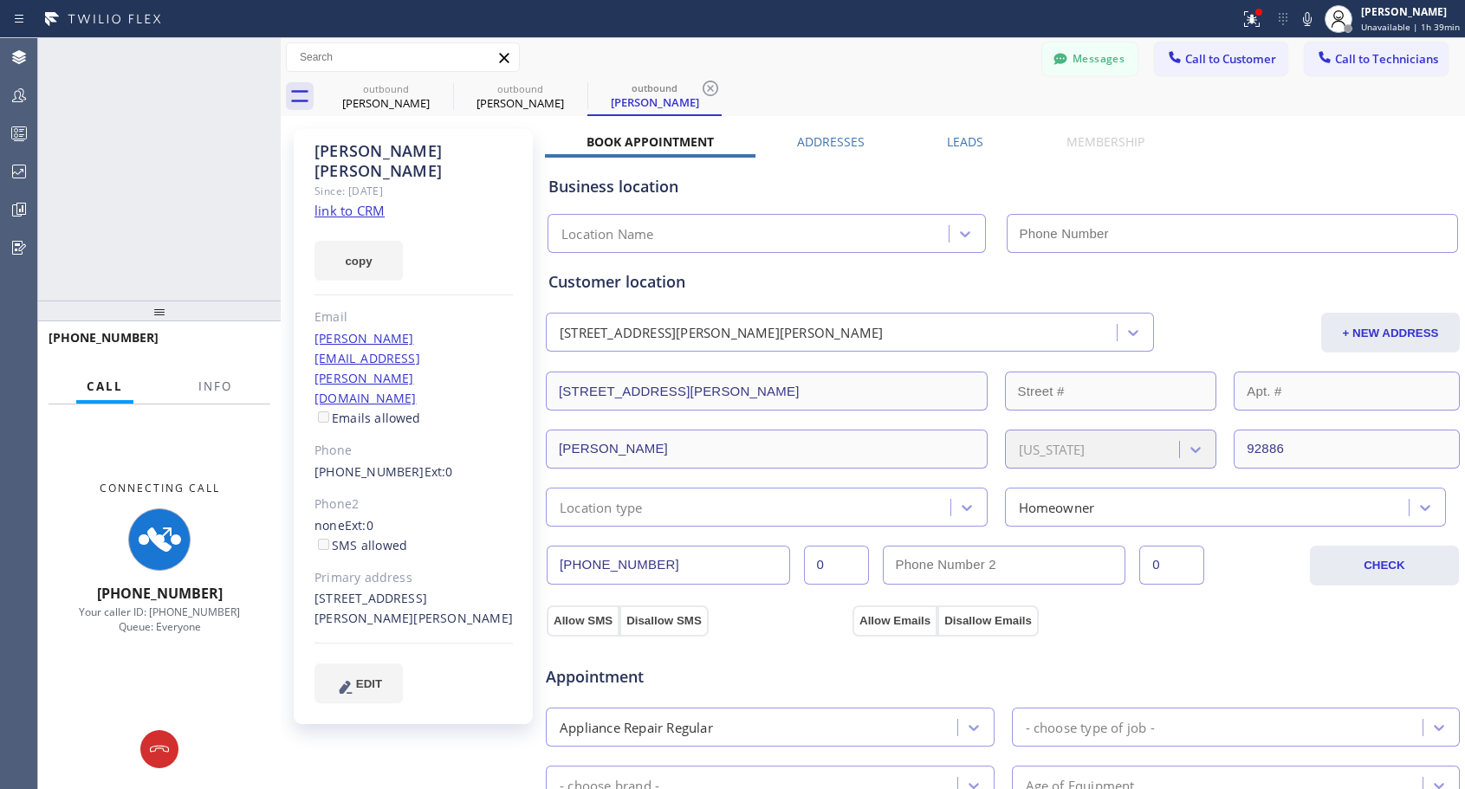
type input "[PHONE_NUMBER]"
